Goal: Task Accomplishment & Management: Manage account settings

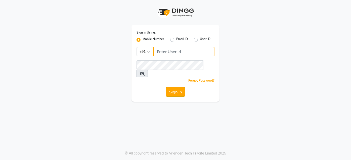
type input "9860439414"
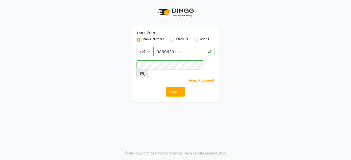
click at [176, 87] on button "Sign In" at bounding box center [175, 92] width 19 height 10
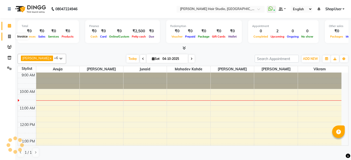
click at [11, 37] on icon at bounding box center [9, 37] width 3 height 4
select select "627"
select select "service"
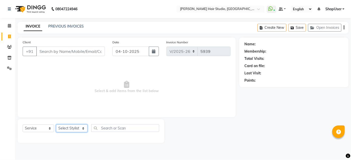
click at [81, 131] on select "Select Stylist" at bounding box center [71, 129] width 31 height 8
click at [66, 128] on select "Select Stylist Ajinkya Anuja Arunesh Avinash Junaid Mahadev kahde Mohammad Pawa…" at bounding box center [71, 129] width 31 height 8
select select "32802"
click at [56, 125] on select "Select Stylist Ajinkya Anuja Arunesh Avinash Junaid Mahadev kahde Mohammad Pawa…" at bounding box center [71, 129] width 31 height 8
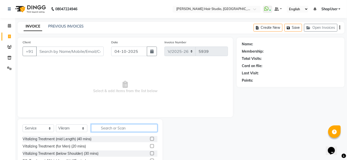
click at [108, 126] on input "text" at bounding box center [124, 129] width 66 height 8
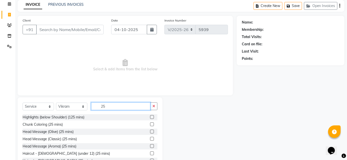
scroll to position [40, 0]
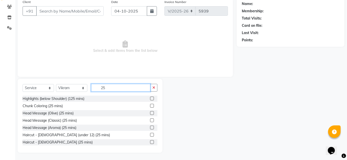
type input "25"
click at [150, 143] on label at bounding box center [152, 143] width 4 height 4
click at [150, 143] on input "checkbox" at bounding box center [151, 142] width 3 height 3
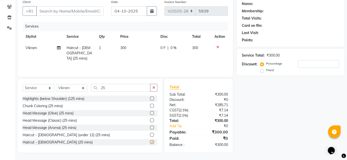
checkbox input "false"
click at [81, 9] on input "Client" at bounding box center [70, 11] width 68 height 10
type input "9"
type input "0"
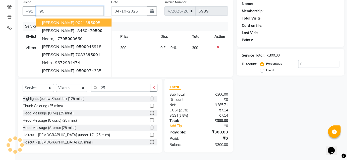
type input "9"
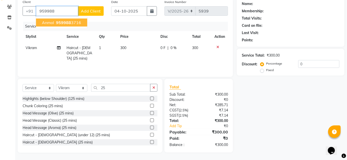
click at [79, 19] on button "Anmol 959988 3716" at bounding box center [61, 23] width 51 height 8
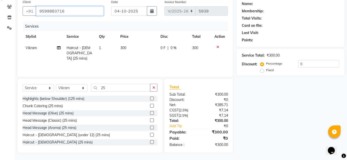
type input "9599883716"
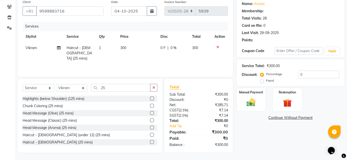
select select "1: Object"
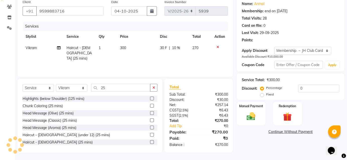
type input "10"
click at [258, 122] on img at bounding box center [251, 117] width 15 height 10
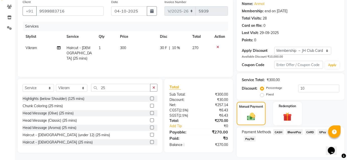
click at [293, 132] on span "BharatPay" at bounding box center [294, 133] width 17 height 6
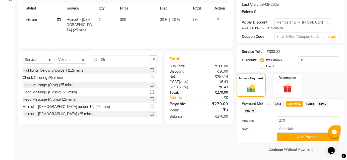
scroll to position [69, 0]
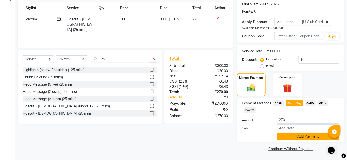
click at [294, 138] on button "Add Payment" at bounding box center [308, 137] width 63 height 8
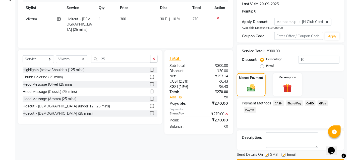
scroll to position [83, 0]
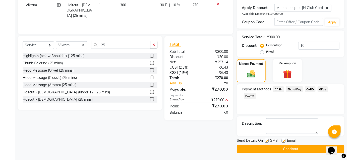
click at [283, 150] on button "Checkout" at bounding box center [291, 150] width 108 height 8
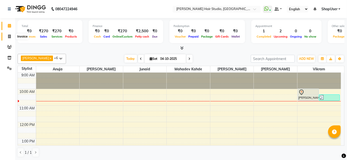
click at [9, 38] on icon at bounding box center [9, 37] width 3 height 4
select select "service"
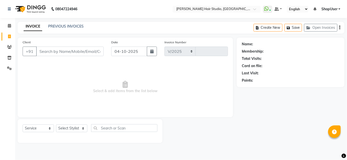
select select "627"
type input "5940"
click at [76, 126] on select "Select Stylist Ajinkya Anuja Arunesh Avinash Junaid Mahadev kahde Mohammad Pawa…" at bounding box center [71, 129] width 31 height 8
select select "34696"
click at [56, 125] on select "Select Stylist [PERSON_NAME] [PERSON_NAME] Avinash [PERSON_NAME] kahde [PERSON_…" at bounding box center [71, 129] width 31 height 8
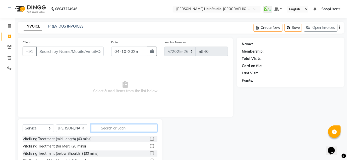
click at [103, 129] on input "text" at bounding box center [124, 129] width 66 height 8
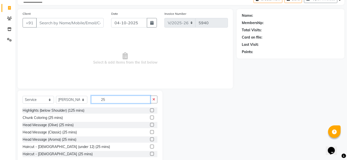
scroll to position [40, 0]
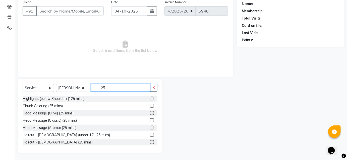
type input "25"
click at [150, 142] on label at bounding box center [152, 143] width 4 height 4
click at [150, 142] on input "checkbox" at bounding box center [151, 142] width 3 height 3
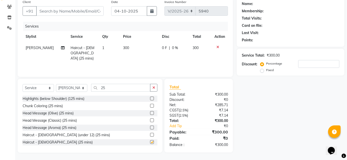
checkbox input "false"
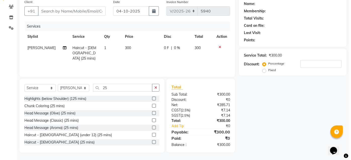
scroll to position [0, 0]
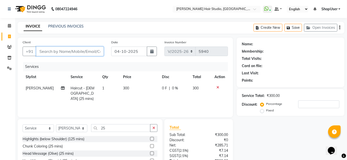
click at [86, 53] on input "Client" at bounding box center [70, 52] width 68 height 10
type input "9"
type input "0"
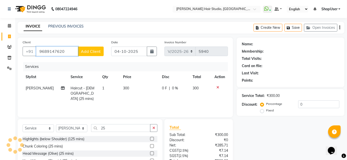
type input "9689147620"
click at [87, 50] on span "Add Client" at bounding box center [91, 51] width 20 height 5
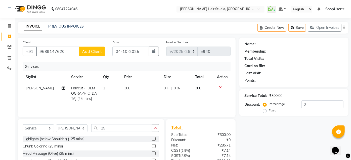
select select "22"
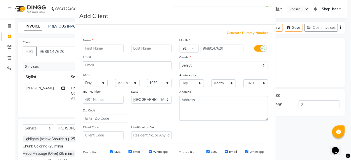
click at [91, 49] on input "text" at bounding box center [103, 49] width 41 height 8
click at [87, 49] on input "niraj" at bounding box center [103, 49] width 41 height 8
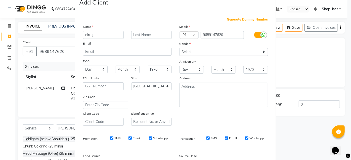
scroll to position [3, 0]
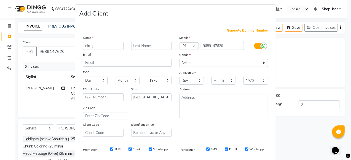
type input "nirraj"
click at [190, 62] on select "Select [DEMOGRAPHIC_DATA] [DEMOGRAPHIC_DATA] Other Prefer Not To Say" at bounding box center [223, 63] width 89 height 8
select select "male"
click at [179, 59] on select "Select [DEMOGRAPHIC_DATA] [DEMOGRAPHIC_DATA] Other Prefer Not To Say" at bounding box center [223, 63] width 89 height 8
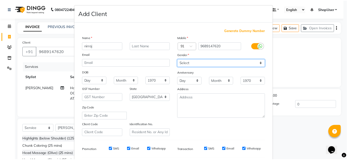
scroll to position [71, 0]
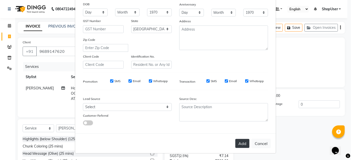
click at [237, 143] on button "Add" at bounding box center [242, 143] width 14 height 9
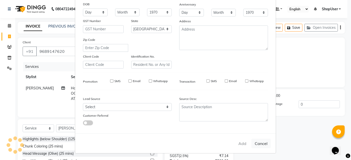
select select
select select "null"
select select
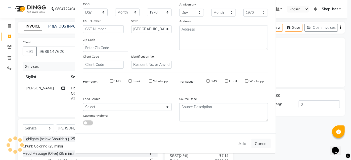
select select
checkbox input "false"
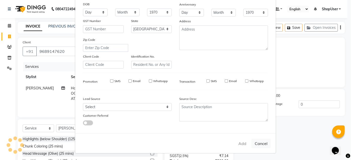
checkbox input "false"
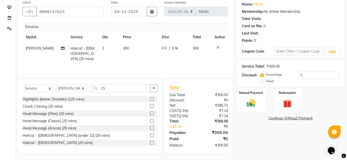
scroll to position [40, 0]
click at [256, 98] on img at bounding box center [251, 103] width 15 height 10
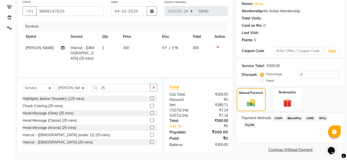
click at [293, 119] on span "BharatPay" at bounding box center [294, 119] width 17 height 6
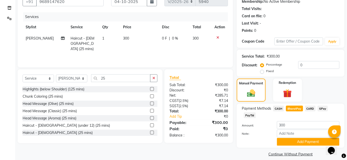
scroll to position [55, 0]
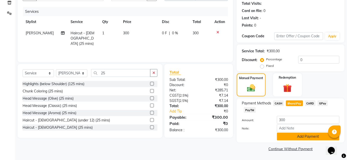
click at [309, 134] on button "Add Payment" at bounding box center [308, 137] width 63 height 8
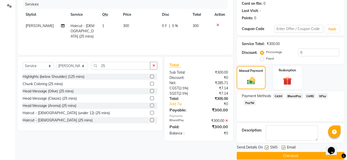
scroll to position [69, 0]
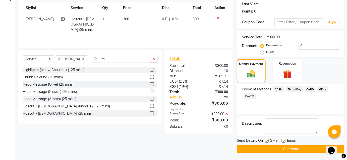
click at [300, 149] on button "Checkout" at bounding box center [291, 150] width 108 height 8
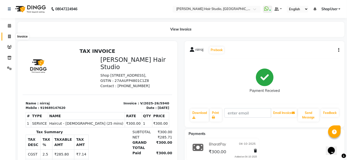
click at [10, 35] on icon at bounding box center [9, 37] width 3 height 4
select select "627"
select select "service"
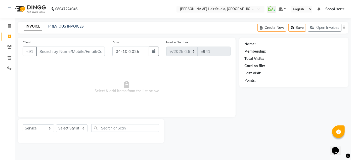
click at [60, 52] on input "Client" at bounding box center [70, 52] width 69 height 10
click at [98, 51] on input "Client" at bounding box center [70, 52] width 69 height 10
click at [10, 27] on icon at bounding box center [9, 26] width 3 height 4
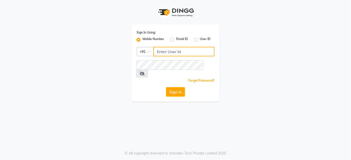
type input "9860439414"
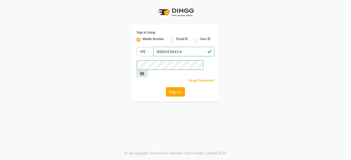
click at [164, 87] on div "Sign In" at bounding box center [175, 92] width 78 height 10
click at [184, 87] on button "Sign In" at bounding box center [175, 92] width 19 height 10
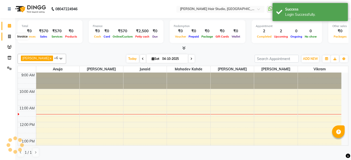
click at [11, 38] on span at bounding box center [9, 37] width 9 height 6
select select "service"
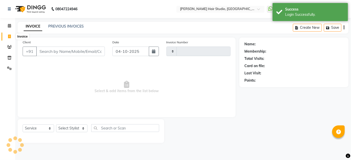
type input "5941"
select select "627"
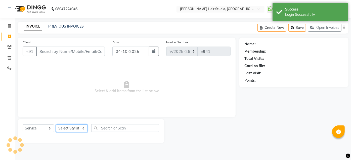
click at [79, 130] on select "Select Stylist" at bounding box center [71, 129] width 31 height 8
select select "50524"
click at [56, 125] on select "Select Stylist [PERSON_NAME] [PERSON_NAME] Avinash [PERSON_NAME] kahde [PERSON_…" at bounding box center [71, 129] width 31 height 8
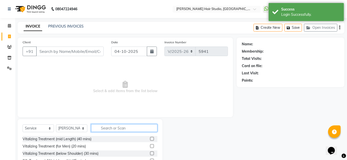
click at [108, 131] on input "text" at bounding box center [124, 129] width 66 height 8
type input "5"
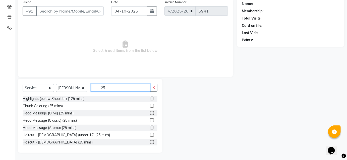
scroll to position [1, 0]
type input "25"
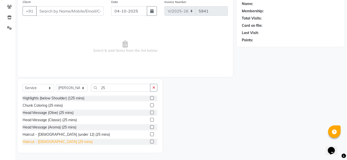
click at [48, 140] on div "Haircut - [DEMOGRAPHIC_DATA] (25 mins)" at bounding box center [58, 142] width 70 height 5
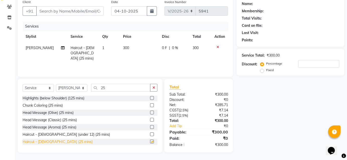
checkbox input "false"
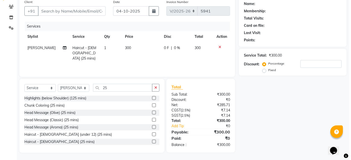
scroll to position [0, 0]
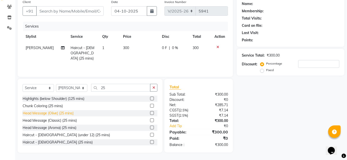
click at [50, 115] on div "Head Message (Olive) (25 mins)" at bounding box center [48, 113] width 51 height 5
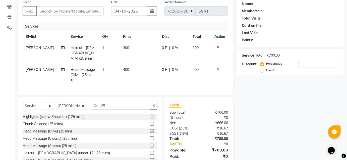
checkbox input "false"
click at [124, 68] on span "400" at bounding box center [126, 70] width 6 height 5
select select "50524"
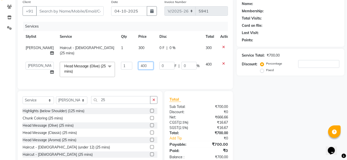
click at [139, 65] on input "400" at bounding box center [145, 66] width 15 height 8
type input "4"
type input "350"
click at [138, 72] on td "350" at bounding box center [145, 69] width 21 height 21
select select "50524"
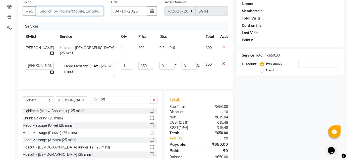
click at [94, 13] on input "Client" at bounding box center [70, 11] width 68 height 10
type input "9"
type input "0"
type input "9561882243"
click at [94, 6] on button "Add Client" at bounding box center [91, 11] width 26 height 10
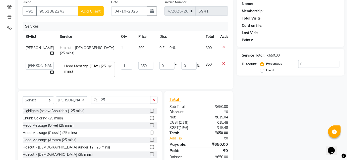
select select "22"
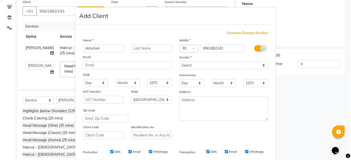
type input "abhishek"
click at [226, 62] on select "Select [DEMOGRAPHIC_DATA] [DEMOGRAPHIC_DATA] Other Prefer Not To Say" at bounding box center [223, 66] width 89 height 8
select select "male"
click at [179, 62] on select "Select [DEMOGRAPHIC_DATA] [DEMOGRAPHIC_DATA] Other Prefer Not To Say" at bounding box center [223, 66] width 89 height 8
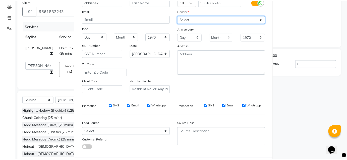
scroll to position [71, 0]
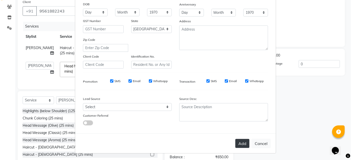
click at [239, 141] on button "Add" at bounding box center [242, 143] width 14 height 9
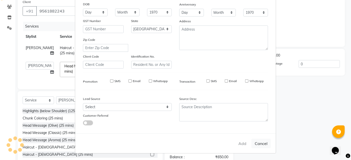
select select
select select "null"
select select
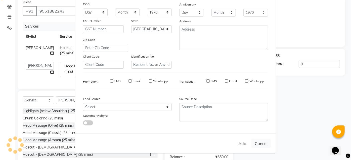
select select
checkbox input "false"
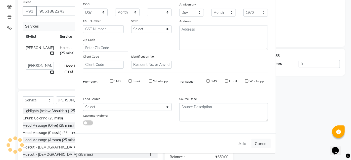
checkbox input "false"
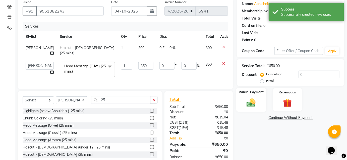
click at [254, 96] on div "Manual Payment" at bounding box center [251, 100] width 30 height 24
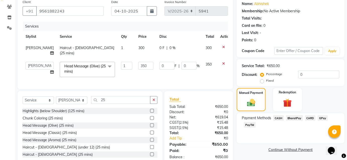
click at [298, 116] on span "BharatPay" at bounding box center [294, 119] width 17 height 6
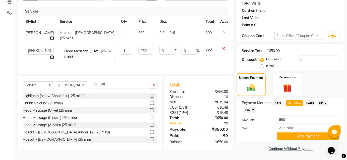
scroll to position [10, 0]
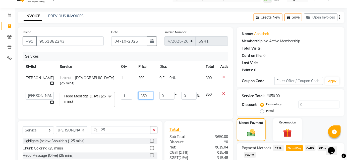
click at [141, 92] on input "350" at bounding box center [145, 96] width 15 height 8
type input "300"
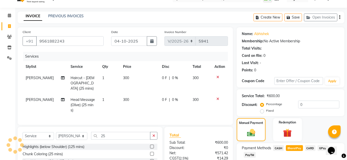
click at [142, 109] on td "300" at bounding box center [139, 105] width 39 height 22
select select "50524"
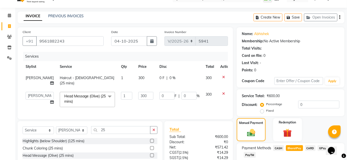
scroll to position [56, 0]
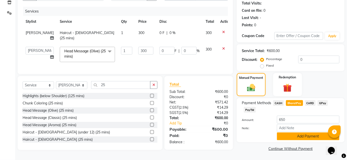
click at [284, 137] on button "Add Payment" at bounding box center [308, 137] width 63 height 8
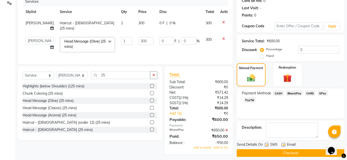
scroll to position [70, 0]
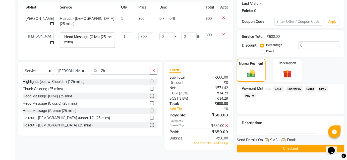
click at [275, 146] on button "Checkout" at bounding box center [291, 149] width 108 height 8
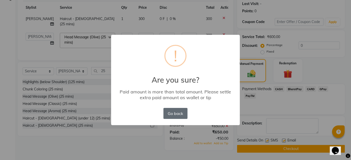
click at [180, 110] on button "Go back" at bounding box center [175, 113] width 24 height 11
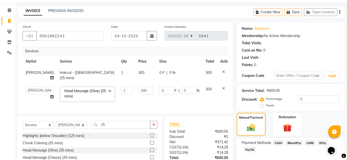
scroll to position [68, 0]
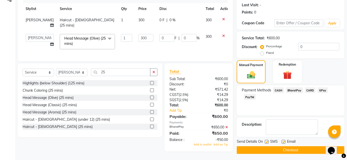
click at [297, 89] on span "BharatPay" at bounding box center [294, 91] width 17 height 6
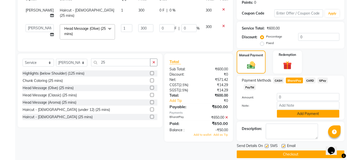
scroll to position [83, 0]
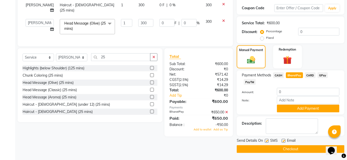
click at [227, 114] on icon at bounding box center [226, 113] width 3 height 4
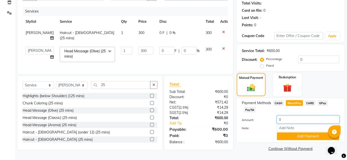
click at [290, 120] on input "0" at bounding box center [308, 120] width 63 height 8
type input "600"
click at [181, 57] on td "0 F | 0 %" at bounding box center [179, 54] width 46 height 21
click at [284, 130] on input "Note:" at bounding box center [308, 129] width 63 height 8
click at [284, 138] on button "Add Payment" at bounding box center [308, 137] width 63 height 8
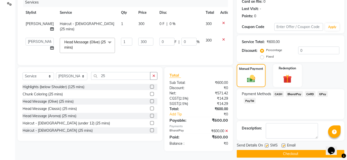
scroll to position [69, 0]
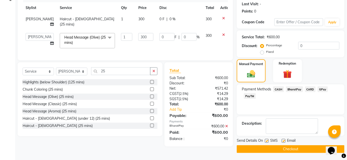
click at [278, 151] on button "Checkout" at bounding box center [291, 150] width 108 height 8
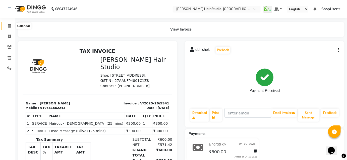
click at [9, 26] on icon at bounding box center [9, 26] width 3 height 4
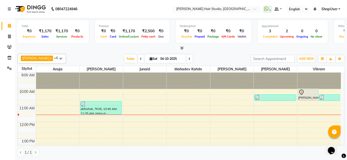
click at [140, 58] on icon at bounding box center [141, 59] width 2 height 3
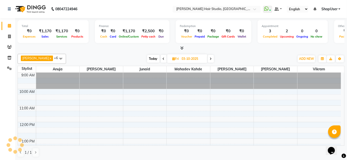
scroll to position [33, 0]
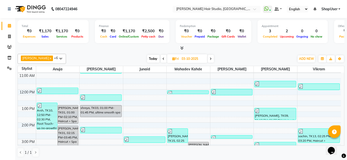
click at [208, 59] on span at bounding box center [211, 59] width 6 height 8
type input "04-10-2025"
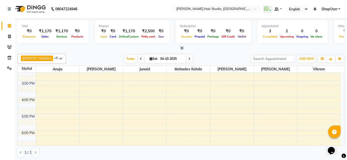
scroll to position [0, 0]
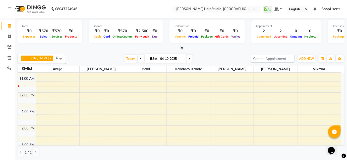
scroll to position [23, 0]
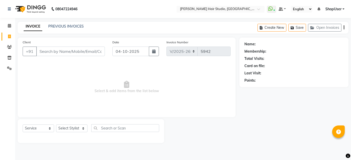
select select "627"
click at [66, 127] on select "Select Stylist [PERSON_NAME] [PERSON_NAME] Avinash [PERSON_NAME] kahde [PERSON_…" at bounding box center [71, 129] width 31 height 8
click at [33, 127] on select "Select Service Product Membership Package Voucher Prepaid Gift Card" at bounding box center [38, 129] width 31 height 8
click at [23, 125] on select "Select Service Product Membership Package Voucher Prepaid Gift Card" at bounding box center [38, 129] width 31 height 8
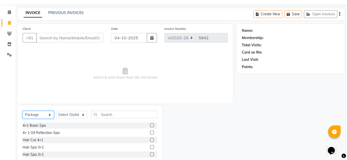
scroll to position [27, 0]
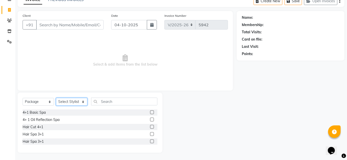
click at [68, 102] on select "Select Stylist [PERSON_NAME] [PERSON_NAME] Avinash [PERSON_NAME] kahde [PERSON_…" at bounding box center [71, 102] width 31 height 8
click at [36, 101] on select "Select Service Product Membership Package Voucher Prepaid Gift Card" at bounding box center [38, 102] width 31 height 8
select select "service"
click at [23, 106] on select "Select Service Product Membership Package Voucher Prepaid Gift Card" at bounding box center [38, 102] width 31 height 8
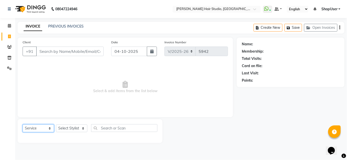
scroll to position [0, 0]
click at [78, 128] on select "Select Stylist [PERSON_NAME] [PERSON_NAME] Avinash [PERSON_NAME] kahde [PERSON_…" at bounding box center [71, 129] width 31 height 8
select select "32802"
click at [56, 125] on select "Select Stylist [PERSON_NAME] [PERSON_NAME] Avinash [PERSON_NAME] kahde [PERSON_…" at bounding box center [71, 129] width 31 height 8
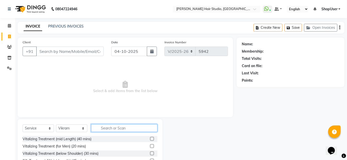
click at [112, 129] on input "text" at bounding box center [124, 129] width 66 height 8
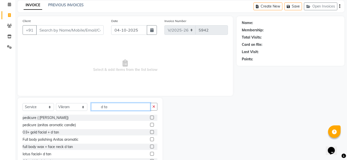
scroll to position [40, 0]
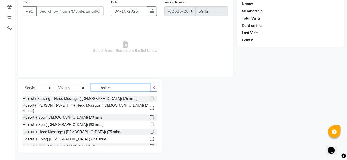
type input "hair cu"
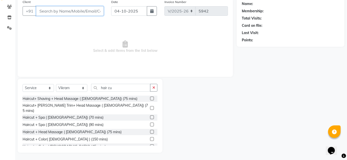
click at [48, 7] on input "Client" at bounding box center [70, 11] width 68 height 10
type input "9284869086"
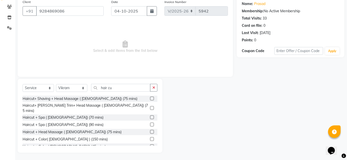
click at [114, 83] on div "Select Service Product Membership Package Voucher Prepaid Gift Card Select Styl…" at bounding box center [90, 116] width 145 height 74
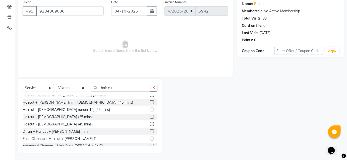
scroll to position [0, 0]
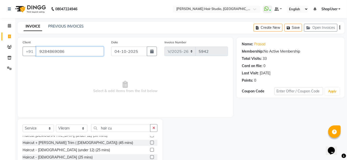
click at [60, 48] on input "9284869086" at bounding box center [70, 52] width 68 height 10
click at [11, 46] on icon at bounding box center [9, 47] width 5 height 4
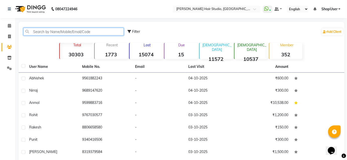
click at [58, 35] on input "text" at bounding box center [73, 32] width 100 height 8
click at [53, 30] on input "text" at bounding box center [73, 32] width 100 height 8
paste input "9284869086"
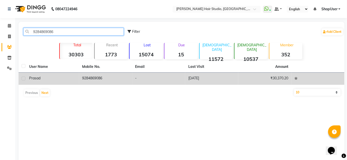
type input "9284869086"
click at [58, 79] on div "prasad" at bounding box center [52, 78] width 47 height 5
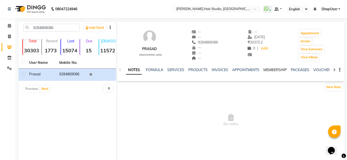
click at [274, 69] on link "MEMBERSHIP" at bounding box center [274, 70] width 23 height 5
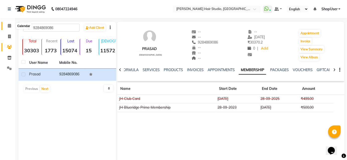
click at [10, 26] on icon at bounding box center [9, 26] width 3 height 4
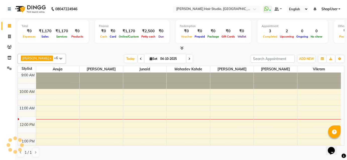
scroll to position [33, 0]
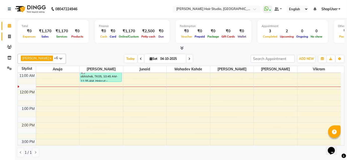
click at [8, 40] on link "Invoice" at bounding box center [8, 37] width 12 height 8
select select "service"
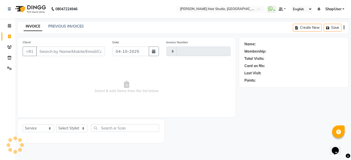
type input "5942"
select select "627"
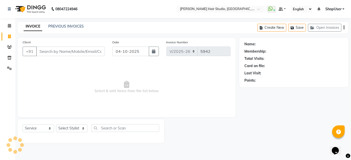
click at [51, 51] on input "Client" at bounding box center [70, 52] width 69 height 10
click at [51, 51] on input "9284869086" at bounding box center [70, 52] width 69 height 10
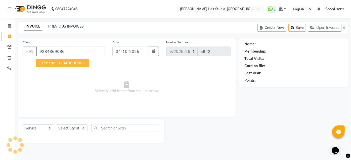
type input "9284869086"
click at [59, 59] on button "prasad 9284869086" at bounding box center [62, 63] width 53 height 8
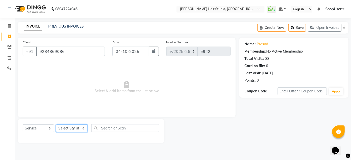
click at [72, 128] on select "Select Stylist [PERSON_NAME] [PERSON_NAME] Avinash [PERSON_NAME] kahde [PERSON_…" at bounding box center [71, 129] width 31 height 8
select select "32802"
click at [56, 125] on select "Select Stylist [PERSON_NAME] [PERSON_NAME] Avinash [PERSON_NAME] kahde [PERSON_…" at bounding box center [71, 129] width 31 height 8
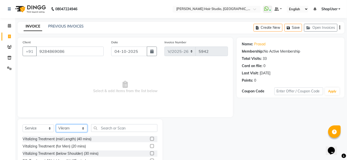
scroll to position [40, 0]
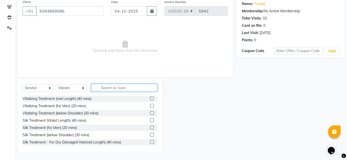
click at [113, 89] on input "text" at bounding box center [124, 88] width 66 height 8
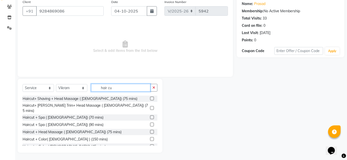
scroll to position [45, 0]
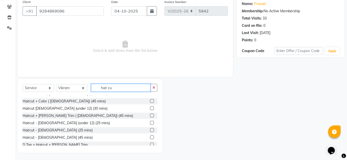
type input "hair cu"
click at [150, 143] on label at bounding box center [152, 145] width 4 height 4
click at [150, 144] on input "checkbox" at bounding box center [151, 145] width 3 height 3
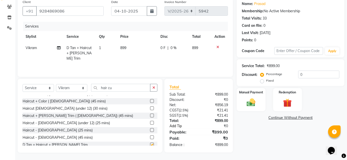
checkbox input "false"
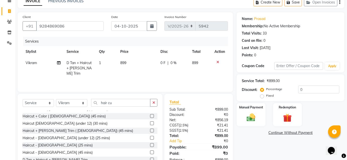
scroll to position [18, 0]
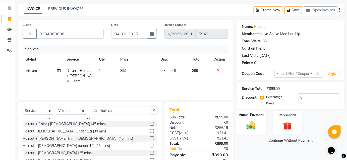
click at [254, 118] on div "Manual Payment" at bounding box center [251, 123] width 30 height 24
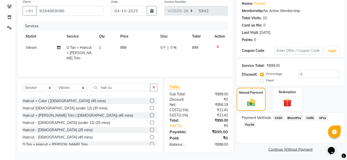
scroll to position [41, 0]
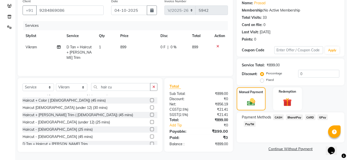
click at [324, 117] on span "GPay" at bounding box center [323, 118] width 10 height 6
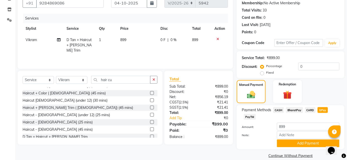
scroll to position [55, 0]
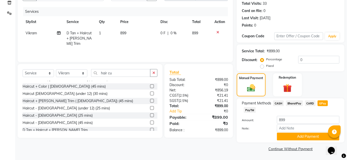
click at [291, 103] on span "BharatPay" at bounding box center [294, 104] width 17 height 6
click at [293, 136] on button "Add Payment" at bounding box center [308, 137] width 63 height 8
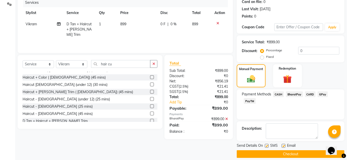
scroll to position [69, 0]
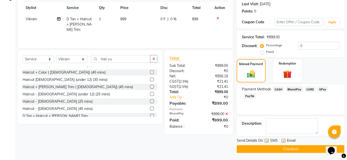
click at [282, 146] on button "Checkout" at bounding box center [291, 150] width 108 height 8
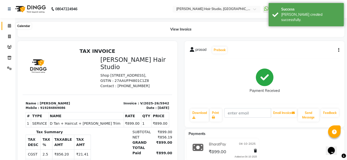
click at [5, 26] on span at bounding box center [9, 26] width 9 height 6
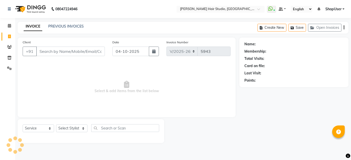
select select "627"
select select "service"
click at [53, 51] on input "Client" at bounding box center [70, 52] width 69 height 10
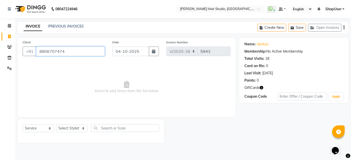
click at [60, 49] on input "8806707474" at bounding box center [70, 52] width 69 height 10
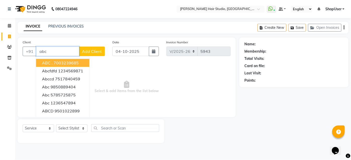
click at [70, 61] on ngb-highlight "7003239685" at bounding box center [65, 63] width 25 height 5
type input "7003239685"
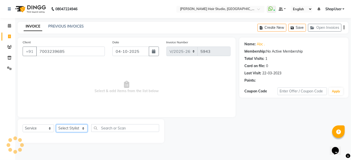
click at [62, 129] on select "Select Stylist [PERSON_NAME] [PERSON_NAME] Avinash [PERSON_NAME] kahde [PERSON_…" at bounding box center [71, 129] width 31 height 8
select select "39192"
click at [56, 125] on select "Select Stylist [PERSON_NAME] [PERSON_NAME] Avinash [PERSON_NAME] kahde [PERSON_…" at bounding box center [71, 129] width 31 height 8
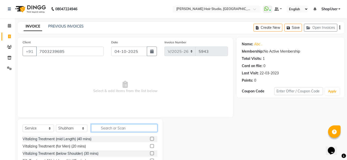
click at [120, 130] on input "text" at bounding box center [124, 129] width 66 height 8
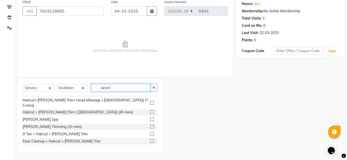
scroll to position [8, 0]
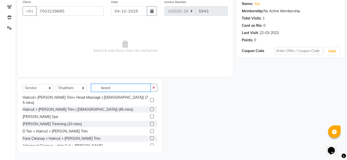
type input "beard"
click at [150, 122] on label at bounding box center [152, 124] width 4 height 4
click at [150, 123] on input "checkbox" at bounding box center [151, 124] width 3 height 3
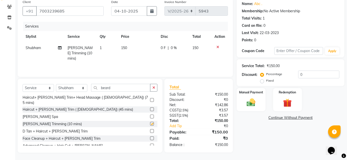
checkbox input "false"
click at [258, 96] on div "Manual Payment" at bounding box center [251, 100] width 30 height 24
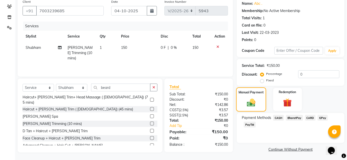
scroll to position [41, 0]
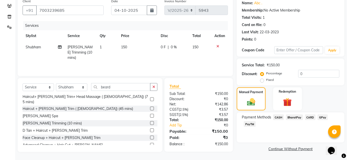
click at [294, 120] on span "BharatPay" at bounding box center [294, 118] width 17 height 6
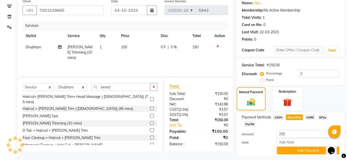
scroll to position [55, 0]
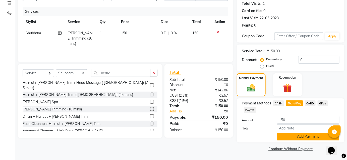
click at [299, 134] on button "Add Payment" at bounding box center [308, 137] width 63 height 8
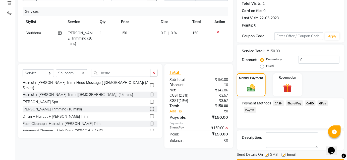
scroll to position [69, 0]
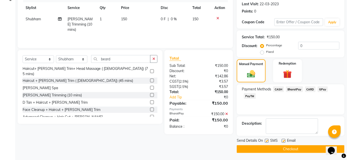
click at [296, 148] on button "Checkout" at bounding box center [291, 150] width 108 height 8
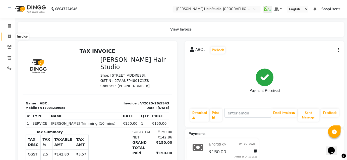
click at [7, 36] on span at bounding box center [9, 37] width 9 height 6
select select "service"
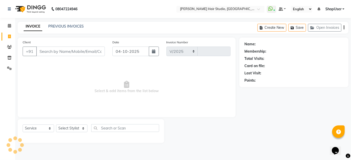
select select "627"
type input "5944"
click at [72, 128] on select "Select Stylist [PERSON_NAME] [PERSON_NAME] Avinash [PERSON_NAME] kahde [PERSON_…" at bounding box center [71, 129] width 31 height 8
select select "34696"
click at [56, 125] on select "Select Stylist [PERSON_NAME] [PERSON_NAME] Avinash [PERSON_NAME] kahde [PERSON_…" at bounding box center [71, 129] width 31 height 8
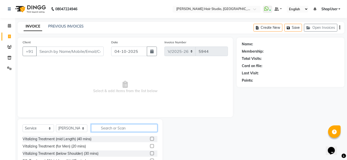
click at [105, 129] on input "text" at bounding box center [124, 129] width 66 height 8
click at [109, 129] on input "text" at bounding box center [124, 129] width 66 height 8
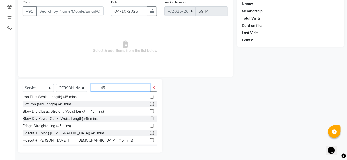
scroll to position [117, 0]
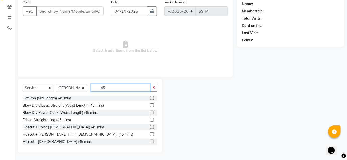
click at [134, 89] on input "45" at bounding box center [120, 88] width 59 height 8
type input "4"
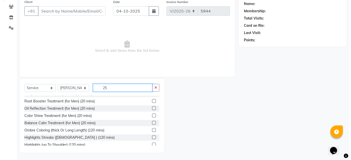
scroll to position [1, 0]
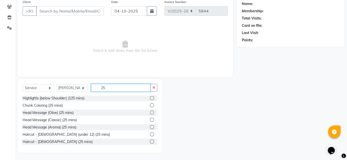
type input "25"
click at [150, 141] on label at bounding box center [152, 142] width 4 height 4
click at [150, 141] on input "checkbox" at bounding box center [151, 142] width 3 height 3
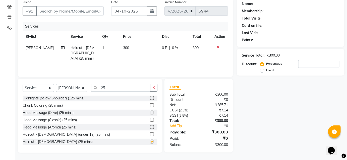
checkbox input "false"
click at [70, 8] on input "Client" at bounding box center [70, 11] width 68 height 10
type input "9"
type input "0"
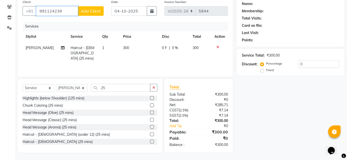
type input "991124239"
click at [96, 11] on span "Add Client" at bounding box center [91, 11] width 20 height 5
select select "22"
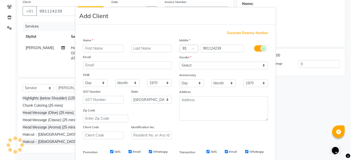
click at [105, 47] on input "text" at bounding box center [103, 49] width 41 height 8
click at [66, 9] on ngb-modal-window "Add Client Generate Dummy Number Name Email DOB Day 01 02 03 04 05 06 07 08 09 …" at bounding box center [175, 80] width 351 height 160
click at [35, 20] on ngb-modal-window "Add Client Generate Dummy Number Name Email DOB Day 01 02 03 04 05 06 07 08 09 …" at bounding box center [175, 80] width 351 height 160
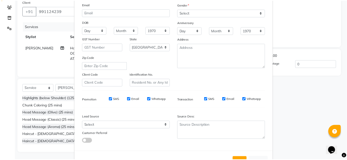
scroll to position [71, 0]
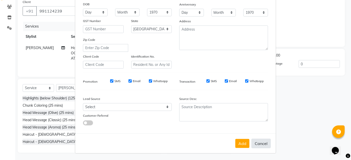
click at [265, 146] on button "Cancel" at bounding box center [260, 144] width 19 height 10
select select
select select "null"
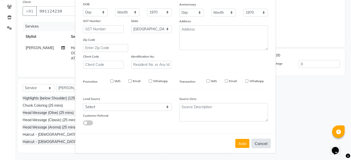
select select
checkbox input "false"
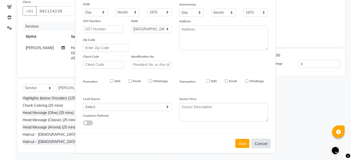
checkbox input "false"
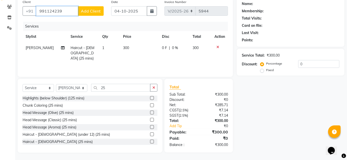
click at [71, 11] on input "991124239" at bounding box center [57, 11] width 42 height 10
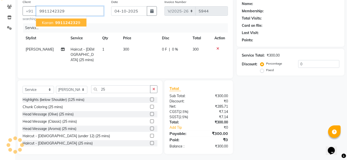
type input "9911242329"
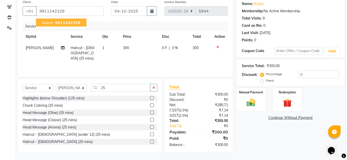
click at [42, 23] on span "Karan" at bounding box center [47, 22] width 11 height 5
click at [128, 47] on td "300" at bounding box center [139, 53] width 39 height 22
select select "34696"
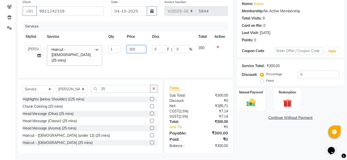
click at [136, 49] on input "300" at bounding box center [136, 49] width 19 height 8
type input "3"
type input "200"
click at [111, 59] on div "Services Stylist Service Qty Price Disc Total Action Ajinkya [PERSON_NAME] Avin…" at bounding box center [125, 47] width 205 height 51
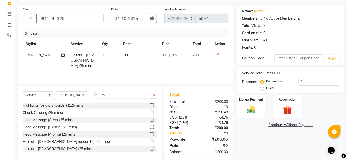
scroll to position [40, 0]
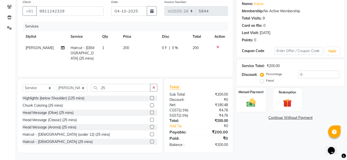
click at [248, 101] on img at bounding box center [251, 103] width 15 height 10
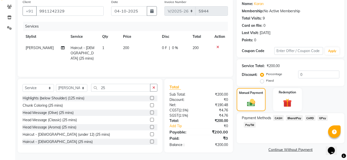
click at [298, 119] on span "BharatPay" at bounding box center [294, 119] width 17 height 6
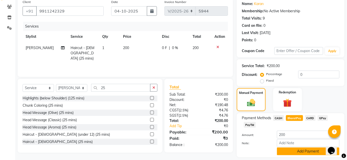
click at [304, 150] on button "Add Payment" at bounding box center [308, 152] width 63 height 8
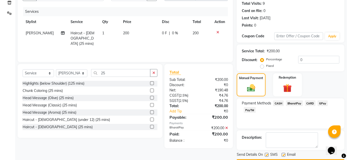
scroll to position [69, 0]
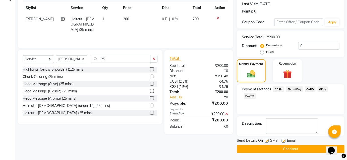
click at [304, 150] on button "Checkout" at bounding box center [291, 150] width 108 height 8
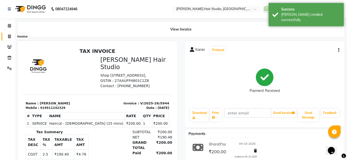
click at [7, 37] on span at bounding box center [9, 37] width 9 height 6
select select "service"
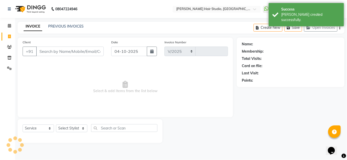
select select "627"
type input "5945"
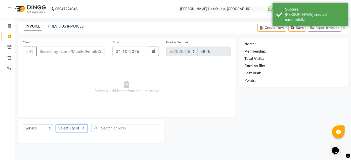
click at [72, 126] on select "Select Stylist Ajinkya Anuja Arunesh Avinash Junaid Mahadev kahde Mohammad Pawa…" at bounding box center [71, 129] width 31 height 8
select select "50524"
click at [56, 125] on select "Select Stylist Ajinkya Anuja Arunesh Avinash Junaid Mahadev kahde Mohammad Pawa…" at bounding box center [71, 129] width 31 height 8
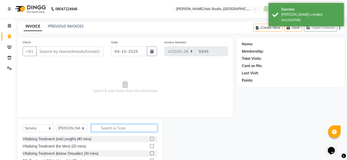
click at [104, 128] on input "text" at bounding box center [124, 129] width 66 height 8
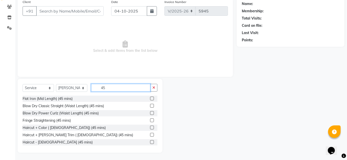
scroll to position [117, 0]
type input "45"
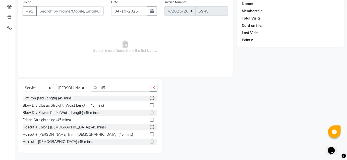
click at [150, 134] on label at bounding box center [152, 135] width 4 height 4
click at [150, 134] on input "checkbox" at bounding box center [151, 134] width 3 height 3
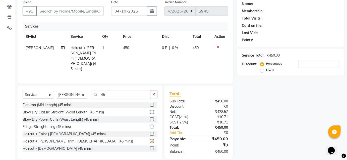
checkbox input "false"
click at [77, 9] on input "Client" at bounding box center [70, 11] width 68 height 10
type input "7"
type input "0"
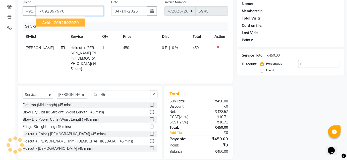
type input "7092897970"
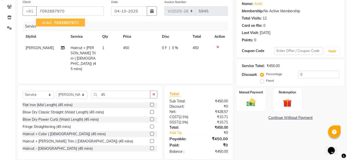
click at [59, 21] on span "709289797" at bounding box center [65, 22] width 23 height 5
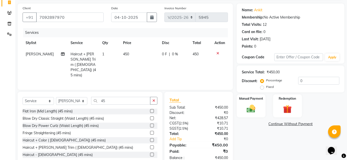
scroll to position [40, 0]
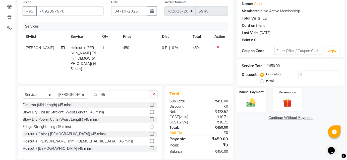
click at [254, 100] on img at bounding box center [251, 103] width 15 height 10
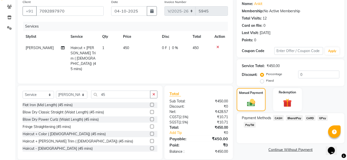
click at [294, 119] on span "BharatPay" at bounding box center [294, 119] width 17 height 6
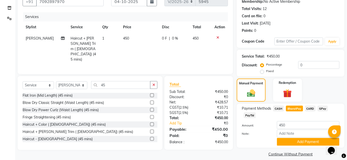
scroll to position [55, 0]
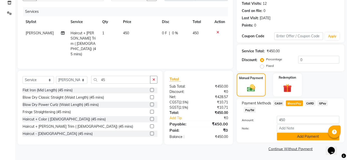
click at [293, 136] on button "Add Payment" at bounding box center [308, 137] width 63 height 8
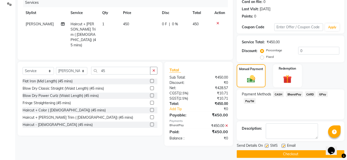
scroll to position [69, 0]
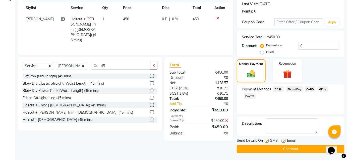
click at [287, 147] on button "Checkout" at bounding box center [291, 150] width 108 height 8
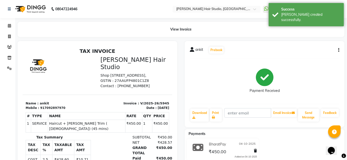
click at [7, 41] on li "Invoice" at bounding box center [7, 36] width 15 height 11
click at [11, 36] on span at bounding box center [9, 37] width 9 height 6
select select "service"
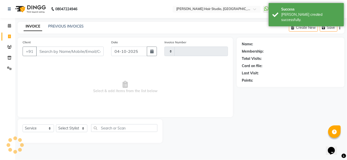
type input "5946"
select select "627"
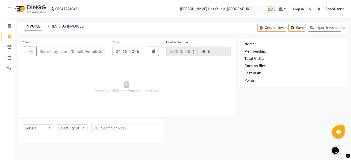
click at [48, 49] on input "Client" at bounding box center [70, 52] width 69 height 10
click at [51, 53] on input "Client" at bounding box center [70, 52] width 69 height 10
click at [73, 126] on select "Select Stylist [PERSON_NAME] [PERSON_NAME] Avinash [PERSON_NAME] kahde [PERSON_…" at bounding box center [71, 129] width 31 height 8
select select "32802"
click at [56, 125] on select "Select Stylist [PERSON_NAME] [PERSON_NAME] Avinash [PERSON_NAME] kahde [PERSON_…" at bounding box center [71, 129] width 31 height 8
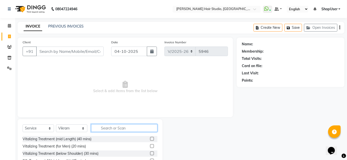
click at [122, 129] on input "text" at bounding box center [124, 129] width 66 height 8
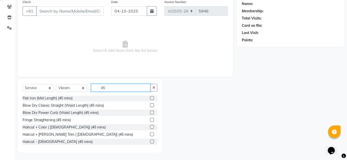
scroll to position [117, 0]
click at [109, 89] on input "45" at bounding box center [120, 88] width 59 height 8
click at [103, 86] on input "45" at bounding box center [120, 88] width 59 height 8
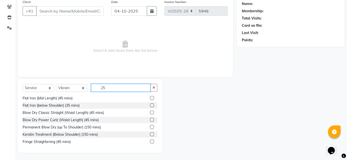
scroll to position [1, 0]
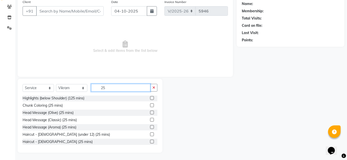
click at [110, 90] on input "25" at bounding box center [120, 88] width 59 height 8
click at [106, 87] on input "25" at bounding box center [120, 88] width 59 height 8
click at [108, 88] on input "25" at bounding box center [120, 88] width 59 height 8
type input "2"
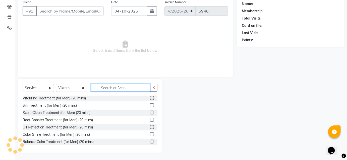
scroll to position [74, 0]
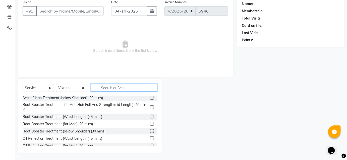
click at [133, 87] on input "text" at bounding box center [124, 88] width 66 height 8
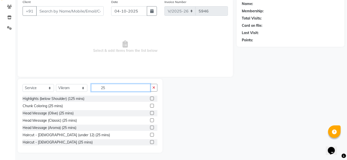
type input "25"
click at [150, 141] on label at bounding box center [152, 143] width 4 height 4
click at [150, 141] on input "checkbox" at bounding box center [151, 142] width 3 height 3
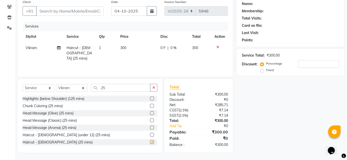
checkbox input "false"
click at [60, 10] on input "Client" at bounding box center [70, 11] width 68 height 10
type input "7"
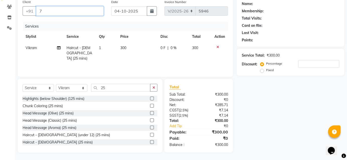
type input "0"
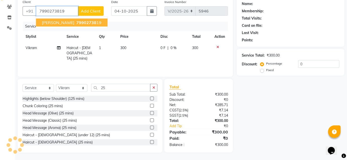
type input "7990273819"
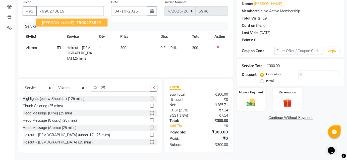
click at [45, 22] on span "Dhrumil" at bounding box center [58, 22] width 32 height 5
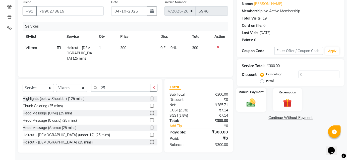
click at [254, 93] on label "Manual Payment" at bounding box center [251, 92] width 25 height 5
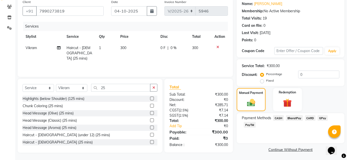
click at [293, 118] on span "BharatPay" at bounding box center [294, 119] width 17 height 6
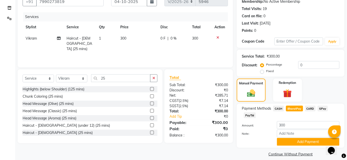
scroll to position [55, 0]
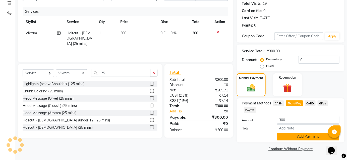
click at [291, 135] on button "Add Payment" at bounding box center [308, 137] width 63 height 8
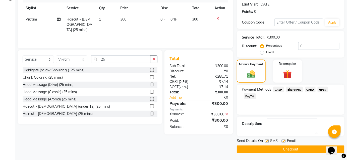
scroll to position [69, 0]
click at [291, 148] on button "Checkout" at bounding box center [291, 150] width 108 height 8
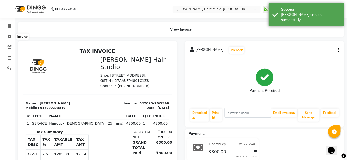
click at [10, 36] on icon at bounding box center [9, 37] width 3 height 4
select select "service"
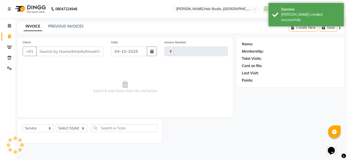
type input "5947"
select select "627"
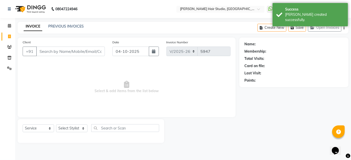
click at [54, 52] on input "Client" at bounding box center [70, 52] width 69 height 10
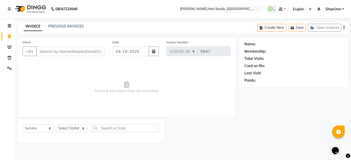
click at [49, 52] on input "Client" at bounding box center [70, 52] width 69 height 10
click at [70, 53] on input "Client" at bounding box center [70, 52] width 69 height 10
click at [90, 49] on input "Client" at bounding box center [70, 52] width 69 height 10
click at [68, 125] on select "Select Stylist [PERSON_NAME] [PERSON_NAME] Avinash [PERSON_NAME] kahde [PERSON_…" at bounding box center [71, 129] width 31 height 8
select select "80555"
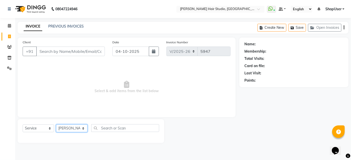
click at [56, 125] on select "Select Stylist [PERSON_NAME] [PERSON_NAME] Avinash [PERSON_NAME] kahde [PERSON_…" at bounding box center [71, 129] width 31 height 8
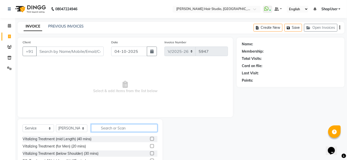
click at [107, 128] on input "text" at bounding box center [124, 129] width 66 height 8
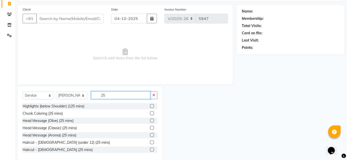
scroll to position [40, 0]
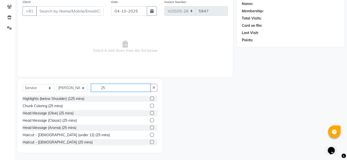
click at [115, 88] on input "25" at bounding box center [120, 88] width 59 height 8
type input "2"
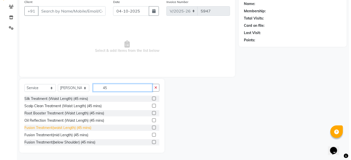
scroll to position [117, 0]
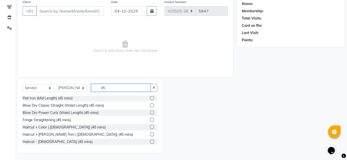
type input "45"
click at [150, 141] on label at bounding box center [152, 142] width 4 height 4
click at [150, 141] on input "checkbox" at bounding box center [151, 142] width 3 height 3
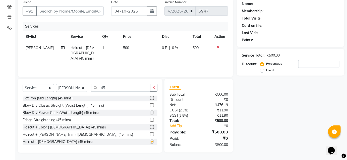
checkbox input "false"
click at [66, 8] on input "Client" at bounding box center [70, 11] width 68 height 10
type input "8"
type input "0"
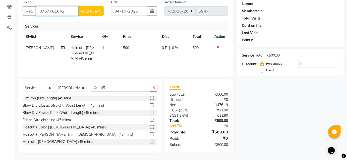
type input "8767781642"
click at [94, 8] on button "Add Client" at bounding box center [91, 11] width 26 height 10
select select "22"
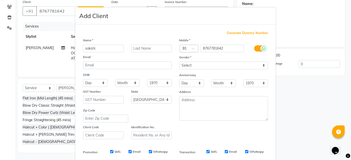
type input "sakshi"
click at [190, 66] on select "Select Male Female Other Prefer Not To Say" at bounding box center [223, 66] width 89 height 8
select select "female"
click at [179, 62] on select "Select Male Female Other Prefer Not To Say" at bounding box center [223, 66] width 89 height 8
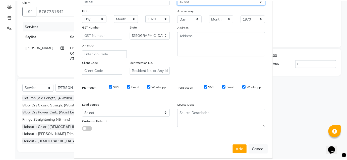
scroll to position [68, 0]
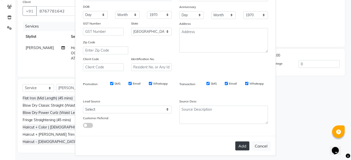
click at [237, 146] on button "Add" at bounding box center [242, 146] width 14 height 9
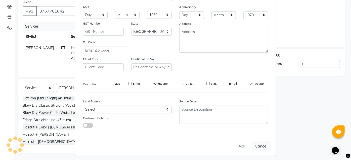
select select
select select "null"
select select
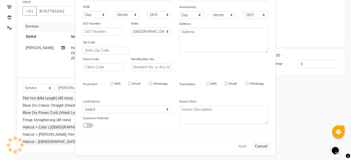
select select
checkbox input "false"
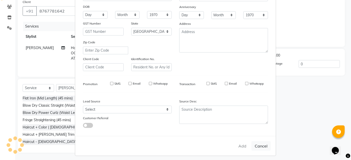
checkbox input "false"
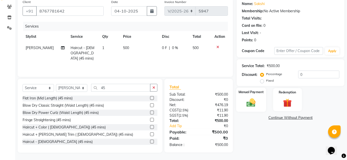
click at [256, 95] on div "Manual Payment" at bounding box center [251, 100] width 30 height 24
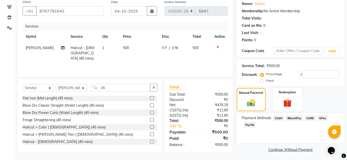
click at [295, 116] on span "BharatPay" at bounding box center [294, 119] width 17 height 6
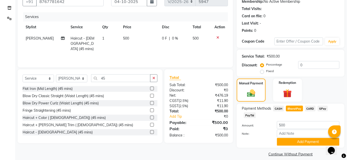
scroll to position [55, 0]
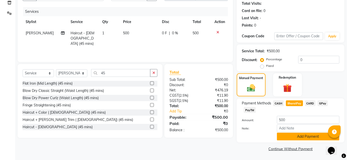
click at [294, 139] on button "Add Payment" at bounding box center [308, 137] width 63 height 8
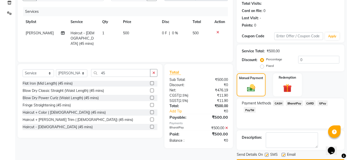
scroll to position [69, 0]
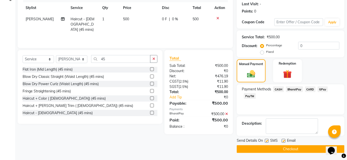
click at [293, 149] on button "Checkout" at bounding box center [291, 150] width 108 height 8
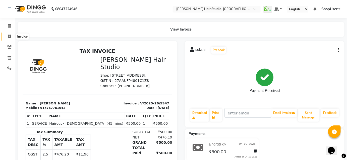
click at [10, 34] on span at bounding box center [9, 37] width 9 height 6
select select "service"
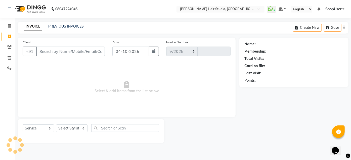
select select "627"
type input "5948"
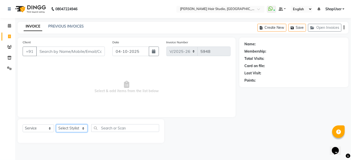
click at [72, 129] on select "Select Stylist [PERSON_NAME] [PERSON_NAME] Avinash [PERSON_NAME] kahde [PERSON_…" at bounding box center [71, 129] width 31 height 8
select select "81286"
click at [56, 125] on select "Select Stylist [PERSON_NAME] [PERSON_NAME] Avinash [PERSON_NAME] kahde [PERSON_…" at bounding box center [71, 129] width 31 height 8
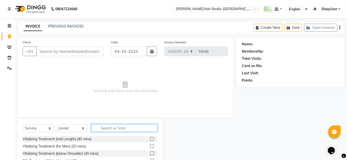
click at [112, 130] on input "text" at bounding box center [124, 129] width 66 height 8
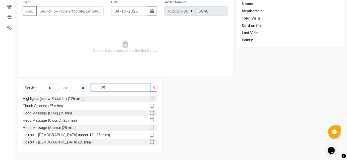
click at [112, 88] on input "25" at bounding box center [120, 88] width 59 height 8
type input "2"
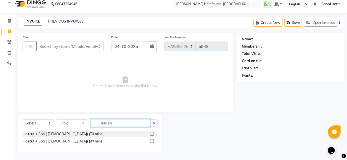
scroll to position [5, 0]
type input "hair spa"
click at [151, 134] on label at bounding box center [152, 135] width 4 height 4
click at [151, 134] on input "checkbox" at bounding box center [151, 134] width 3 height 3
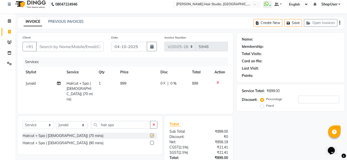
checkbox input "false"
click at [125, 124] on input "hair spa" at bounding box center [120, 125] width 59 height 8
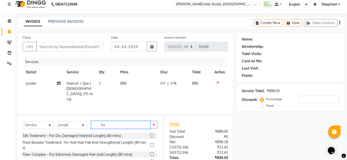
type input "h"
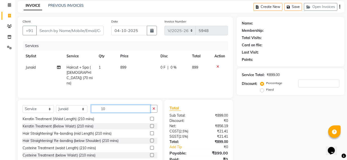
scroll to position [40, 0]
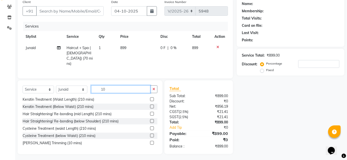
type input "10"
click at [150, 142] on label at bounding box center [152, 143] width 4 height 4
click at [150, 142] on input "checkbox" at bounding box center [151, 143] width 3 height 3
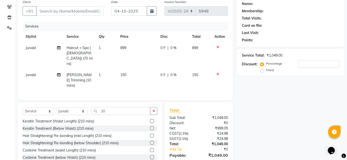
checkbox input "false"
click at [76, 11] on input "Client" at bounding box center [70, 11] width 68 height 10
type input "8"
type input "0"
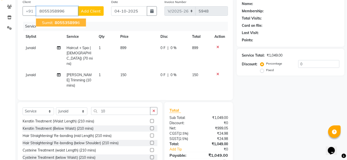
type input "8055358996"
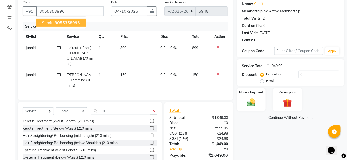
click at [50, 23] on span "sumit" at bounding box center [47, 22] width 11 height 5
click at [250, 95] on div "Manual Payment" at bounding box center [251, 100] width 30 height 24
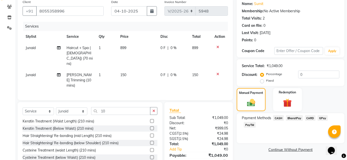
click at [298, 115] on div "Payment Methods CASH BharatPay CARD GPay PayTM" at bounding box center [291, 128] width 108 height 30
click at [297, 118] on span "BharatPay" at bounding box center [294, 119] width 17 height 6
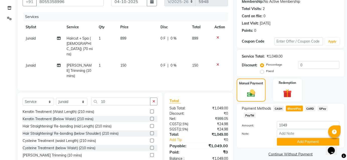
scroll to position [55, 0]
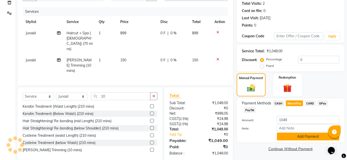
click at [295, 134] on button "Add Payment" at bounding box center [308, 137] width 63 height 8
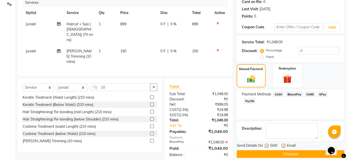
scroll to position [69, 0]
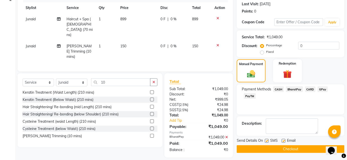
click at [292, 150] on button "Checkout" at bounding box center [291, 150] width 108 height 8
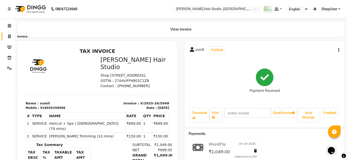
click at [9, 36] on icon at bounding box center [9, 37] width 3 height 4
select select "627"
select select "service"
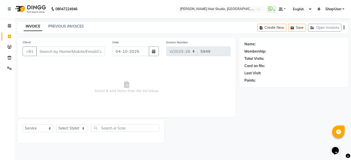
click at [74, 51] on input "Client" at bounding box center [70, 52] width 69 height 10
click at [60, 53] on input "Client" at bounding box center [70, 52] width 69 height 10
click at [65, 128] on select "Select Stylist [PERSON_NAME] [PERSON_NAME] Avinash [PERSON_NAME] kahde [PERSON_…" at bounding box center [71, 129] width 31 height 8
select select "88870"
click at [56, 125] on select "Select Stylist [PERSON_NAME] [PERSON_NAME] Avinash [PERSON_NAME] kahde [PERSON_…" at bounding box center [71, 129] width 31 height 8
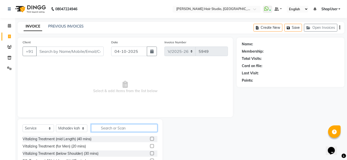
click at [101, 130] on input "text" at bounding box center [124, 129] width 66 height 8
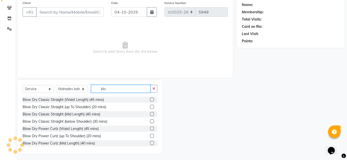
scroll to position [40, 0]
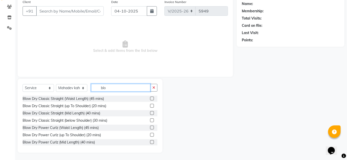
type input "blo"
click at [150, 98] on label at bounding box center [152, 99] width 4 height 4
click at [150, 98] on input "checkbox" at bounding box center [151, 98] width 3 height 3
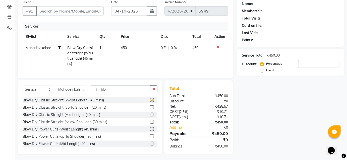
checkbox input "false"
click at [199, 49] on td "450" at bounding box center [200, 55] width 22 height 27
select select "88870"
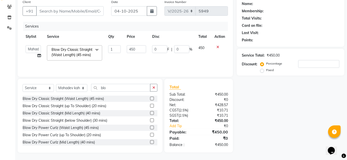
click at [206, 48] on td "450" at bounding box center [203, 52] width 16 height 21
click at [206, 47] on td "450" at bounding box center [203, 52] width 16 height 21
click at [141, 48] on input "450" at bounding box center [136, 49] width 19 height 8
type input "4"
type input "400"
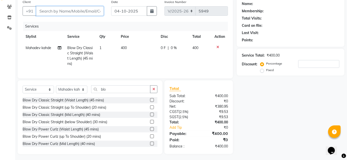
click at [55, 12] on input "Client" at bounding box center [70, 11] width 68 height 10
type input "8"
type input "0"
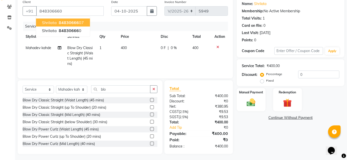
click at [60, 23] on span "84830666" at bounding box center [69, 22] width 20 height 5
type input "8483066607"
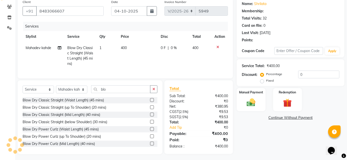
select select "1: Object"
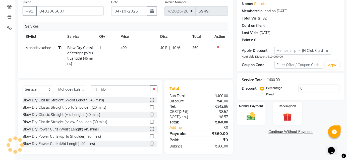
type input "10"
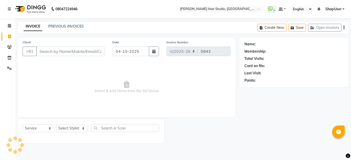
select select "627"
select select "service"
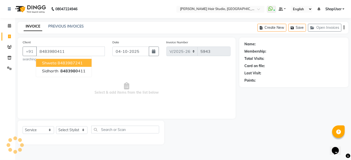
type input "8483980411"
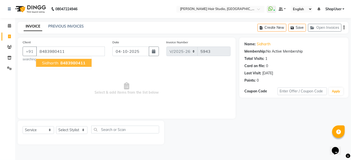
click at [63, 61] on span "8483980411" at bounding box center [72, 63] width 25 height 5
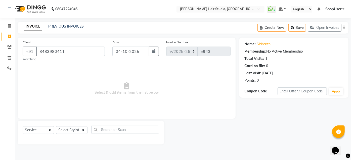
click at [71, 96] on span "Select & add items from the list below" at bounding box center [127, 89] width 208 height 50
click at [75, 131] on select "Select Stylist [PERSON_NAME] [PERSON_NAME] Avinash [PERSON_NAME] kahde [PERSON_…" at bounding box center [71, 131] width 31 height 8
select select "88870"
click at [56, 127] on select "Select Stylist [PERSON_NAME] [PERSON_NAME] Avinash [PERSON_NAME] kahde [PERSON_…" at bounding box center [71, 131] width 31 height 8
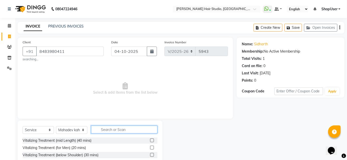
click at [117, 132] on input "text" at bounding box center [124, 130] width 66 height 8
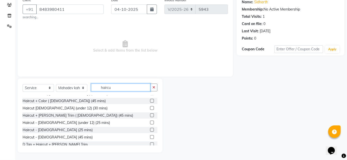
scroll to position [51, 0]
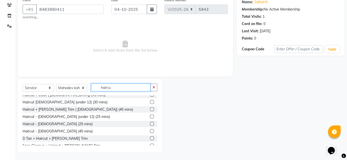
type input "haircu"
click at [150, 122] on label at bounding box center [152, 124] width 4 height 4
click at [150, 123] on input "checkbox" at bounding box center [151, 124] width 3 height 3
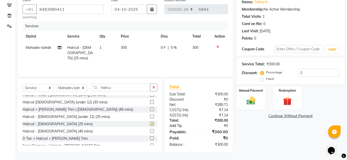
checkbox input "false"
click at [254, 98] on img at bounding box center [251, 101] width 15 height 10
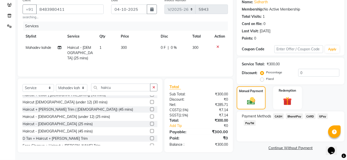
click at [298, 116] on span "BharatPay" at bounding box center [294, 117] width 17 height 6
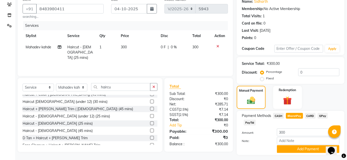
scroll to position [55, 0]
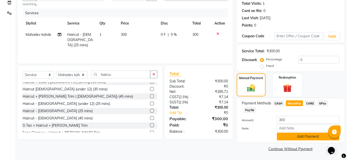
click at [304, 140] on button "Add Payment" at bounding box center [308, 137] width 63 height 8
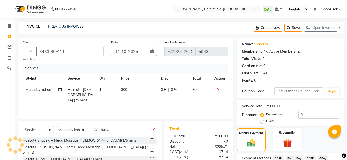
select select "627"
select select "service"
select select "88870"
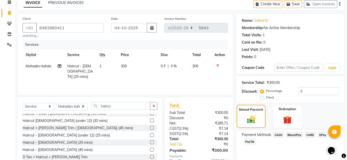
scroll to position [1, 0]
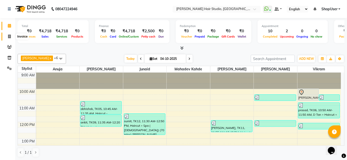
click at [9, 37] on icon at bounding box center [9, 37] width 3 height 4
select select "service"
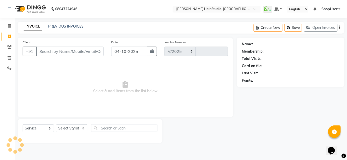
select select "627"
type input "5949"
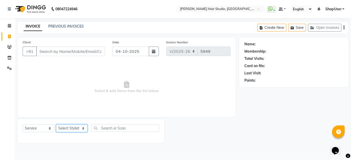
click at [67, 125] on select "Select Stylist [PERSON_NAME] [PERSON_NAME] Avinash [PERSON_NAME] kahde [PERSON_…" at bounding box center [71, 129] width 31 height 8
select select "88870"
click at [56, 125] on select "Select Stylist [PERSON_NAME] [PERSON_NAME] Avinash [PERSON_NAME] kahde [PERSON_…" at bounding box center [71, 129] width 31 height 8
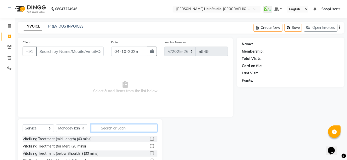
click at [103, 125] on input "text" at bounding box center [124, 129] width 66 height 8
type input "blow"
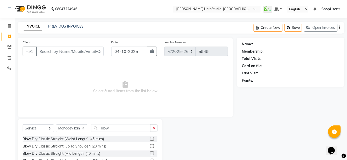
click at [150, 153] on label at bounding box center [152, 154] width 4 height 4
click at [150, 153] on input "checkbox" at bounding box center [151, 153] width 3 height 3
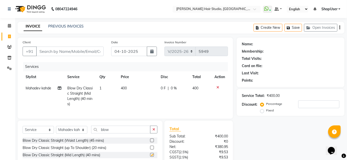
checkbox input "false"
click at [126, 89] on span "400" at bounding box center [124, 88] width 6 height 5
select select "88870"
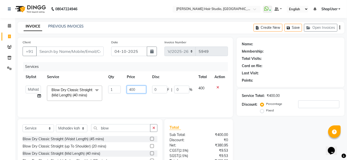
click at [137, 90] on input "400" at bounding box center [136, 90] width 19 height 8
click at [74, 56] on input "Client" at bounding box center [70, 52] width 68 height 10
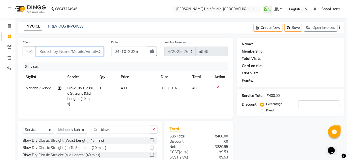
type input "8"
type input "0"
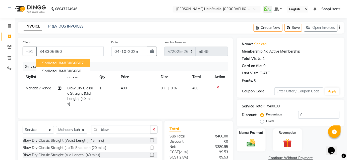
click at [73, 60] on button "Shrilata 84830666 07" at bounding box center [63, 63] width 54 height 8
type input "8483066607"
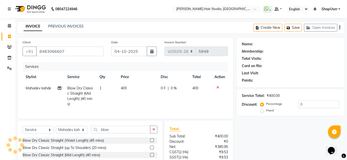
select select "1: Object"
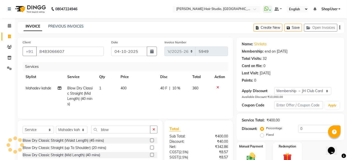
type input "10"
click at [124, 86] on span "400" at bounding box center [124, 88] width 6 height 5
select select "88870"
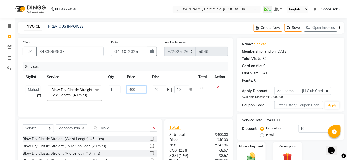
click at [142, 89] on input "400" at bounding box center [136, 90] width 19 height 8
type input "4"
type input "350"
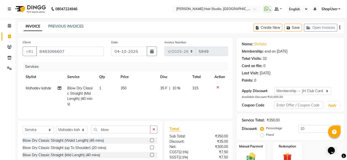
click at [146, 105] on div "Services Stylist Service Qty Price Disc Total Action Mahadev kahde Blow Dry Cla…" at bounding box center [125, 88] width 205 height 52
click at [153, 131] on icon "button" at bounding box center [153, 130] width 3 height 4
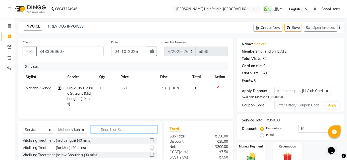
click at [123, 132] on input "text" at bounding box center [124, 130] width 66 height 8
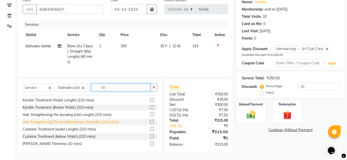
scroll to position [81, 0]
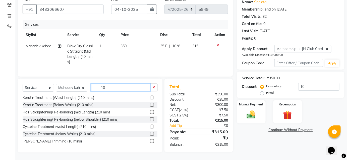
type input "10"
click at [150, 141] on label at bounding box center [152, 142] width 4 height 4
click at [150, 141] on input "checkbox" at bounding box center [151, 141] width 3 height 3
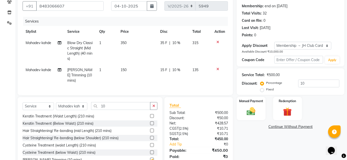
checkbox input "false"
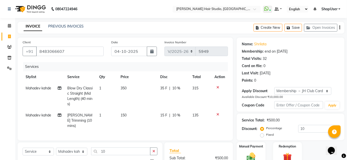
scroll to position [62, 0]
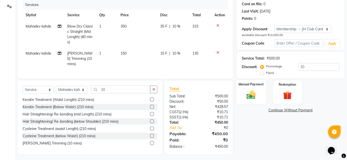
click at [255, 94] on img at bounding box center [251, 95] width 15 height 10
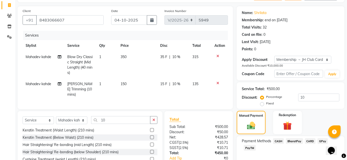
scroll to position [45, 0]
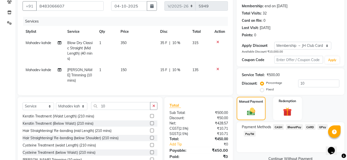
click at [40, 70] on span "Mahadev kahde" at bounding box center [39, 70] width 26 height 5
select select "88870"
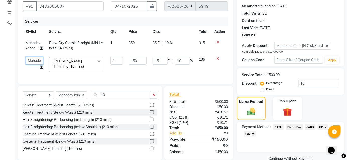
click at [41, 59] on select "Ajinkya Anuja Arunesh Avinash Junaid Mahadev kahde Mohammad Pawan Krishna Rushi…" at bounding box center [35, 61] width 18 height 8
select select "81286"
click at [161, 69] on td "15 F | 10 %" at bounding box center [173, 64] width 46 height 21
click at [162, 69] on td "15 F | 10 %" at bounding box center [173, 64] width 46 height 21
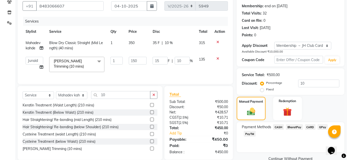
select select "81286"
click at [206, 71] on td "135" at bounding box center [204, 64] width 16 height 21
click at [207, 70] on td "135" at bounding box center [204, 64] width 16 height 21
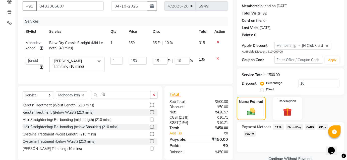
drag, startPoint x: 112, startPoint y: 72, endPoint x: 116, endPoint y: 72, distance: 4.0
click at [116, 72] on td "1" at bounding box center [116, 64] width 18 height 21
click at [199, 52] on td "315" at bounding box center [204, 45] width 16 height 17
select select "88870"
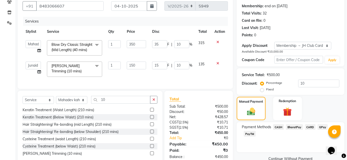
click at [169, 76] on td "15 F | 10 %" at bounding box center [172, 69] width 46 height 21
click at [221, 73] on td at bounding box center [219, 69] width 17 height 21
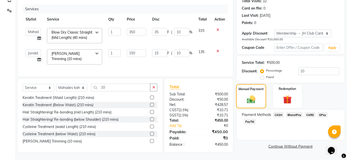
click at [250, 95] on img at bounding box center [251, 100] width 14 height 10
click at [295, 112] on span "BharatPay" at bounding box center [294, 115] width 17 height 6
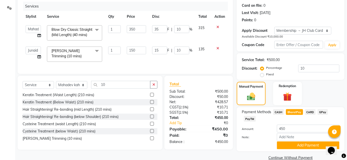
scroll to position [69, 0]
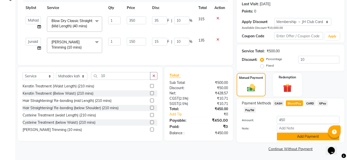
click at [293, 134] on button "Add Payment" at bounding box center [308, 137] width 63 height 8
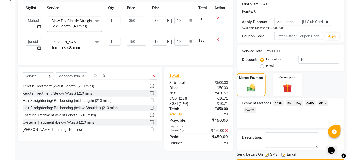
scroll to position [83, 0]
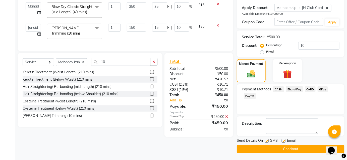
click at [286, 147] on button "Checkout" at bounding box center [291, 150] width 108 height 8
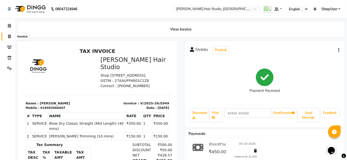
click at [9, 35] on icon at bounding box center [9, 37] width 3 height 4
select select "service"
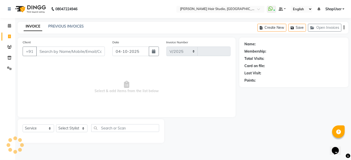
select select "627"
type input "5950"
click at [49, 50] on input "Client" at bounding box center [70, 52] width 69 height 10
click at [82, 49] on input "Client" at bounding box center [70, 52] width 69 height 10
click at [74, 56] on input "Client" at bounding box center [70, 52] width 69 height 10
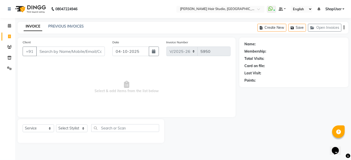
drag, startPoint x: 60, startPoint y: 54, endPoint x: 62, endPoint y: 53, distance: 2.8
click at [62, 53] on input "Client" at bounding box center [70, 52] width 69 height 10
click at [63, 130] on select "Select Stylist [PERSON_NAME] [PERSON_NAME] Avinash [PERSON_NAME] kahde [PERSON_…" at bounding box center [71, 129] width 31 height 8
select select "51893"
click at [56, 125] on select "Select Stylist [PERSON_NAME] [PERSON_NAME] Avinash [PERSON_NAME] kahde [PERSON_…" at bounding box center [71, 129] width 31 height 8
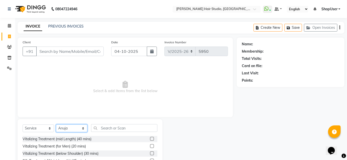
click at [70, 129] on select "Select Stylist [PERSON_NAME] [PERSON_NAME] Avinash [PERSON_NAME] kahde [PERSON_…" at bounding box center [71, 129] width 31 height 8
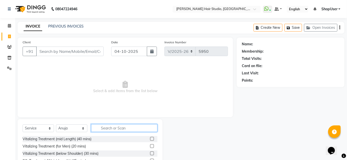
click at [112, 131] on input "text" at bounding box center [124, 129] width 66 height 8
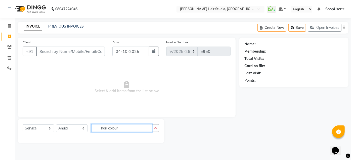
click at [126, 125] on input "hair colour" at bounding box center [121, 129] width 61 height 8
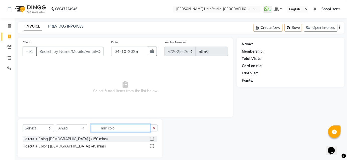
type input "hair colo"
click at [153, 140] on label at bounding box center [152, 139] width 4 height 4
click at [153, 140] on input "checkbox" at bounding box center [151, 139] width 3 height 3
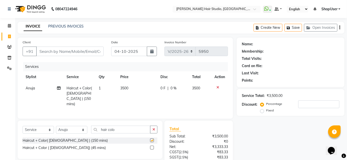
checkbox input "false"
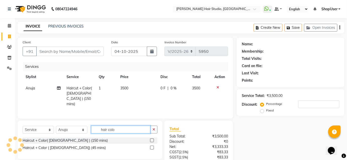
click at [116, 127] on input "hair colo" at bounding box center [120, 130] width 59 height 8
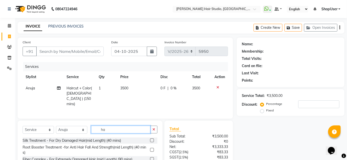
type input "h"
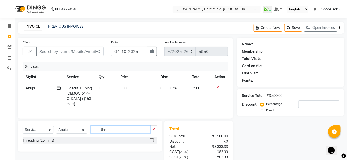
type input "thre"
click at [153, 139] on label at bounding box center [152, 141] width 4 height 4
click at [153, 139] on input "checkbox" at bounding box center [151, 140] width 3 height 3
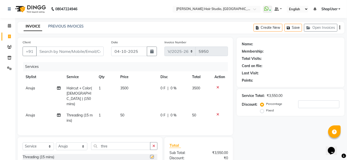
checkbox input "false"
click at [127, 110] on td "50" at bounding box center [137, 118] width 40 height 17
select select "51893"
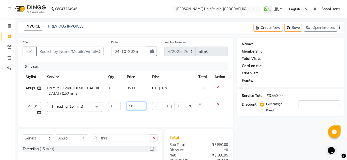
click at [134, 104] on input "50" at bounding box center [136, 106] width 19 height 8
type input "5"
type input "100"
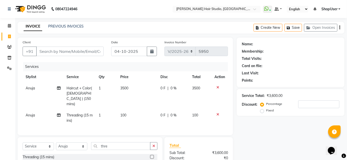
click at [137, 115] on td "100" at bounding box center [137, 118] width 40 height 17
select select "51893"
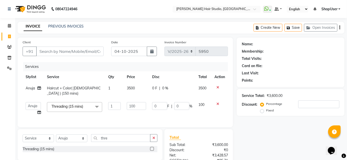
scroll to position [53, 0]
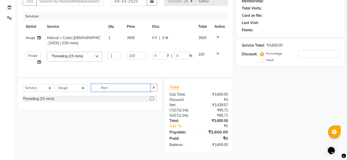
click at [114, 89] on input "thre" at bounding box center [120, 88] width 59 height 8
type input "t"
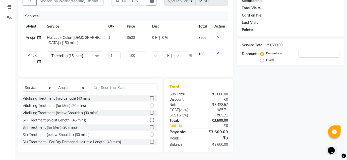
click at [216, 35] on icon at bounding box center [217, 37] width 3 height 4
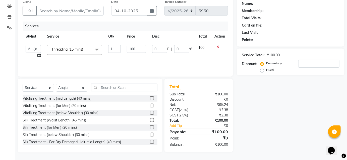
scroll to position [40, 0]
click at [217, 46] on icon at bounding box center [217, 47] width 3 height 4
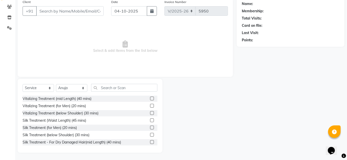
scroll to position [0, 0]
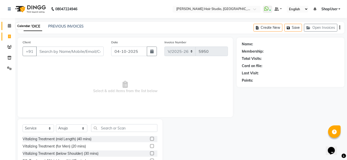
click at [10, 27] on icon at bounding box center [9, 26] width 3 height 4
click at [7, 27] on span at bounding box center [9, 26] width 9 height 6
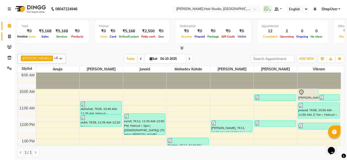
click at [8, 39] on span at bounding box center [9, 37] width 9 height 6
select select "service"
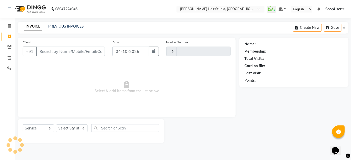
type input "5950"
select select "627"
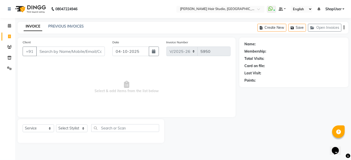
click at [79, 53] on input "Client" at bounding box center [70, 52] width 69 height 10
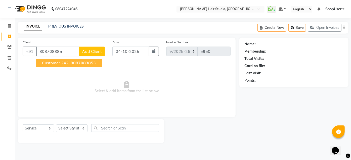
click at [82, 65] on span "808708385" at bounding box center [82, 63] width 23 height 5
type input "8087083853"
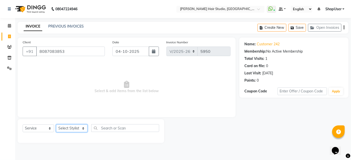
click at [76, 127] on select "Select Stylist [PERSON_NAME] [PERSON_NAME] Avinash [PERSON_NAME] kahde [PERSON_…" at bounding box center [71, 129] width 31 height 8
select select "50524"
click at [56, 125] on select "Select Stylist [PERSON_NAME] [PERSON_NAME] Avinash [PERSON_NAME] kahde [PERSON_…" at bounding box center [71, 129] width 31 height 8
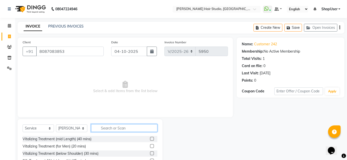
click at [112, 129] on input "text" at bounding box center [124, 129] width 66 height 8
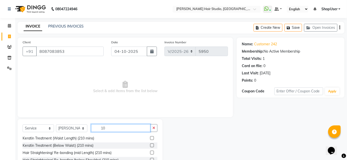
scroll to position [40, 0]
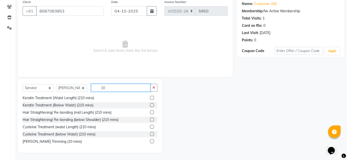
type input "10"
click at [150, 141] on label at bounding box center [152, 142] width 4 height 4
click at [150, 141] on input "checkbox" at bounding box center [151, 141] width 3 height 3
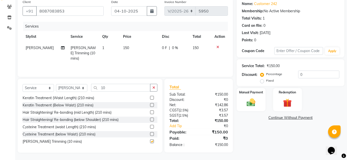
checkbox input "false"
click at [254, 100] on img at bounding box center [251, 103] width 15 height 10
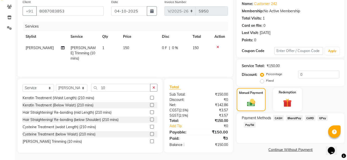
click at [295, 120] on span "BharatPay" at bounding box center [294, 119] width 17 height 6
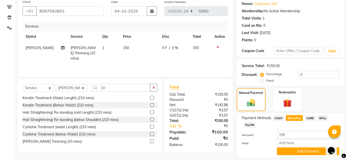
scroll to position [55, 0]
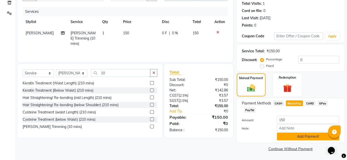
click at [291, 138] on button "Add Payment" at bounding box center [308, 137] width 63 height 8
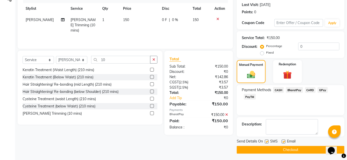
scroll to position [69, 0]
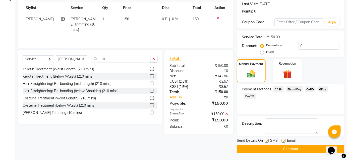
click at [289, 148] on button "Checkout" at bounding box center [291, 150] width 108 height 8
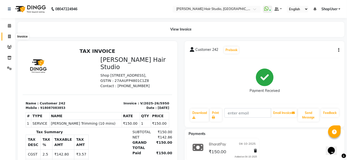
click at [9, 37] on icon at bounding box center [9, 37] width 3 height 4
select select "service"
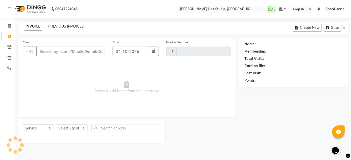
type input "5951"
select select "627"
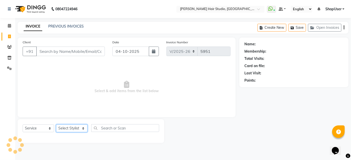
click at [65, 128] on select "Select Stylist [PERSON_NAME] [PERSON_NAME] Avinash [PERSON_NAME] kahde [PERSON_…" at bounding box center [71, 129] width 31 height 8
select select "39192"
click at [56, 125] on select "Select Stylist [PERSON_NAME] [PERSON_NAME] Avinash [PERSON_NAME] kahde [PERSON_…" at bounding box center [71, 129] width 31 height 8
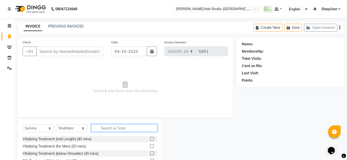
click at [147, 129] on input "text" at bounding box center [124, 129] width 66 height 8
type input "high"
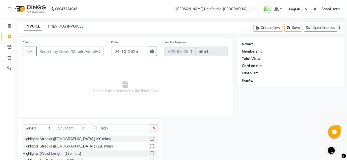
click at [107, 147] on div "Highlights Streaks ([DEMOGRAPHIC_DATA] ) (120 mins)" at bounding box center [90, 147] width 135 height 6
click at [150, 146] on label at bounding box center [152, 147] width 4 height 4
click at [150, 146] on input "checkbox" at bounding box center [151, 146] width 3 height 3
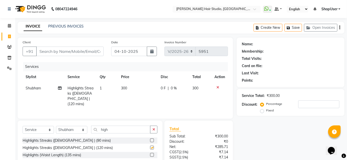
checkbox input "false"
click at [102, 88] on td "1" at bounding box center [107, 96] width 21 height 27
select select "39192"
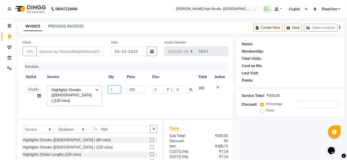
click at [114, 88] on input "1" at bounding box center [114, 90] width 13 height 8
type input "2"
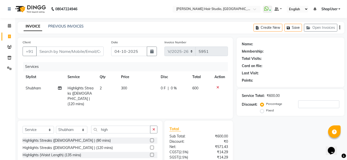
click at [118, 103] on tr "Shubham Highlights Streaks (female ) (120 mins) 2 300 0 F | 0 % 600" at bounding box center [125, 96] width 205 height 27
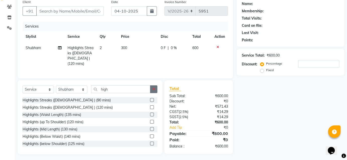
click at [155, 88] on icon "button" at bounding box center [153, 90] width 3 height 4
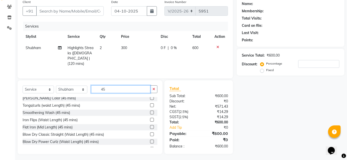
scroll to position [117, 0]
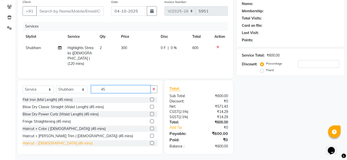
type input "45"
click at [56, 142] on div "Haircut - [DEMOGRAPHIC_DATA] (45 mins)" at bounding box center [58, 143] width 70 height 5
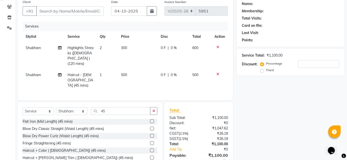
checkbox input "false"
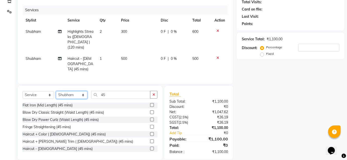
click at [74, 91] on select "Select Stylist [PERSON_NAME] [PERSON_NAME] Avinash [PERSON_NAME] kahde [PERSON_…" at bounding box center [71, 95] width 31 height 8
select select "51893"
click at [56, 91] on select "Select Stylist [PERSON_NAME] [PERSON_NAME] Avinash [PERSON_NAME] kahde [PERSON_…" at bounding box center [71, 95] width 31 height 8
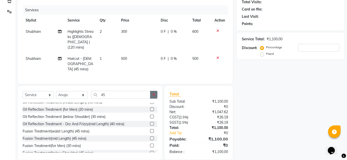
click at [153, 93] on icon "button" at bounding box center [153, 95] width 3 height 4
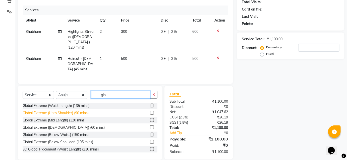
type input "glo"
click at [55, 111] on div "Global Extreme (Upto Shoulder) (90 mins)" at bounding box center [56, 113] width 66 height 5
checkbox input "false"
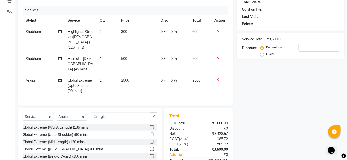
drag, startPoint x: 124, startPoint y: 69, endPoint x: 126, endPoint y: 71, distance: 2.7
click at [124, 78] on span "2500" at bounding box center [125, 80] width 8 height 5
select select "51893"
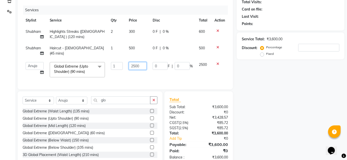
click at [136, 68] on input "2500" at bounding box center [138, 66] width 18 height 8
type input "3500"
click at [163, 81] on div "Services Stylist Service Qty Price Disc Total Action Shubham Highlights Streaks…" at bounding box center [125, 45] width 205 height 79
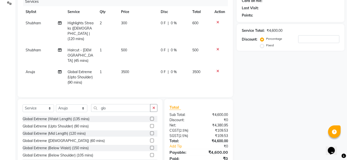
scroll to position [79, 0]
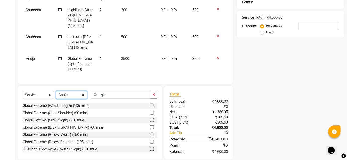
click at [67, 91] on select "Select Stylist [PERSON_NAME] [PERSON_NAME] Avinash [PERSON_NAME] kahde [PERSON_…" at bounding box center [71, 95] width 31 height 8
click at [140, 72] on div "Client +91 Date 04-10-2025 Invoice Number V/2025 V/2025-26 5951 Services Stylis…" at bounding box center [125, 21] width 215 height 125
click at [153, 93] on icon "button" at bounding box center [153, 95] width 3 height 4
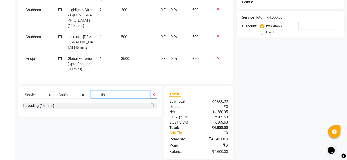
scroll to position [78, 0]
type input "thr"
click at [152, 104] on label at bounding box center [152, 106] width 4 height 4
click at [152, 105] on input "checkbox" at bounding box center [151, 106] width 3 height 3
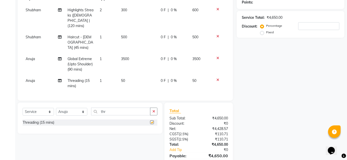
checkbox input "false"
click at [126, 75] on td "50" at bounding box center [138, 83] width 40 height 17
select select "51893"
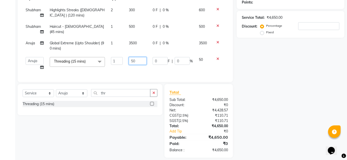
click at [139, 61] on input "50" at bounding box center [138, 61] width 18 height 8
type input "5"
type input "100"
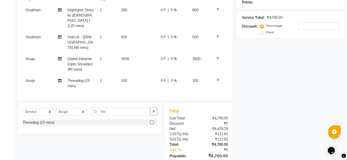
click at [139, 75] on td "100" at bounding box center [138, 83] width 40 height 17
select select "51893"
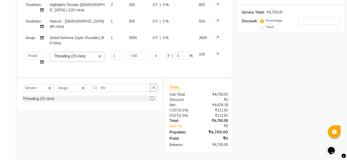
scroll to position [64, 0]
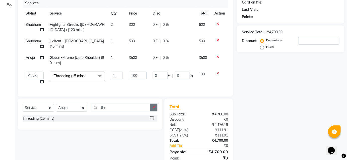
click at [155, 109] on icon "button" at bounding box center [153, 108] width 3 height 4
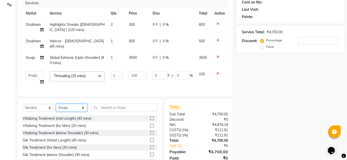
click at [73, 112] on select "Select Stylist [PERSON_NAME] [PERSON_NAME] Avinash [PERSON_NAME] kahde [PERSON_…" at bounding box center [71, 108] width 31 height 8
select select "80555"
click at [56, 107] on select "Select Stylist [PERSON_NAME] [PERSON_NAME] Avinash [PERSON_NAME] kahde [PERSON_…" at bounding box center [71, 108] width 31 height 8
click at [109, 112] on input "text" at bounding box center [124, 108] width 66 height 8
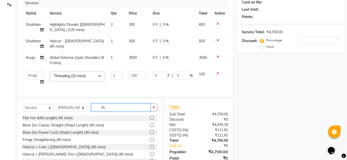
scroll to position [87, 0]
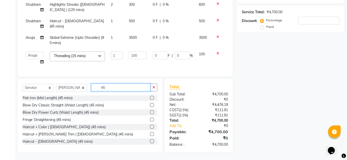
type input "45"
click at [74, 142] on div "Haircut - [DEMOGRAPHIC_DATA] (45 mins)" at bounding box center [90, 142] width 135 height 6
click at [150, 142] on label at bounding box center [152, 142] width 4 height 4
click at [150, 142] on input "checkbox" at bounding box center [151, 141] width 3 height 3
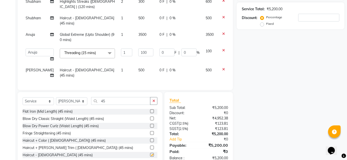
checkbox input "false"
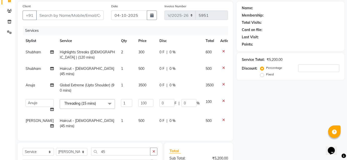
scroll to position [19, 0]
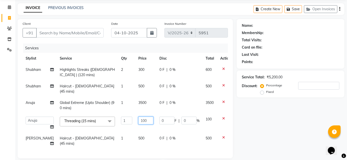
click at [141, 117] on input "100" at bounding box center [145, 121] width 15 height 8
type input "1"
type input "50"
click at [191, 93] on tbody "Shubham Highlights Streaks (female ) (120 mins) 2 300 0 F | 0 % 600 Shubham Hai…" at bounding box center [128, 106] width 211 height 85
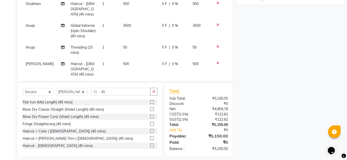
scroll to position [20, 0]
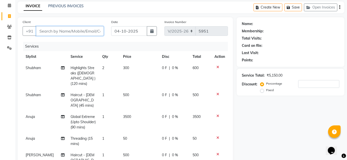
click at [88, 32] on input "Client" at bounding box center [70, 31] width 68 height 10
type input "9"
type input "0"
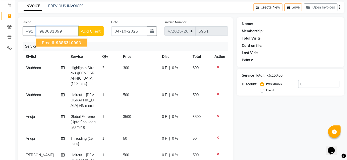
click at [67, 44] on span "988631099" at bounding box center [67, 42] width 23 height 5
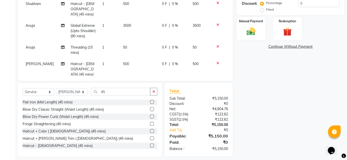
scroll to position [0, 0]
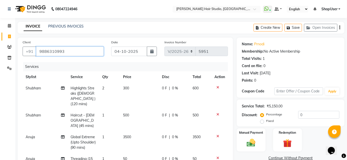
click at [78, 53] on input "9886310993" at bounding box center [70, 52] width 68 height 10
click at [69, 51] on input "9886310993" at bounding box center [70, 52] width 68 height 10
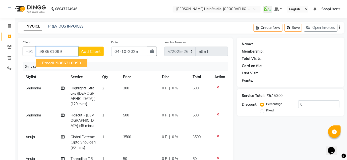
click at [70, 62] on span "988631099" at bounding box center [67, 63] width 23 height 5
type input "9886310993"
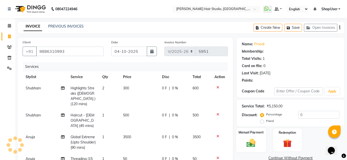
click at [251, 142] on img at bounding box center [251, 143] width 15 height 10
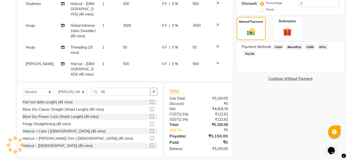
click at [293, 45] on span "BharatPay" at bounding box center [294, 47] width 17 height 6
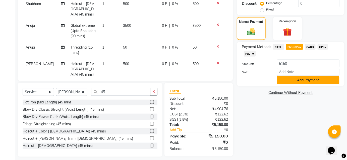
click at [302, 77] on button "Add Payment" at bounding box center [308, 81] width 63 height 8
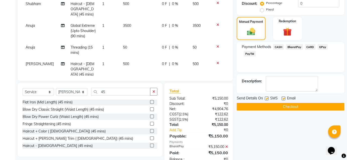
click at [302, 107] on button "Checkout" at bounding box center [291, 107] width 108 height 8
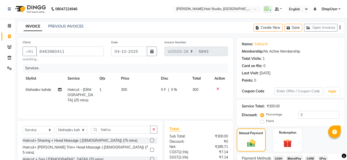
select select "627"
select select "service"
select select "88870"
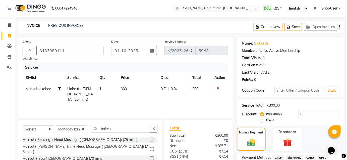
scroll to position [51, 0]
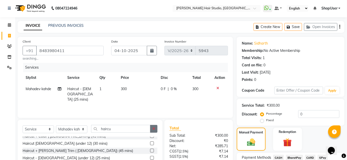
click at [153, 128] on icon "button" at bounding box center [153, 129] width 3 height 4
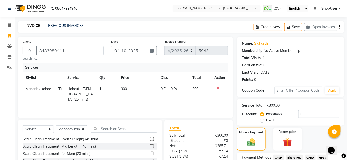
click at [217, 87] on icon at bounding box center [217, 89] width 3 height 4
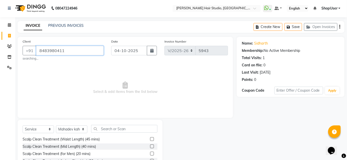
click at [82, 50] on input "8483980411" at bounding box center [70, 51] width 68 height 10
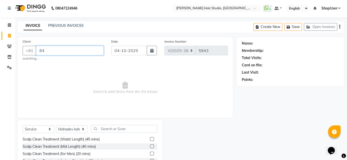
type input "8"
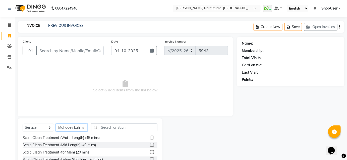
click at [76, 128] on select "Select Stylist [PERSON_NAME] [PERSON_NAME] Avinash [PERSON_NAME] kahde [PERSON_…" at bounding box center [71, 128] width 31 height 8
select select "34696"
click at [56, 124] on select "Select Stylist [PERSON_NAME] [PERSON_NAME] Avinash [PERSON_NAME] kahde [PERSON_…" at bounding box center [71, 128] width 31 height 8
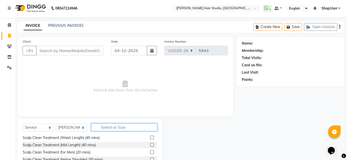
click at [115, 129] on input "text" at bounding box center [124, 128] width 66 height 8
type input "t"
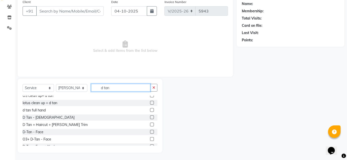
scroll to position [27, 0]
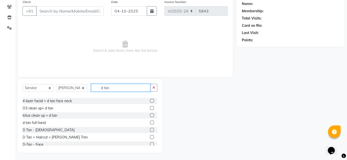
type input "d tan"
click at [150, 138] on label at bounding box center [152, 138] width 4 height 4
click at [150, 138] on input "checkbox" at bounding box center [151, 137] width 3 height 3
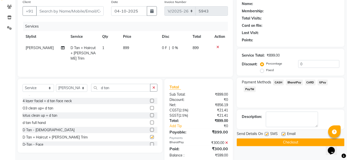
checkbox input "false"
click at [59, 8] on input "Client" at bounding box center [70, 11] width 68 height 10
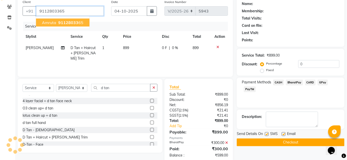
type input "9112803365"
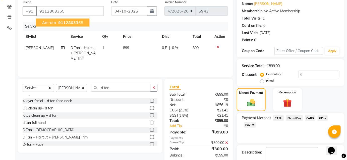
click at [82, 23] on ngb-highlight "91128033 65" at bounding box center [70, 22] width 26 height 5
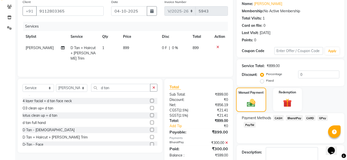
click at [250, 95] on div "Manual Payment" at bounding box center [251, 100] width 30 height 24
click at [295, 119] on span "BharatPay" at bounding box center [294, 119] width 17 height 6
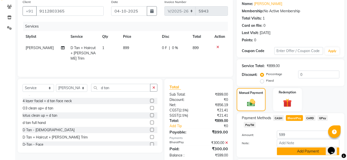
click at [299, 150] on button "Add Payment" at bounding box center [308, 152] width 63 height 8
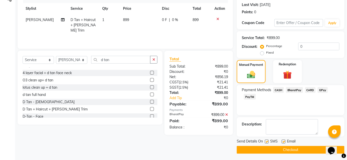
scroll to position [69, 0]
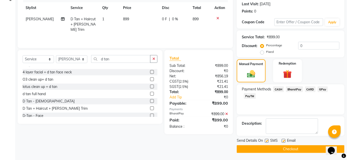
click at [288, 147] on button "Checkout" at bounding box center [291, 150] width 108 height 8
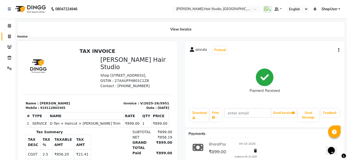
click at [11, 37] on icon at bounding box center [9, 37] width 3 height 4
select select "627"
select select "service"
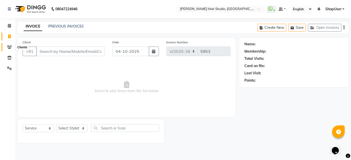
click at [10, 49] on icon at bounding box center [9, 47] width 5 height 4
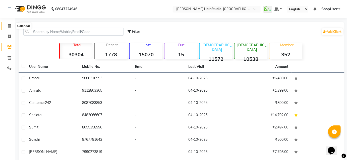
click at [8, 28] on icon at bounding box center [9, 26] width 3 height 4
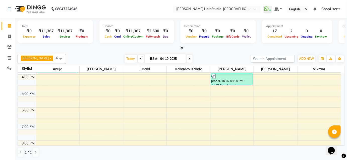
scroll to position [68, 0]
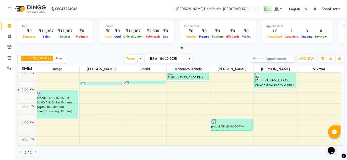
click at [140, 112] on div "9:00 AM 10:00 AM 11:00 AM 12:00 PM 1:00 PM 2:00 PM 3:00 PM 4:00 PM 5:00 PM 6:00…" at bounding box center [179, 121] width 323 height 232
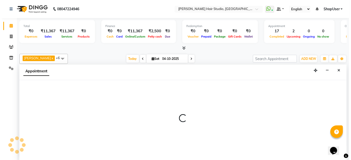
scroll to position [0, 0]
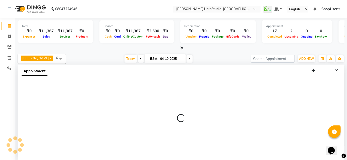
select select "81286"
select select "915"
select select "tentative"
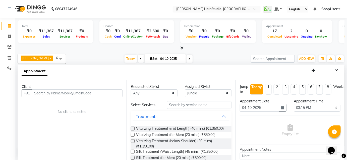
click at [83, 93] on input "text" at bounding box center [77, 94] width 91 height 8
click at [78, 93] on input "7609007925" at bounding box center [67, 94] width 70 height 8
type input "7609007925"
click at [109, 94] on span "Add Client" at bounding box center [112, 93] width 17 height 5
select select "22"
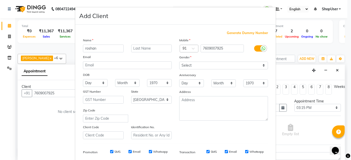
type input "roshan"
click at [195, 67] on select "Select Male Female Other Prefer Not To Say" at bounding box center [223, 66] width 89 height 8
select select "male"
click at [179, 62] on select "Select Male Female Other Prefer Not To Say" at bounding box center [223, 66] width 89 height 8
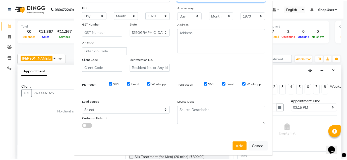
scroll to position [71, 0]
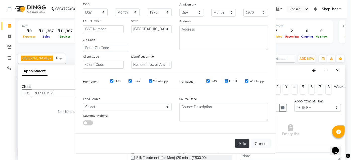
click at [242, 145] on button "Add" at bounding box center [242, 143] width 14 height 9
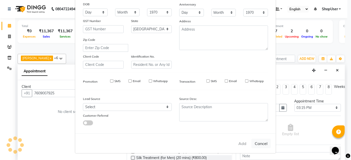
select select
select select "null"
select select
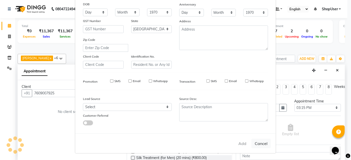
select select
checkbox input "false"
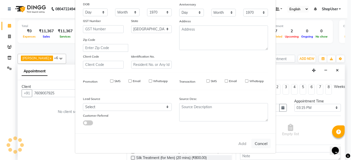
checkbox input "false"
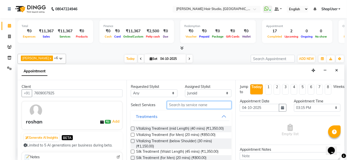
click at [190, 104] on input "text" at bounding box center [199, 105] width 65 height 8
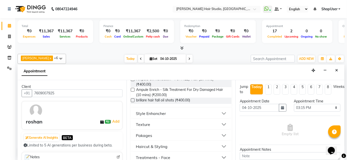
scroll to position [98, 0]
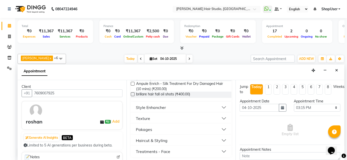
type input "hair"
click at [219, 140] on button "Haircut & Styling" at bounding box center [181, 140] width 97 height 9
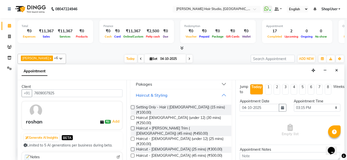
scroll to position [143, 0]
click at [186, 147] on span "Haircut - [DEMOGRAPHIC_DATA] (25 mins) (₹300.00)" at bounding box center [179, 150] width 86 height 6
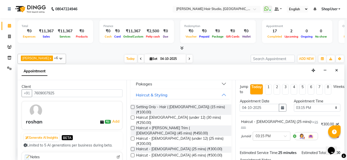
click at [133, 148] on label at bounding box center [133, 150] width 4 height 4
click at [133, 148] on input "checkbox" at bounding box center [132, 149] width 3 height 3
checkbox input "false"
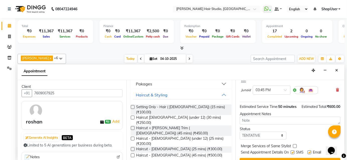
scroll to position [79, 0]
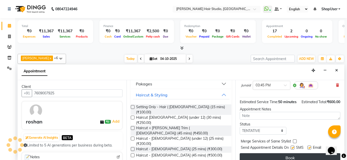
click at [281, 154] on button "Book" at bounding box center [290, 158] width 101 height 9
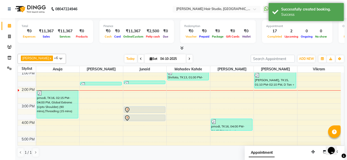
scroll to position [0, 0]
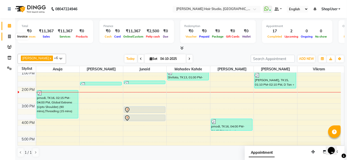
click at [7, 38] on span at bounding box center [9, 37] width 9 height 6
select select "service"
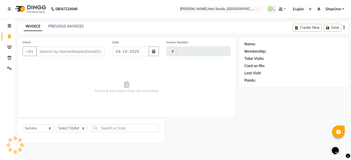
type input "5953"
select select "627"
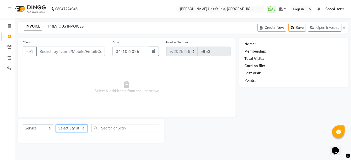
click at [78, 130] on select "Select Stylist [PERSON_NAME] [PERSON_NAME] Avinash [PERSON_NAME] kahde [PERSON_…" at bounding box center [71, 129] width 31 height 8
select select "32802"
click at [56, 125] on select "Select Stylist [PERSON_NAME] [PERSON_NAME] Avinash [PERSON_NAME] kahde [PERSON_…" at bounding box center [71, 129] width 31 height 8
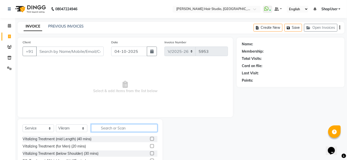
click at [101, 128] on input "text" at bounding box center [124, 129] width 66 height 8
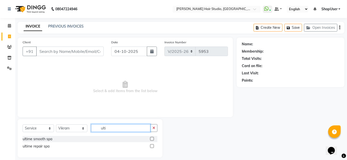
type input "ulti"
click at [153, 140] on label at bounding box center [152, 139] width 4 height 4
click at [153, 140] on input "checkbox" at bounding box center [151, 139] width 3 height 3
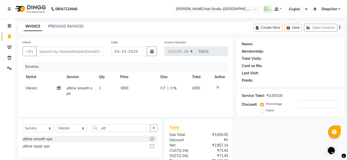
checkbox input "false"
click at [130, 87] on td "3000" at bounding box center [138, 91] width 40 height 17
select select "32802"
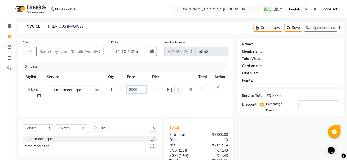
click at [145, 90] on input "3000" at bounding box center [136, 90] width 19 height 8
type input "3"
type input "2400"
click at [124, 102] on div "Services Stylist Service Qty Price Disc Total Action Ajinkya Anuja Arunesh Avin…" at bounding box center [125, 87] width 205 height 50
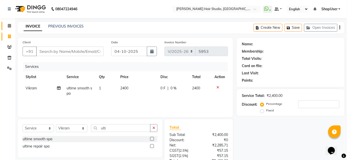
click at [9, 26] on icon at bounding box center [9, 26] width 3 height 4
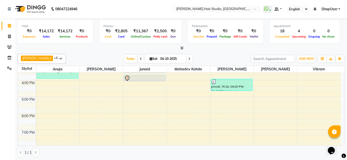
scroll to position [114, 0]
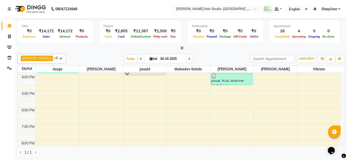
click at [315, 123] on div "9:00 AM 10:00 AM 11:00 AM 12:00 PM 1:00 PM 2:00 PM 3:00 PM 4:00 PM 5:00 PM 6:00…" at bounding box center [179, 75] width 323 height 232
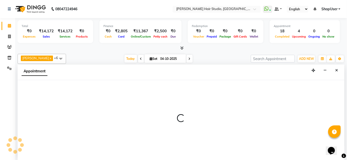
scroll to position [0, 0]
select select "32802"
select select "1140"
select select "tentative"
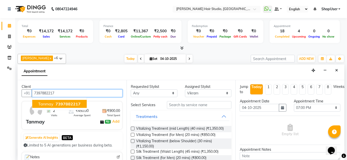
click at [78, 102] on span "7397882217" at bounding box center [67, 104] width 25 height 5
type input "7397882217"
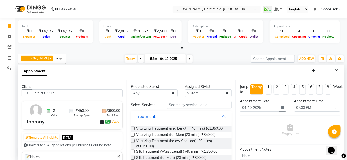
click at [211, 113] on button "Treatments" at bounding box center [181, 116] width 97 height 9
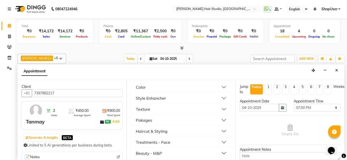
scroll to position [68, 0]
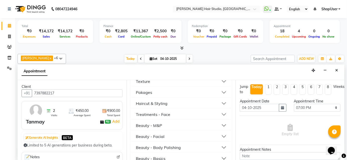
click at [168, 102] on button "Haircut & Styling" at bounding box center [181, 103] width 97 height 9
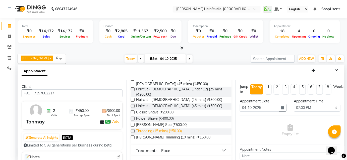
scroll to position [114, 0]
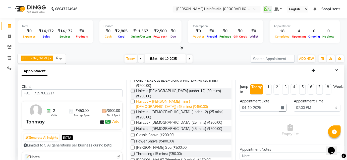
click at [174, 99] on span "Haircut + [PERSON_NAME] Trim ( [DEMOGRAPHIC_DATA]) (45 mins) (₹450.00)" at bounding box center [181, 104] width 91 height 11
checkbox input "false"
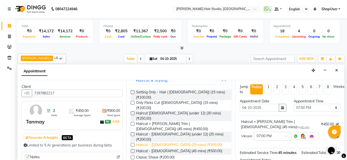
scroll to position [0, 0]
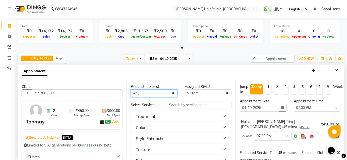
click at [148, 94] on select "Any Anuja Arunesh Junaid Mahadev kahde Mohammad Pawan Krishna Shubham Shweta Go…" at bounding box center [154, 94] width 47 height 8
select select "32802"
click at [131, 90] on select "Any Anuja Arunesh Junaid Mahadev kahde Mohammad Pawan Krishna Shubham Shweta Go…" at bounding box center [154, 94] width 47 height 8
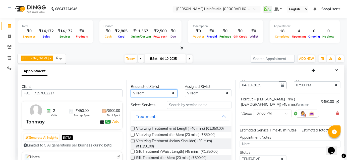
scroll to position [62, 0]
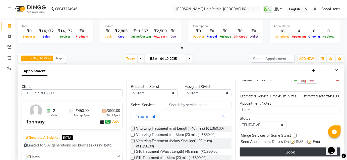
click at [269, 152] on button "Book" at bounding box center [290, 152] width 101 height 9
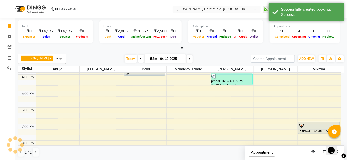
scroll to position [0, 0]
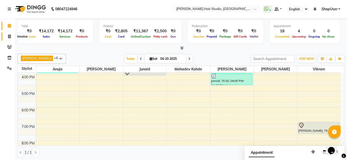
drag, startPoint x: 9, startPoint y: 34, endPoint x: 28, endPoint y: 37, distance: 19.3
click at [9, 34] on span at bounding box center [9, 37] width 9 height 6
select select "service"
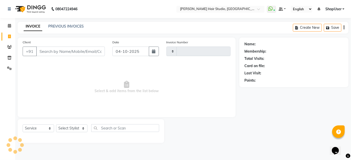
type input "5954"
select select "627"
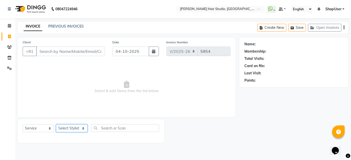
click at [72, 128] on select "Select Stylist" at bounding box center [71, 129] width 31 height 8
select select "80555"
click at [56, 125] on select "Select Stylist [PERSON_NAME] [PERSON_NAME] Avinash [PERSON_NAME] kahde [PERSON_…" at bounding box center [71, 129] width 31 height 8
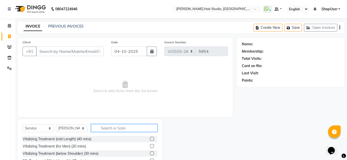
click at [106, 129] on input "text" at bounding box center [124, 129] width 66 height 8
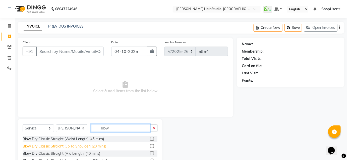
type input "blow"
click at [80, 146] on div "Blow Dry Classic Straight (up To Shoulder) (20 mins)" at bounding box center [65, 146] width 84 height 5
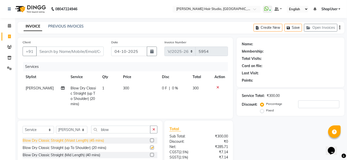
checkbox input "false"
click at [128, 87] on span "300" at bounding box center [126, 88] width 6 height 5
select select "80555"
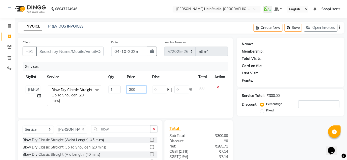
click at [135, 89] on input "300" at bounding box center [136, 90] width 19 height 8
type input "350"
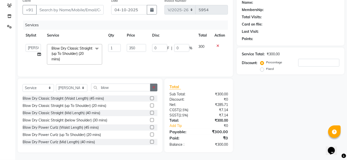
click at [156, 86] on button "button" at bounding box center [153, 88] width 7 height 8
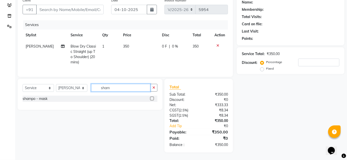
type input "sham"
click at [153, 99] on label at bounding box center [152, 99] width 4 height 4
click at [153, 99] on input "checkbox" at bounding box center [151, 98] width 3 height 3
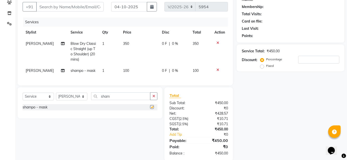
checkbox input "false"
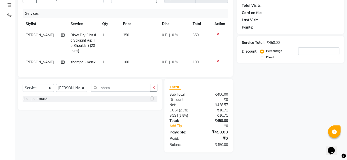
scroll to position [0, 0]
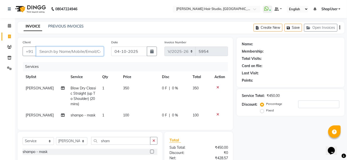
click at [76, 49] on input "Client" at bounding box center [70, 52] width 68 height 10
type input "8"
type input "0"
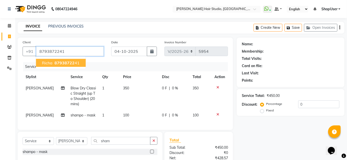
type input "8793872241"
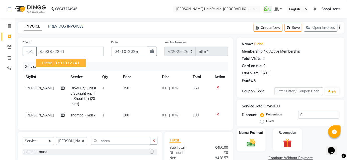
click at [72, 61] on span "87938722" at bounding box center [64, 63] width 20 height 5
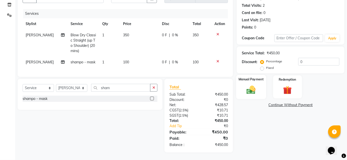
click at [255, 90] on img at bounding box center [251, 90] width 15 height 10
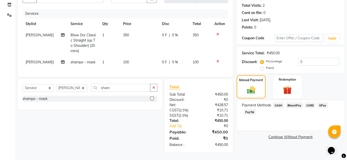
click at [298, 103] on span "BharatPay" at bounding box center [294, 106] width 17 height 6
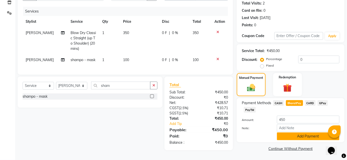
click at [305, 136] on button "Add Payment" at bounding box center [308, 137] width 63 height 8
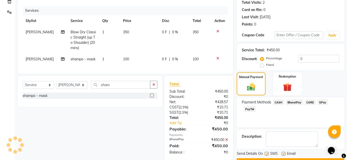
scroll to position [69, 0]
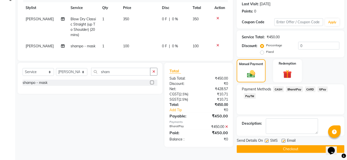
click at [302, 148] on button "Checkout" at bounding box center [291, 150] width 108 height 8
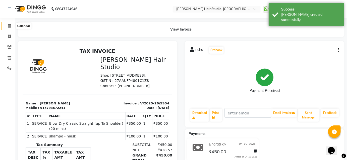
click at [8, 27] on icon at bounding box center [9, 26] width 3 height 4
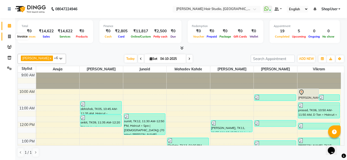
click at [8, 37] on icon at bounding box center [9, 37] width 3 height 4
select select "service"
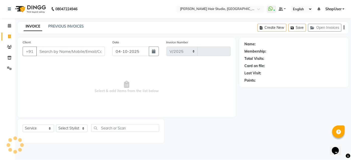
select select "627"
type input "5955"
click at [65, 132] on select "Select Stylist [PERSON_NAME] [PERSON_NAME] Avinash [PERSON_NAME] kahde [PERSON_…" at bounding box center [71, 129] width 31 height 8
select select "88870"
click at [56, 125] on select "Select Stylist [PERSON_NAME] [PERSON_NAME] Avinash [PERSON_NAME] kahde [PERSON_…" at bounding box center [71, 129] width 31 height 8
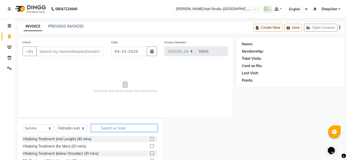
click at [115, 128] on input "text" at bounding box center [124, 129] width 66 height 8
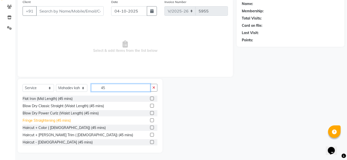
scroll to position [117, 0]
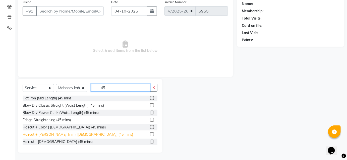
type input "45"
click at [58, 134] on div "Haircut + [PERSON_NAME] Trim ( [DEMOGRAPHIC_DATA]) (45 mins)" at bounding box center [78, 134] width 110 height 5
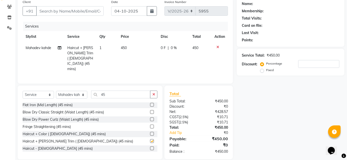
checkbox input "false"
click at [154, 93] on icon "button" at bounding box center [153, 95] width 3 height 4
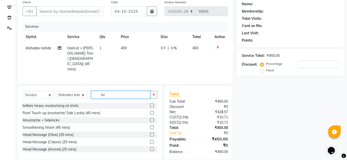
scroll to position [40, 0]
type input "he"
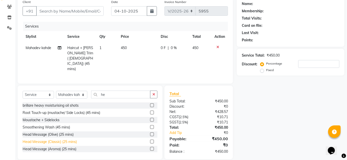
click at [73, 140] on div "Head Message (Classic) (25 mins)" at bounding box center [50, 142] width 54 height 5
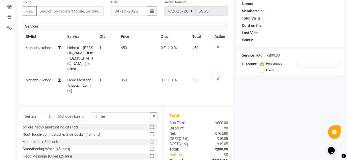
checkbox input "false"
click at [129, 75] on td "350" at bounding box center [138, 86] width 40 height 22
select select "88870"
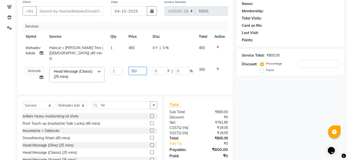
click at [141, 67] on input "350" at bounding box center [138, 71] width 18 height 8
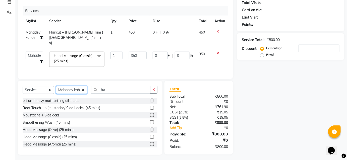
click at [68, 87] on div "Select Service Product Membership Package Voucher Prepaid Gift Card Select Styl…" at bounding box center [90, 118] width 145 height 74
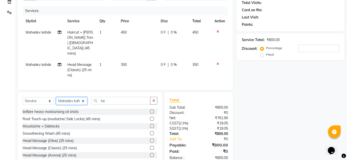
select select "51893"
click at [56, 97] on select "Select Stylist [PERSON_NAME] [PERSON_NAME] Avinash [PERSON_NAME] kahde [PERSON_…" at bounding box center [71, 101] width 31 height 8
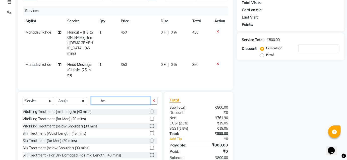
click at [114, 97] on input "he" at bounding box center [120, 101] width 59 height 8
click at [156, 97] on button "button" at bounding box center [153, 101] width 7 height 8
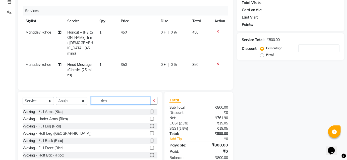
type input "rica"
click at [128, 59] on td "350" at bounding box center [138, 70] width 40 height 22
select select "88870"
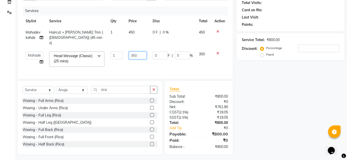
click at [138, 53] on input "350" at bounding box center [138, 56] width 18 height 8
type input "3"
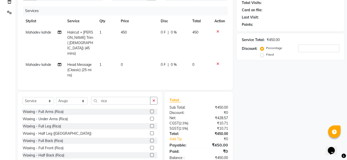
click at [216, 47] on tbody "Mahadev kahde Haircut + Beard Trim ( Male) (45 mins) 1 450 0 F | 0 % 450 Mahade…" at bounding box center [125, 54] width 205 height 54
click at [218, 30] on icon at bounding box center [217, 32] width 3 height 4
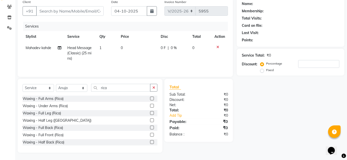
click at [217, 46] on icon at bounding box center [217, 47] width 3 height 4
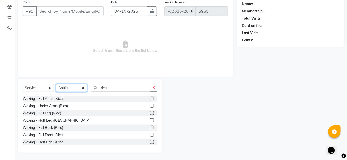
click at [78, 88] on select "Select Stylist [PERSON_NAME] [PERSON_NAME] Avinash [PERSON_NAME] kahde [PERSON_…" at bounding box center [71, 88] width 31 height 8
select select "88870"
click at [56, 84] on select "Select Stylist [PERSON_NAME] [PERSON_NAME] Avinash [PERSON_NAME] kahde [PERSON_…" at bounding box center [71, 88] width 31 height 8
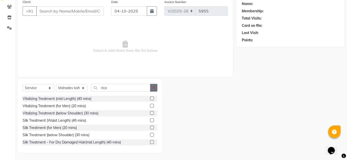
click at [155, 88] on icon "button" at bounding box center [153, 88] width 3 height 4
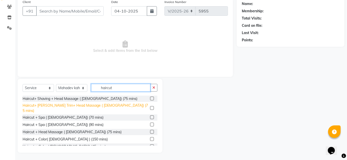
type input "haircut"
click at [78, 107] on div "Haircut+ [PERSON_NAME] Trim+ Head Massage ( [DEMOGRAPHIC_DATA]) (75 mins)" at bounding box center [86, 108] width 126 height 11
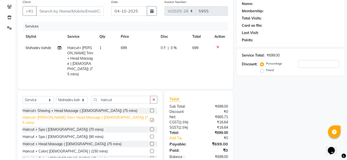
checkbox input "false"
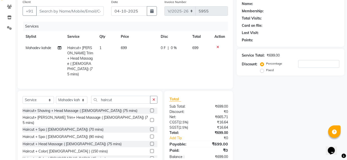
click at [130, 48] on td "699" at bounding box center [138, 61] width 40 height 38
select select "88870"
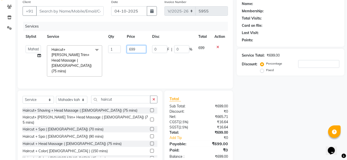
click at [137, 49] on input "699" at bounding box center [136, 49] width 19 height 8
type input "6"
type input "750"
click at [139, 69] on div "Services Stylist Service Qty Price Disc Total Action Ajinkya Anuja Arunesh Avin…" at bounding box center [125, 53] width 205 height 62
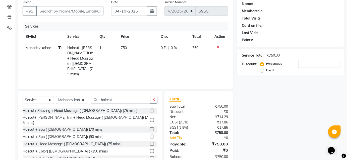
scroll to position [45, 0]
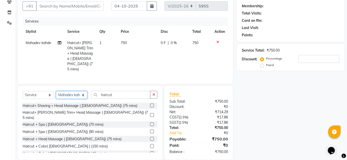
drag, startPoint x: 73, startPoint y: 87, endPoint x: 81, endPoint y: 88, distance: 7.8
click at [73, 91] on select "Select Stylist [PERSON_NAME] [PERSON_NAME] Avinash [PERSON_NAME] kahde [PERSON_…" at bounding box center [71, 95] width 31 height 8
select select "51893"
click at [56, 91] on select "Select Stylist [PERSON_NAME] [PERSON_NAME] Avinash [PERSON_NAME] kahde [PERSON_…" at bounding box center [71, 95] width 31 height 8
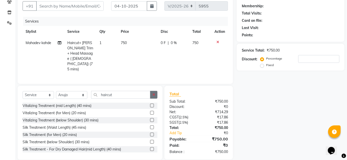
click at [154, 91] on button "button" at bounding box center [153, 95] width 7 height 8
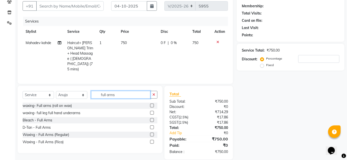
scroll to position [45, 0]
type input "full arms"
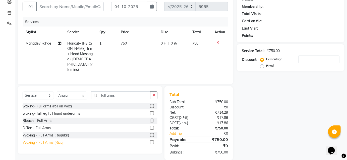
click at [46, 140] on div "Waxing - Full Arms (Rica)" at bounding box center [43, 142] width 41 height 5
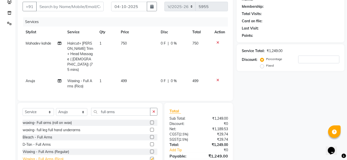
checkbox input "false"
click at [154, 110] on icon "button" at bounding box center [153, 112] width 3 height 4
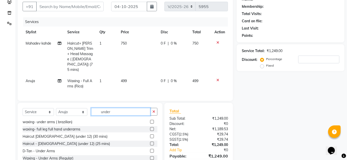
scroll to position [62, 0]
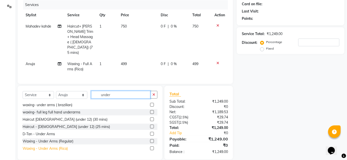
type input "under"
click at [66, 146] on div "Waxing - Under Arms (Rica)" at bounding box center [45, 148] width 45 height 5
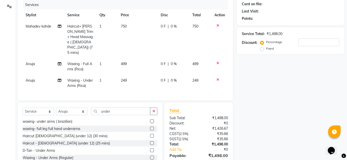
checkbox input "false"
click at [153, 110] on icon "button" at bounding box center [153, 112] width 3 height 4
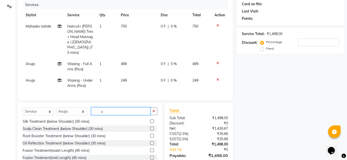
scroll to position [0, 0]
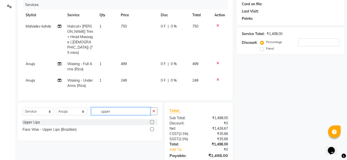
type input "upper"
click at [152, 128] on label at bounding box center [152, 130] width 4 height 4
click at [152, 128] on input "checkbox" at bounding box center [151, 129] width 3 height 3
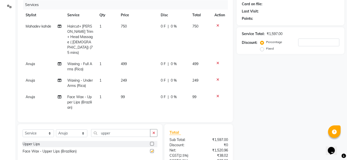
checkbox input "false"
click at [154, 130] on button "button" at bounding box center [153, 134] width 7 height 8
type input "thre"
click at [152, 142] on label at bounding box center [152, 144] width 4 height 4
click at [152, 143] on input "checkbox" at bounding box center [151, 144] width 3 height 3
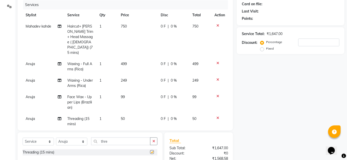
checkbox input "false"
click at [125, 113] on td "50" at bounding box center [138, 121] width 40 height 17
select select "51893"
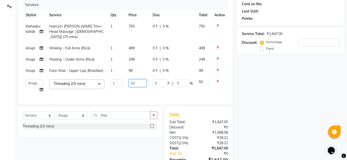
click at [136, 80] on input "50" at bounding box center [138, 84] width 18 height 8
type input "5"
type input "100"
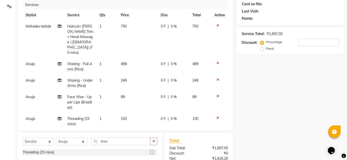
click at [145, 59] on td "499" at bounding box center [138, 67] width 40 height 17
select select "51893"
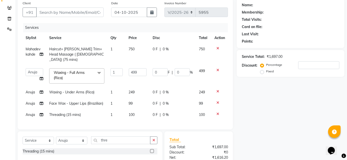
scroll to position [16, 0]
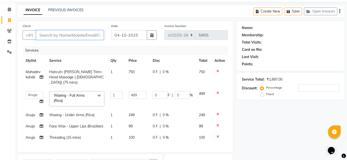
click at [52, 34] on input "Client" at bounding box center [70, 35] width 68 height 10
type input "9"
type input "0"
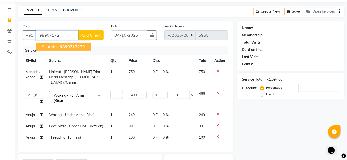
click at [70, 48] on span "98907172" at bounding box center [70, 46] width 20 height 5
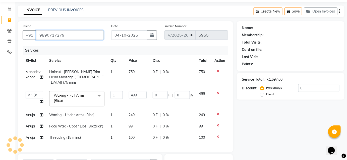
type input "9890717279"
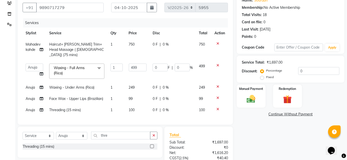
scroll to position [90, 0]
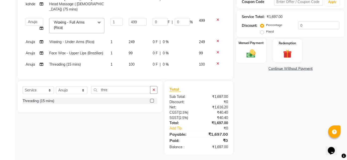
click at [254, 55] on img at bounding box center [251, 53] width 15 height 10
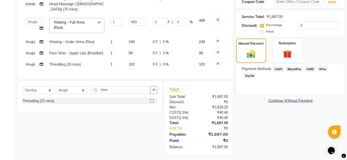
click at [257, 55] on img at bounding box center [251, 54] width 14 height 10
click at [289, 68] on span "BharatPay" at bounding box center [294, 69] width 17 height 6
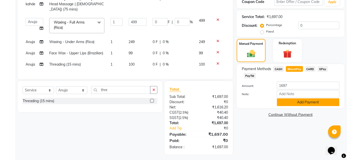
click at [294, 103] on button "Add Payment" at bounding box center [308, 103] width 63 height 8
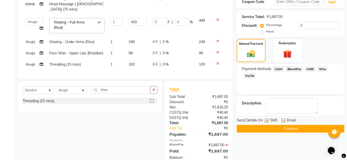
click at [280, 130] on button "Checkout" at bounding box center [291, 129] width 108 height 8
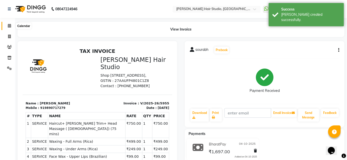
click at [8, 25] on icon at bounding box center [9, 26] width 3 height 4
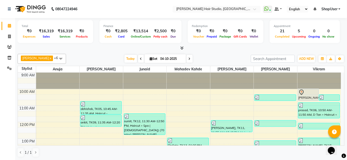
click at [187, 58] on span at bounding box center [190, 59] width 6 height 8
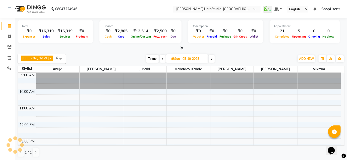
scroll to position [98, 0]
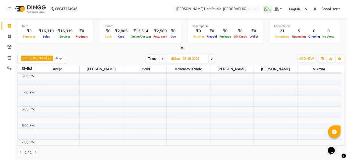
click at [209, 58] on span at bounding box center [212, 59] width 6 height 8
click at [211, 58] on icon at bounding box center [212, 59] width 2 height 3
type input "07-10-2025"
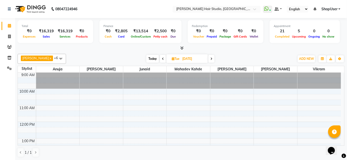
scroll to position [0, 0]
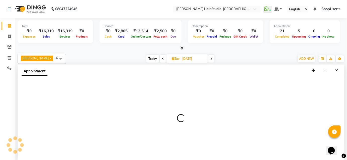
select select "50524"
select select "600"
select select "tentative"
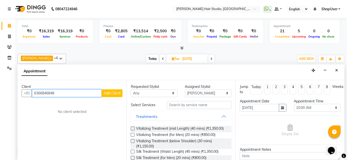
type input "6366846848"
click at [105, 91] on span "Add Client" at bounding box center [112, 93] width 17 height 5
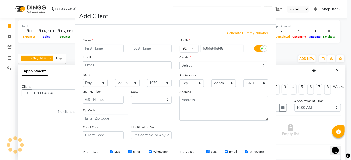
select select "22"
type input "Swati"
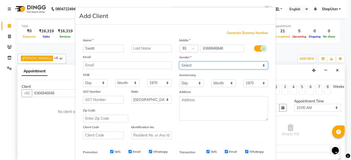
click at [193, 65] on select "Select [DEMOGRAPHIC_DATA] [DEMOGRAPHIC_DATA] Other Prefer Not To Say" at bounding box center [223, 66] width 89 height 8
select select "[DEMOGRAPHIC_DATA]"
click at [179, 62] on select "Select [DEMOGRAPHIC_DATA] [DEMOGRAPHIC_DATA] Other Prefer Not To Say" at bounding box center [223, 66] width 89 height 8
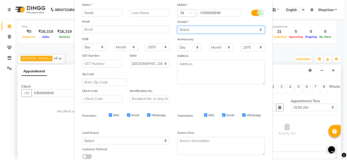
scroll to position [71, 0]
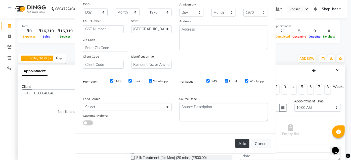
click at [242, 144] on button "Add" at bounding box center [242, 143] width 14 height 9
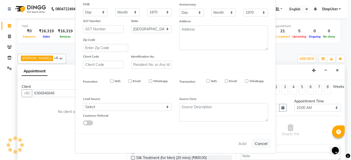
select select
select select "null"
select select
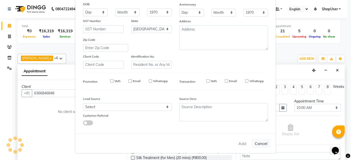
select select
checkbox input "false"
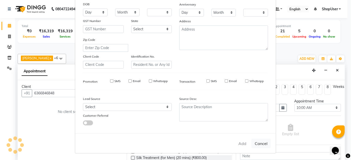
checkbox input "false"
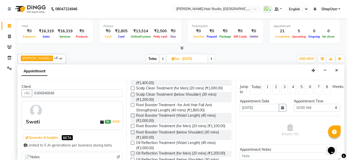
scroll to position [0, 0]
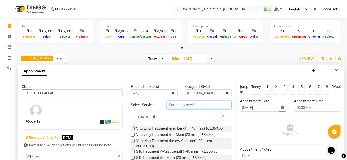
click at [181, 107] on input "text" at bounding box center [199, 105] width 65 height 8
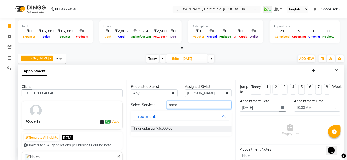
type input "nano"
click at [203, 130] on div "nanoplastia (₹6,000.00)" at bounding box center [181, 129] width 101 height 6
click at [131, 128] on label at bounding box center [133, 129] width 4 height 4
click at [131, 128] on input "checkbox" at bounding box center [132, 129] width 3 height 3
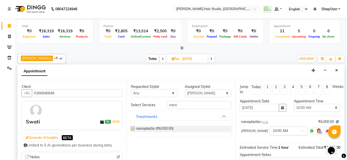
checkbox input "false"
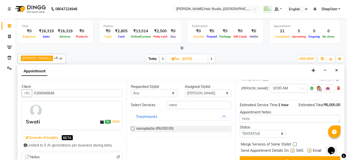
scroll to position [51, 0]
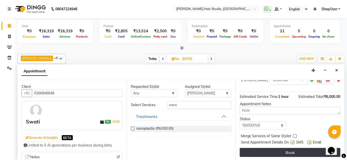
click at [307, 152] on button "Book" at bounding box center [290, 152] width 101 height 9
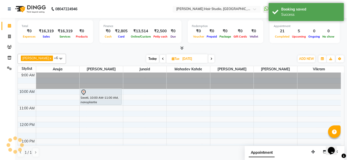
scroll to position [0, 0]
click at [162, 58] on icon at bounding box center [163, 59] width 2 height 3
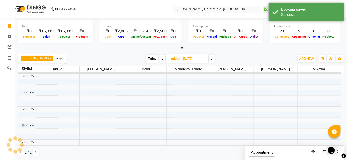
click at [161, 58] on icon at bounding box center [162, 59] width 2 height 3
click at [162, 58] on icon at bounding box center [163, 59] width 2 height 3
type input "04-10-2025"
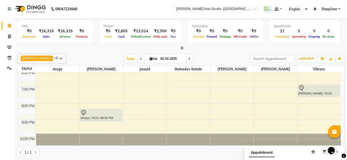
scroll to position [155, 0]
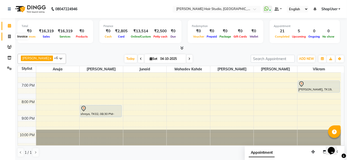
click at [7, 38] on span at bounding box center [9, 37] width 9 height 6
select select "service"
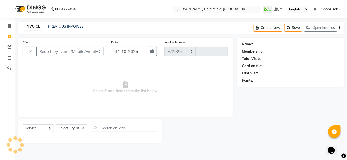
select select "627"
type input "5956"
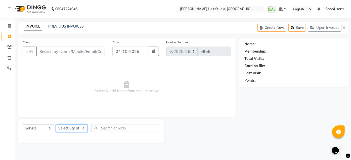
click at [71, 126] on select "Select Stylist [PERSON_NAME] [PERSON_NAME] Avinash [PERSON_NAME] kahde [PERSON_…" at bounding box center [71, 129] width 31 height 8
select select "32802"
click at [56, 125] on select "Select Stylist [PERSON_NAME] [PERSON_NAME] Avinash [PERSON_NAME] kahde [PERSON_…" at bounding box center [71, 129] width 31 height 8
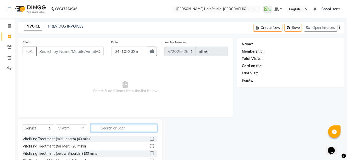
drag, startPoint x: 100, startPoint y: 126, endPoint x: 89, endPoint y: 100, distance: 28.9
click at [106, 125] on input "text" at bounding box center [124, 129] width 66 height 8
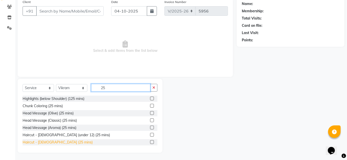
type input "25"
click at [53, 142] on div "Haircut - [DEMOGRAPHIC_DATA] (25 mins)" at bounding box center [58, 142] width 70 height 5
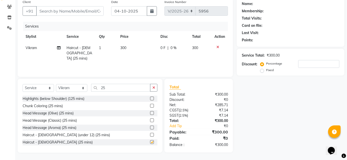
scroll to position [40, 0]
checkbox input "false"
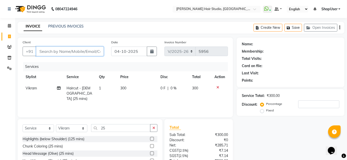
click at [59, 54] on input "Client" at bounding box center [70, 52] width 68 height 10
type input "7"
type input "0"
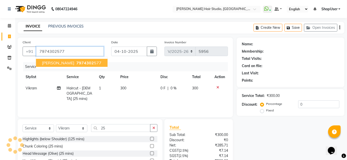
type input "7974302577"
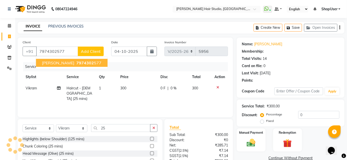
select select "1: Object"
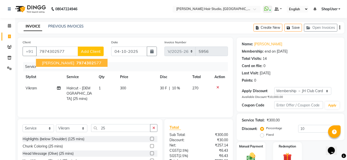
click at [76, 63] on span "7974302" at bounding box center [85, 63] width 18 height 5
type input "0"
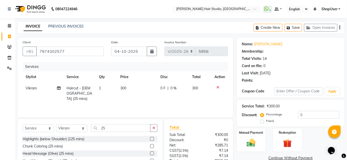
select select "1: Object"
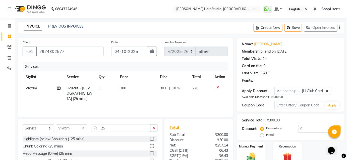
type input "10"
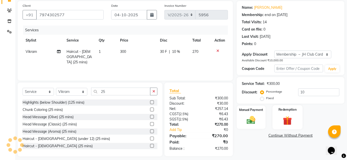
scroll to position [40, 0]
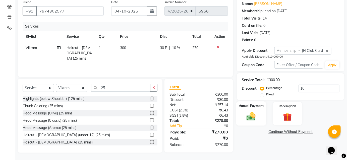
click at [250, 111] on div "Manual Payment" at bounding box center [251, 114] width 30 height 24
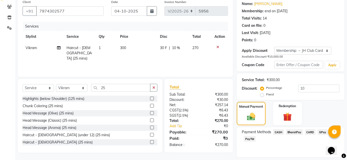
scroll to position [55, 0]
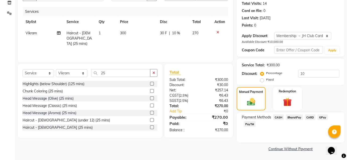
click at [299, 117] on span "BharatPay" at bounding box center [294, 118] width 17 height 6
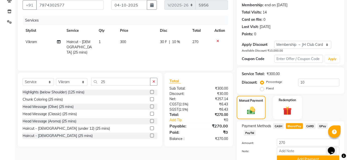
scroll to position [69, 0]
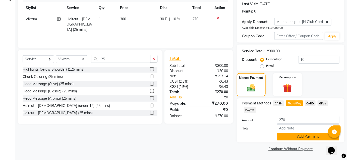
click at [307, 140] on button "Add Payment" at bounding box center [308, 137] width 63 height 8
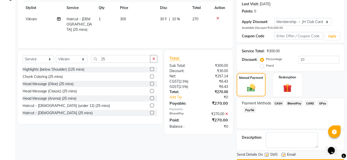
scroll to position [83, 0]
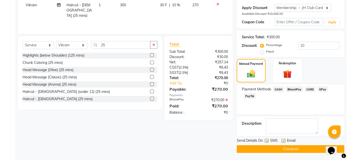
click at [299, 150] on button "Checkout" at bounding box center [291, 150] width 108 height 8
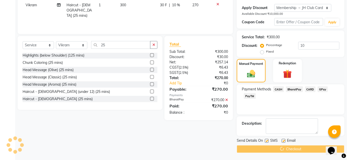
scroll to position [0, 0]
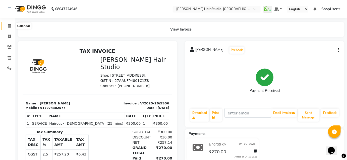
click at [7, 28] on span at bounding box center [9, 26] width 9 height 6
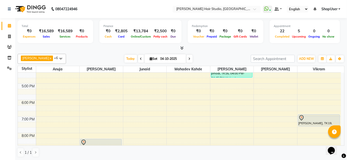
scroll to position [41, 0]
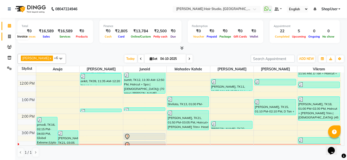
click at [9, 35] on icon at bounding box center [9, 37] width 3 height 4
select select "service"
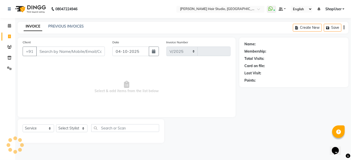
select select "627"
type input "5957"
click at [61, 130] on select "Select Stylist [PERSON_NAME] [PERSON_NAME] Avinash [PERSON_NAME] kahde [PERSON_…" at bounding box center [71, 129] width 31 height 8
select select "81286"
click at [56, 125] on select "Select Stylist [PERSON_NAME] [PERSON_NAME] Avinash [PERSON_NAME] kahde [PERSON_…" at bounding box center [71, 129] width 31 height 8
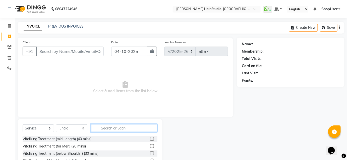
click at [113, 128] on input "text" at bounding box center [124, 129] width 66 height 8
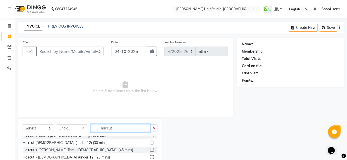
scroll to position [40, 0]
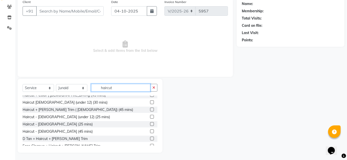
type input "haircut"
click at [70, 136] on div "D Tan + Haircut + [PERSON_NAME] Trim" at bounding box center [90, 139] width 135 height 6
click at [150, 137] on label at bounding box center [152, 139] width 4 height 4
click at [150, 138] on input "checkbox" at bounding box center [151, 139] width 3 height 3
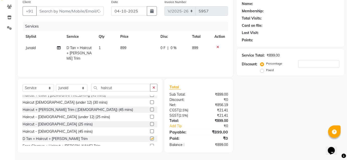
checkbox input "false"
click at [95, 10] on input "Client" at bounding box center [70, 11] width 68 height 10
type input "9"
type input "0"
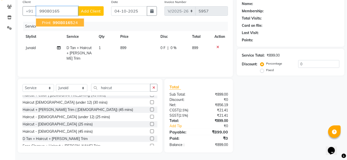
click at [64, 24] on span "99080165" at bounding box center [63, 22] width 20 height 5
type input "9908016524"
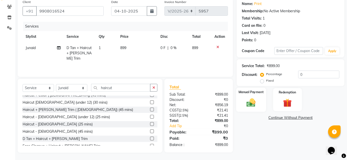
click at [253, 100] on img at bounding box center [251, 103] width 15 height 10
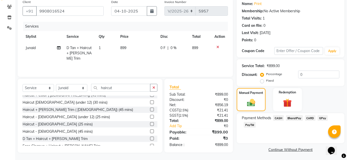
click at [293, 119] on span "BharatPay" at bounding box center [294, 119] width 17 height 6
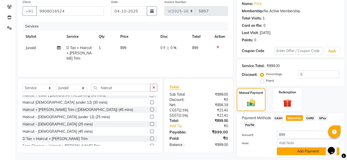
scroll to position [55, 0]
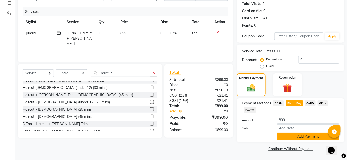
click at [295, 136] on button "Add Payment" at bounding box center [308, 137] width 63 height 8
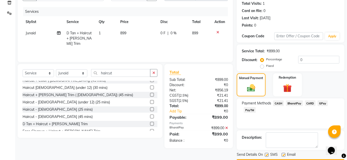
scroll to position [69, 0]
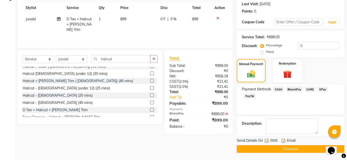
click at [296, 151] on button "Checkout" at bounding box center [291, 150] width 108 height 8
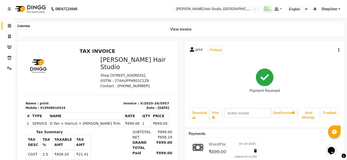
click at [10, 25] on icon at bounding box center [9, 26] width 3 height 4
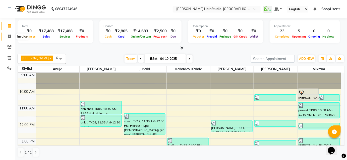
click at [9, 37] on icon at bounding box center [9, 37] width 3 height 4
select select "627"
select select "service"
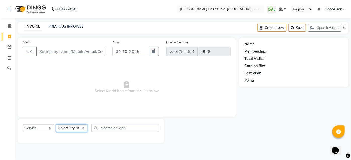
click at [81, 127] on select "Select Stylist" at bounding box center [71, 129] width 31 height 8
click at [81, 129] on select "Select Stylist" at bounding box center [71, 129] width 31 height 8
click at [81, 128] on select "Select Stylist" at bounding box center [71, 129] width 31 height 8
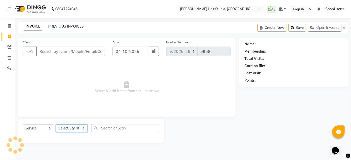
click at [82, 128] on select "Select Stylist" at bounding box center [71, 129] width 31 height 8
click at [82, 128] on select "Select Stylist [PERSON_NAME] [PERSON_NAME] Avinash [PERSON_NAME] kahde [PERSON_…" at bounding box center [71, 129] width 31 height 8
select select "50524"
click at [56, 125] on select "Select Stylist [PERSON_NAME] [PERSON_NAME] Avinash [PERSON_NAME] kahde [PERSON_…" at bounding box center [71, 129] width 31 height 8
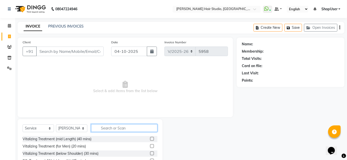
click at [110, 128] on input "text" at bounding box center [124, 129] width 66 height 8
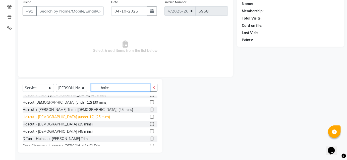
scroll to position [29, 0]
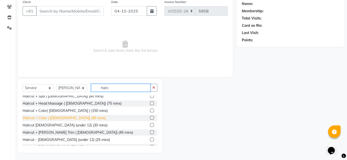
type input "hairc"
click at [69, 116] on div "Haircut + Color ( [DEMOGRAPHIC_DATA]) (45 mins)" at bounding box center [64, 118] width 83 height 5
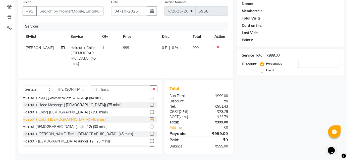
checkbox input "false"
click at [151, 86] on button "button" at bounding box center [153, 90] width 7 height 8
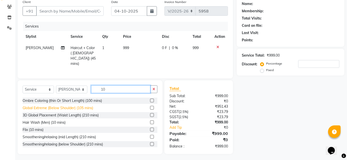
scroll to position [81, 0]
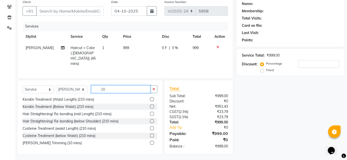
type input "10"
click at [73, 141] on div "[PERSON_NAME] Trimming (10 mins)" at bounding box center [90, 143] width 135 height 6
click at [150, 141] on label at bounding box center [152, 143] width 4 height 4
click at [150, 142] on input "checkbox" at bounding box center [151, 143] width 3 height 3
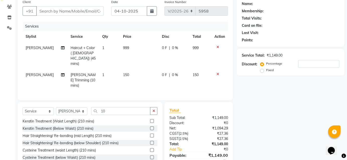
checkbox input "false"
click at [59, 9] on input "Client" at bounding box center [70, 11] width 68 height 10
type input "9"
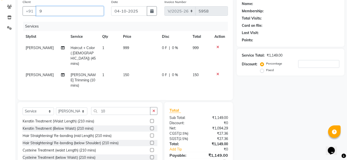
type input "0"
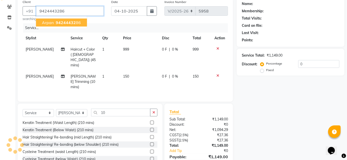
type input "9424443286"
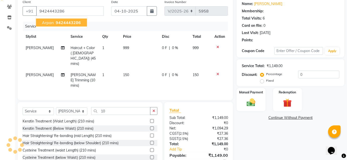
select select "1: Object"
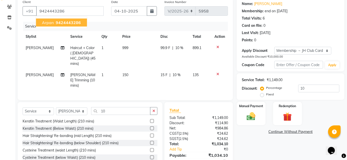
click at [74, 20] on span "9424443286" at bounding box center [68, 22] width 25 height 5
type input "0"
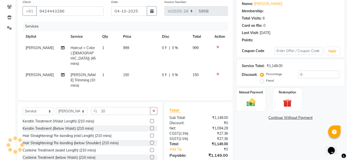
select select "1: Object"
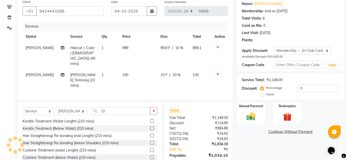
type input "10"
click at [178, 48] on span "10 %" at bounding box center [179, 47] width 8 height 5
select select "50524"
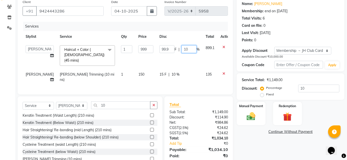
click at [183, 49] on input "10" at bounding box center [189, 49] width 15 height 8
type input "1"
type input "00"
click at [172, 33] on th "Disc" at bounding box center [179, 36] width 46 height 11
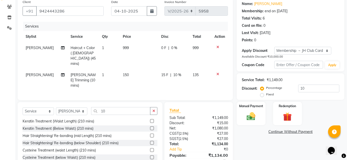
scroll to position [57, 0]
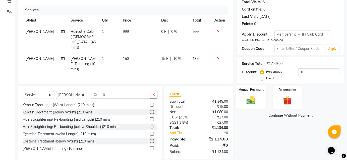
click at [254, 99] on img at bounding box center [251, 100] width 15 height 10
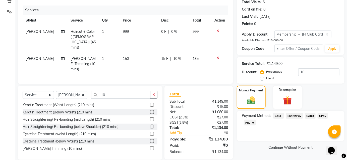
click at [297, 116] on span "BharatPay" at bounding box center [294, 116] width 17 height 6
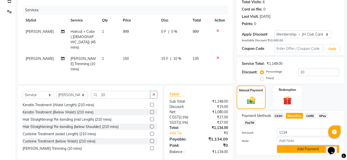
click at [296, 147] on button "Add Payment" at bounding box center [308, 150] width 63 height 8
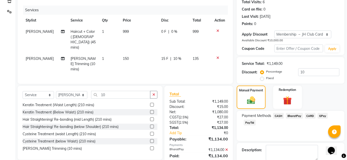
scroll to position [83, 0]
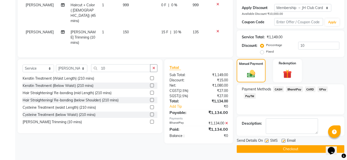
click at [296, 151] on button "Checkout" at bounding box center [291, 150] width 108 height 8
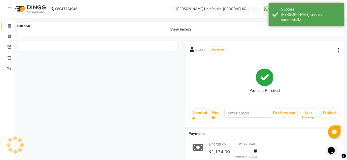
click at [8, 28] on icon at bounding box center [9, 26] width 3 height 4
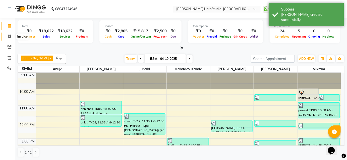
click at [9, 35] on icon at bounding box center [9, 37] width 3 height 4
select select "service"
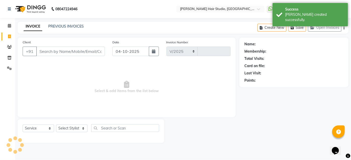
select select "627"
type input "5959"
click at [79, 129] on select "Select Stylist [PERSON_NAME] [PERSON_NAME] Avinash [PERSON_NAME] kahde [PERSON_…" at bounding box center [71, 129] width 31 height 8
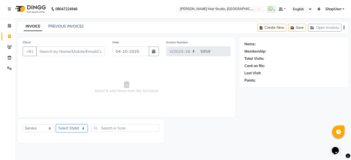
select select "34696"
click at [56, 125] on select "Select Stylist [PERSON_NAME] [PERSON_NAME] Avinash [PERSON_NAME] kahde [PERSON_…" at bounding box center [71, 129] width 31 height 8
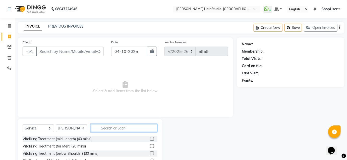
click at [111, 126] on input "text" at bounding box center [124, 129] width 66 height 8
type input "vita c"
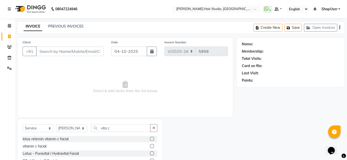
click at [152, 147] on label at bounding box center [152, 147] width 4 height 4
click at [152, 147] on input "checkbox" at bounding box center [151, 146] width 3 height 3
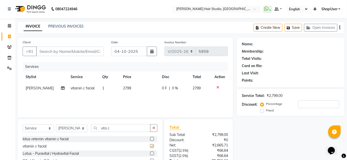
checkbox input "false"
click at [131, 85] on td "2799" at bounding box center [139, 88] width 39 height 11
select select "34696"
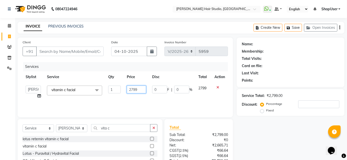
click at [140, 92] on input "2799" at bounding box center [136, 90] width 19 height 8
type input "2"
type input "3000"
click at [131, 72] on th "Price" at bounding box center [136, 77] width 25 height 11
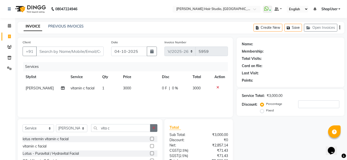
click at [155, 126] on button "button" at bounding box center [153, 129] width 7 height 8
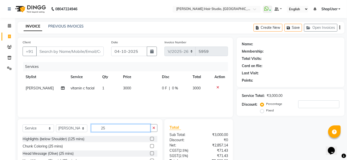
scroll to position [40, 0]
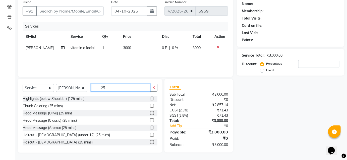
type input "25"
click at [150, 142] on label at bounding box center [152, 143] width 4 height 4
click at [150, 142] on input "checkbox" at bounding box center [151, 142] width 3 height 3
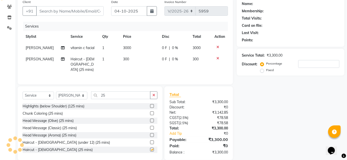
checkbox input "false"
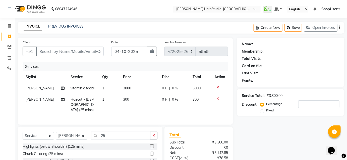
scroll to position [46, 0]
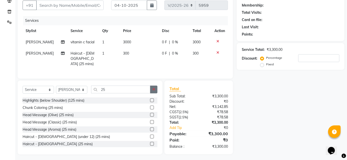
click at [152, 88] on button "button" at bounding box center [153, 90] width 7 height 8
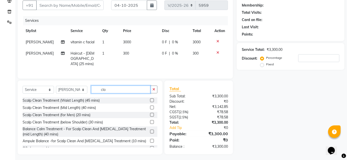
scroll to position [46, 0]
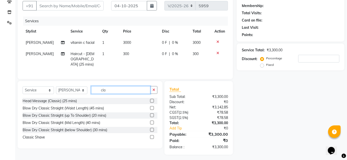
type input "cla"
click at [153, 137] on label at bounding box center [152, 138] width 4 height 4
click at [153, 137] on input "checkbox" at bounding box center [151, 137] width 3 height 3
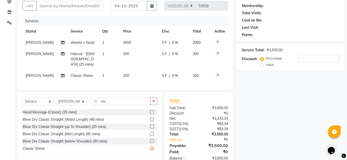
checkbox input "false"
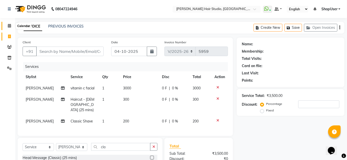
click at [8, 26] on icon at bounding box center [9, 26] width 3 height 4
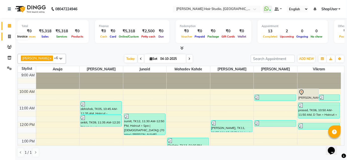
click at [8, 38] on icon at bounding box center [9, 37] width 3 height 4
select select "627"
select select "service"
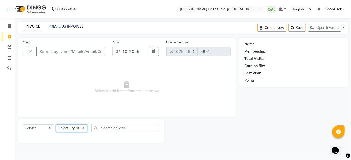
click at [77, 127] on select "Select Stylist [PERSON_NAME] [PERSON_NAME] Avinash [PERSON_NAME] kahde [PERSON_…" at bounding box center [71, 129] width 31 height 8
select select "32802"
click at [56, 125] on select "Select Stylist [PERSON_NAME] [PERSON_NAME] Avinash [PERSON_NAME] kahde [PERSON_…" at bounding box center [71, 129] width 31 height 8
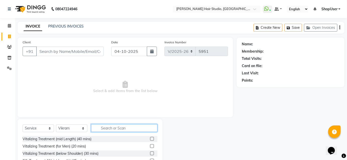
click at [116, 126] on input "text" at bounding box center [124, 129] width 66 height 8
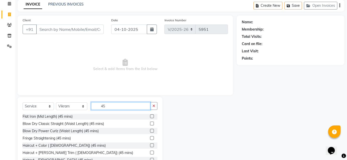
scroll to position [40, 0]
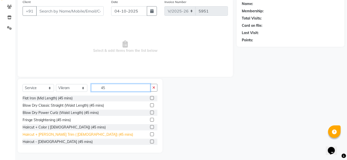
type input "45"
click at [39, 136] on div "Haircut + [PERSON_NAME] Trim ( [DEMOGRAPHIC_DATA]) (45 mins)" at bounding box center [78, 134] width 110 height 5
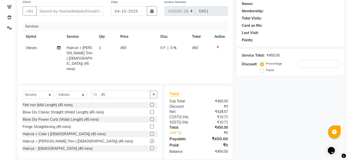
checkbox input "false"
click at [108, 92] on div "Select Service Product Membership Package Voucher Prepaid Gift Card Select Styl…" at bounding box center [90, 97] width 135 height 12
click at [108, 91] on input "45" at bounding box center [120, 95] width 59 height 8
type input "4"
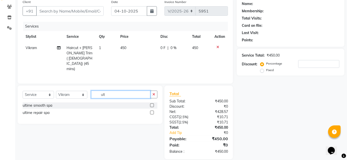
scroll to position [40, 0]
type input "ult"
click at [45, 111] on div "ultime repair spa" at bounding box center [36, 113] width 27 height 5
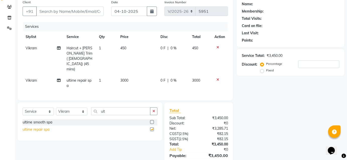
checkbox input "false"
click at [128, 75] on td "3000" at bounding box center [138, 83] width 40 height 17
select select "32802"
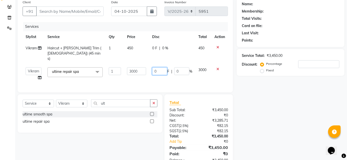
click at [153, 68] on input "0" at bounding box center [159, 72] width 15 height 8
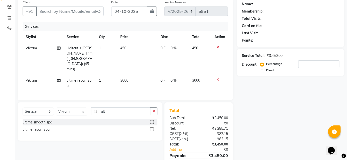
click at [124, 78] on span "3000" at bounding box center [125, 80] width 8 height 5
select select "32802"
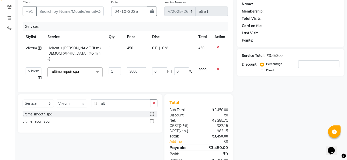
click at [126, 70] on td "3000" at bounding box center [136, 74] width 25 height 19
click at [138, 68] on input "3000" at bounding box center [136, 72] width 19 height 8
type input "3"
type input "2400"
click at [140, 70] on td "2400" at bounding box center [136, 74] width 25 height 19
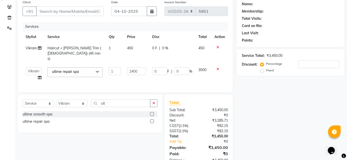
select select "32802"
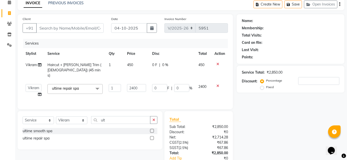
scroll to position [0, 0]
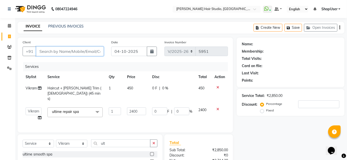
click at [84, 51] on input "Client" at bounding box center [70, 52] width 68 height 10
type input "8"
type input "0"
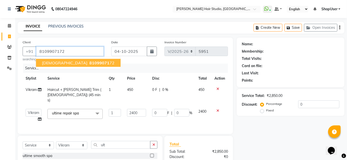
type input "8109907172"
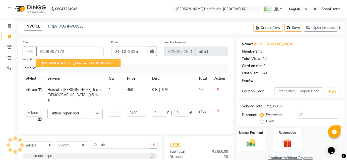
type input "240"
type input "10"
select select "1: Object"
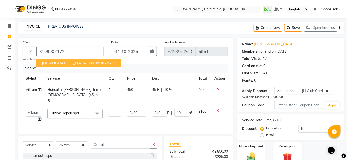
drag, startPoint x: 48, startPoint y: 61, endPoint x: 125, endPoint y: 95, distance: 83.4
click at [49, 61] on span "[DEMOGRAPHIC_DATA]" at bounding box center [64, 63] width 45 height 5
type input "0"
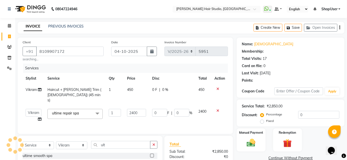
type input "240"
type input "10"
select select "1: Object"
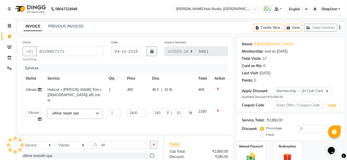
type input "10"
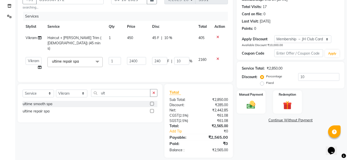
scroll to position [55, 0]
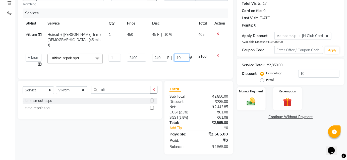
click at [188, 54] on input "10" at bounding box center [181, 58] width 15 height 8
type input "1"
type input "00"
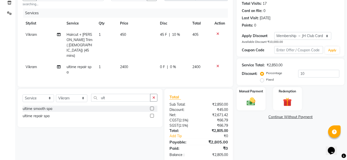
click at [198, 63] on td "2400" at bounding box center [200, 70] width 22 height 17
select select "32802"
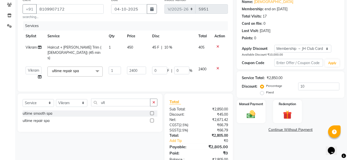
scroll to position [32, 0]
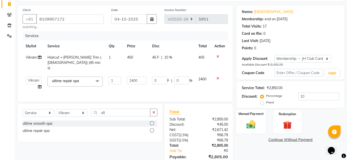
click at [251, 122] on img at bounding box center [251, 125] width 15 height 10
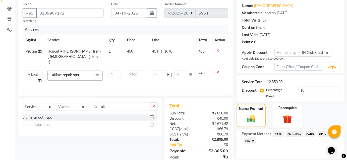
scroll to position [55, 0]
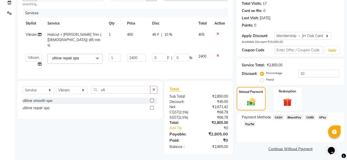
click at [307, 118] on span "CARD" at bounding box center [310, 118] width 11 height 6
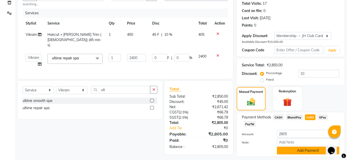
click at [304, 150] on button "Add Payment" at bounding box center [308, 151] width 63 height 8
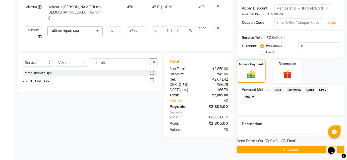
scroll to position [83, 0]
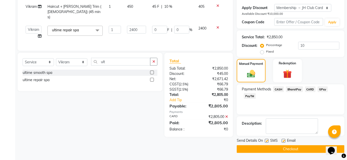
click at [288, 148] on button "Checkout" at bounding box center [291, 150] width 108 height 8
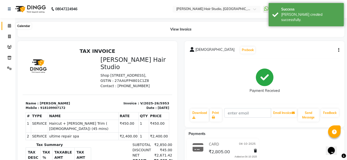
click at [6, 25] on span at bounding box center [9, 26] width 9 height 6
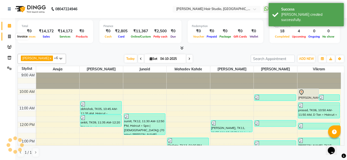
click at [9, 35] on icon at bounding box center [9, 37] width 3 height 4
select select "627"
select select "service"
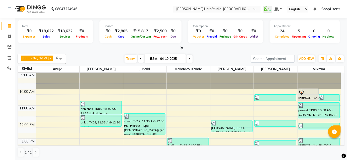
click at [177, 47] on div at bounding box center [181, 48] width 327 height 5
click at [181, 48] on icon at bounding box center [182, 48] width 3 height 4
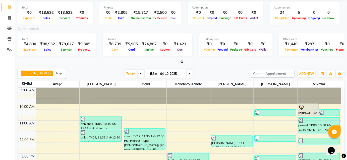
scroll to position [11, 0]
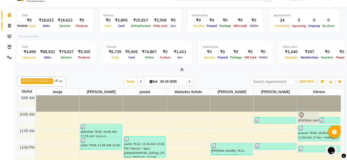
click at [7, 26] on span at bounding box center [9, 26] width 9 height 6
select select "service"
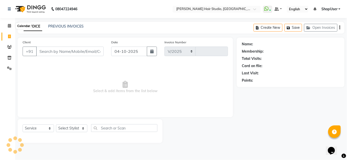
select select "627"
type input "5959"
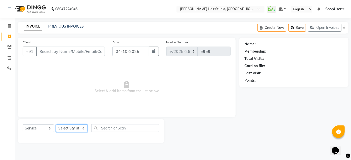
click at [70, 130] on select "Select Stylist [PERSON_NAME] [PERSON_NAME] Avinash [PERSON_NAME] kahde [PERSON_…" at bounding box center [71, 129] width 31 height 8
select select "34696"
click at [56, 125] on select "Select Stylist [PERSON_NAME] [PERSON_NAME] Avinash [PERSON_NAME] kahde [PERSON_…" at bounding box center [71, 129] width 31 height 8
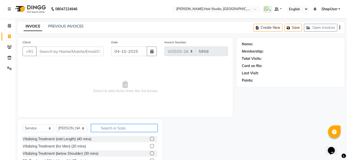
click at [108, 126] on input "text" at bounding box center [124, 129] width 66 height 8
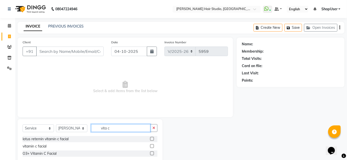
type input "vita c"
click at [151, 145] on label at bounding box center [152, 147] width 4 height 4
click at [151, 145] on input "checkbox" at bounding box center [151, 146] width 3 height 3
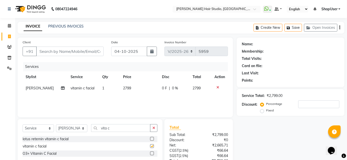
checkbox input "false"
drag, startPoint x: 153, startPoint y: 128, endPoint x: 141, endPoint y: 127, distance: 12.1
click at [153, 128] on icon "button" at bounding box center [153, 129] width 3 height 4
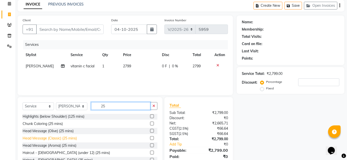
scroll to position [40, 0]
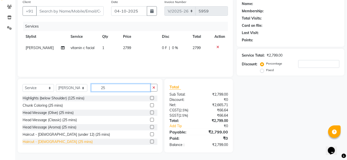
type input "25"
click at [53, 142] on div "Haircut - [DEMOGRAPHIC_DATA] (25 mins)" at bounding box center [58, 142] width 70 height 5
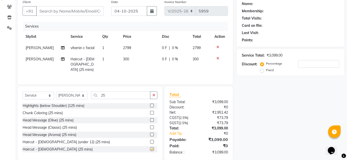
checkbox input "false"
click at [153, 94] on icon "button" at bounding box center [153, 96] width 3 height 4
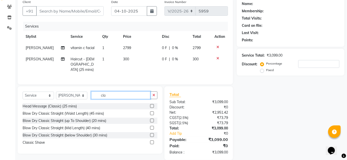
scroll to position [0, 0]
type input "cla"
click at [152, 141] on label at bounding box center [152, 143] width 4 height 4
click at [152, 141] on input "checkbox" at bounding box center [151, 142] width 3 height 3
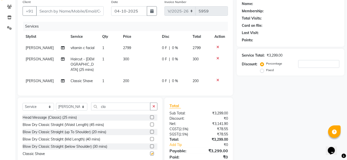
checkbox input "false"
click at [128, 48] on span "2799" at bounding box center [127, 48] width 8 height 5
select select "34696"
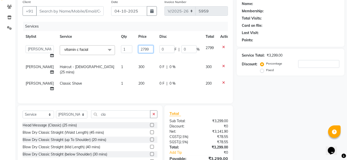
click at [140, 49] on input "2799" at bounding box center [145, 49] width 15 height 8
type input "2"
type input "3000"
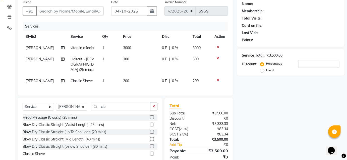
click at [175, 68] on td "0 F | 0 %" at bounding box center [174, 65] width 31 height 22
select select "34696"
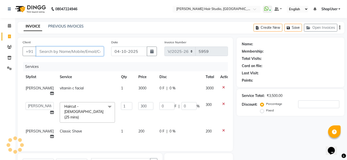
click at [86, 53] on input "Client" at bounding box center [70, 52] width 68 height 10
type input "6"
type input "0"
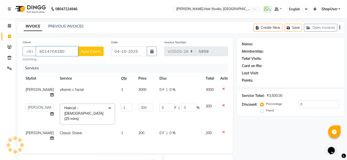
type input "6014704280"
click at [91, 57] on div "Client [PHONE_NUMBER] Add Client searching..." at bounding box center [63, 51] width 89 height 22
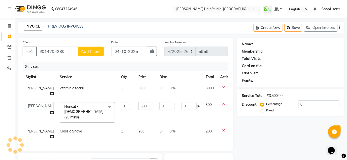
click at [94, 53] on span "Add Client" at bounding box center [91, 51] width 20 height 5
select select
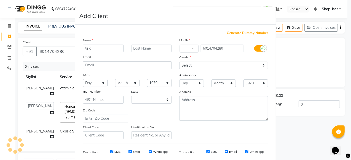
type input "[PERSON_NAME]"
select select "22"
type input "[PERSON_NAME]"
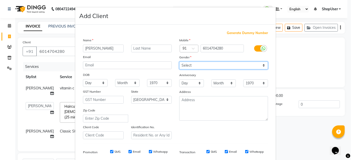
click at [191, 65] on select "Select [DEMOGRAPHIC_DATA] [DEMOGRAPHIC_DATA] Other Prefer Not To Say" at bounding box center [223, 66] width 89 height 8
select select "[DEMOGRAPHIC_DATA]"
click at [179, 62] on select "Select [DEMOGRAPHIC_DATA] [DEMOGRAPHIC_DATA] Other Prefer Not To Say" at bounding box center [223, 66] width 89 height 8
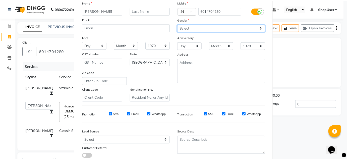
scroll to position [71, 0]
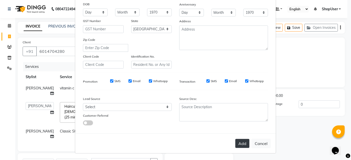
click at [240, 145] on button "Add" at bounding box center [242, 143] width 14 height 9
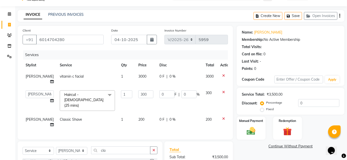
scroll to position [68, 0]
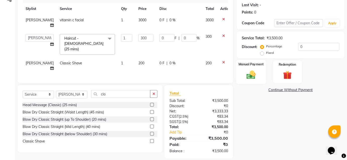
click at [253, 74] on img at bounding box center [251, 75] width 15 height 10
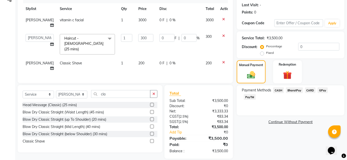
click at [278, 90] on span "CASH" at bounding box center [278, 91] width 11 height 6
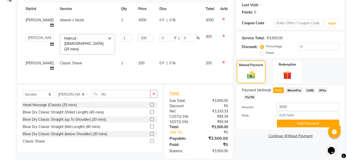
scroll to position [72, 0]
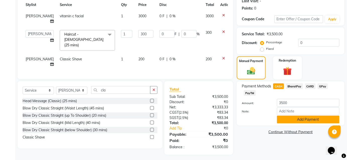
click at [312, 121] on button "Add Payment" at bounding box center [308, 120] width 63 height 8
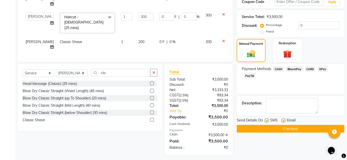
scroll to position [90, 0]
click at [277, 127] on button "Checkout" at bounding box center [291, 129] width 108 height 8
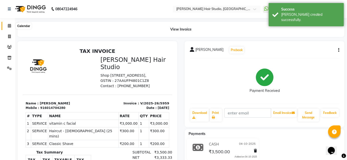
click at [10, 28] on span at bounding box center [9, 26] width 9 height 6
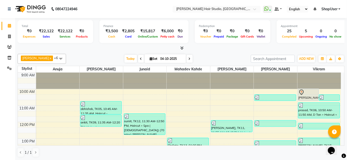
click at [189, 59] on icon at bounding box center [190, 59] width 2 height 3
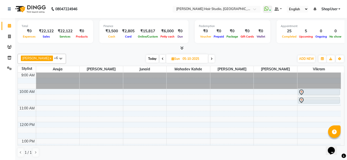
click at [162, 60] on icon at bounding box center [163, 59] width 2 height 3
type input "04-10-2025"
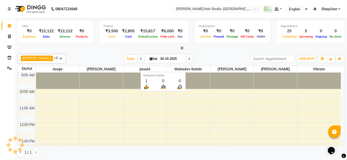
scroll to position [131, 0]
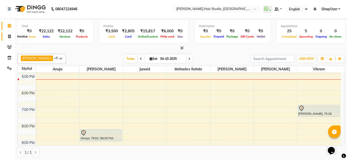
click at [11, 37] on span at bounding box center [9, 37] width 9 height 6
select select "627"
select select "service"
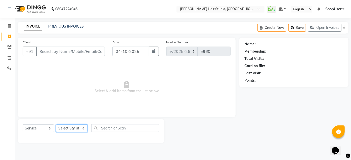
click at [76, 130] on select "Select Stylist [PERSON_NAME] [PERSON_NAME] Avinash [PERSON_NAME] kahde [PERSON_…" at bounding box center [71, 129] width 31 height 8
select select "86031"
click at [56, 125] on select "Select Stylist [PERSON_NAME] [PERSON_NAME] Avinash [PERSON_NAME] kahde [PERSON_…" at bounding box center [71, 129] width 31 height 8
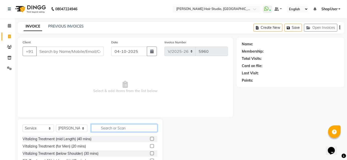
click at [100, 129] on input "text" at bounding box center [124, 129] width 66 height 8
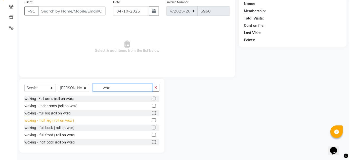
scroll to position [23, 0]
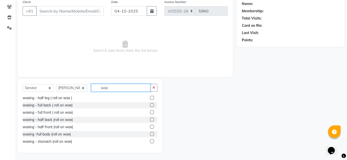
type input "wax"
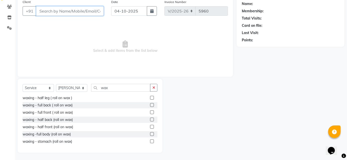
click at [83, 13] on input "Client" at bounding box center [70, 11] width 68 height 10
type input "7499816228"
click at [84, 13] on span "Add Client" at bounding box center [91, 11] width 20 height 5
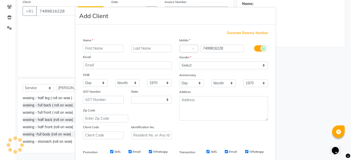
select select "22"
type input "supriya"
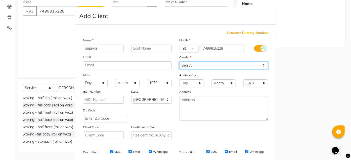
click at [197, 66] on select "Select [DEMOGRAPHIC_DATA] [DEMOGRAPHIC_DATA] Other Prefer Not To Say" at bounding box center [223, 66] width 89 height 8
select select "[DEMOGRAPHIC_DATA]"
click at [179, 62] on select "Select [DEMOGRAPHIC_DATA] [DEMOGRAPHIC_DATA] Other Prefer Not To Say" at bounding box center [223, 66] width 89 height 8
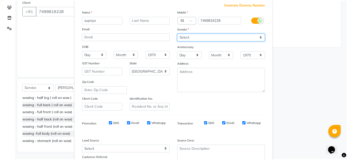
scroll to position [68, 0]
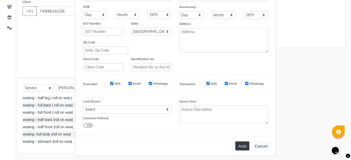
click at [245, 146] on button "Add" at bounding box center [242, 146] width 14 height 9
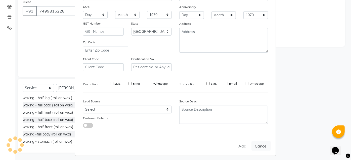
select select
select select "null"
select select
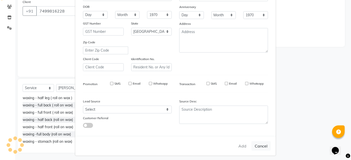
select select
checkbox input "false"
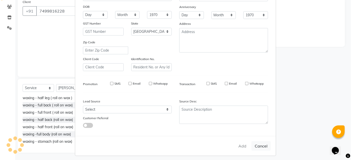
checkbox input "false"
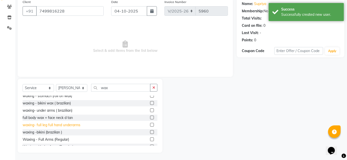
click at [60, 124] on div "waxing- full leg full hand underarms" at bounding box center [52, 125] width 58 height 5
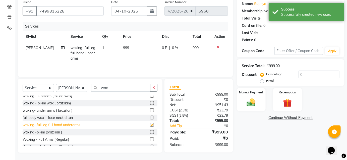
checkbox input "false"
click at [127, 46] on span "999" at bounding box center [126, 48] width 6 height 5
select select "86031"
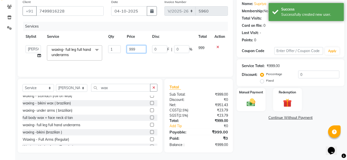
click at [140, 48] on input "999" at bounding box center [136, 49] width 19 height 8
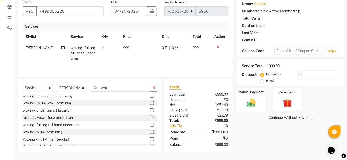
click at [255, 101] on img at bounding box center [251, 103] width 15 height 10
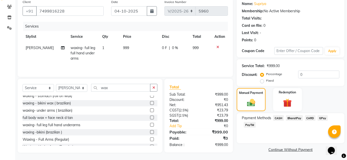
click at [277, 118] on span "CASH" at bounding box center [278, 119] width 11 height 6
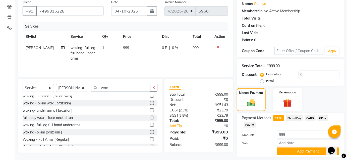
scroll to position [55, 0]
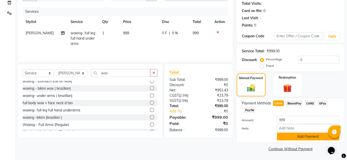
click at [286, 137] on button "Add Payment" at bounding box center [308, 137] width 63 height 8
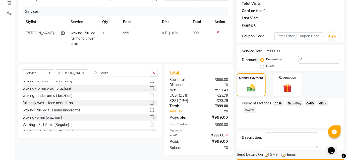
scroll to position [69, 0]
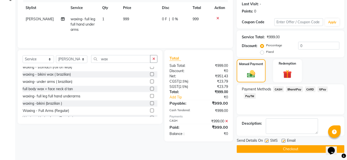
click at [276, 150] on button "Checkout" at bounding box center [291, 150] width 108 height 8
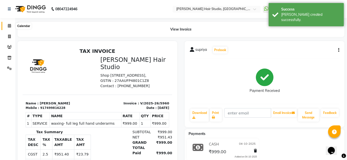
click at [10, 27] on icon at bounding box center [9, 26] width 3 height 4
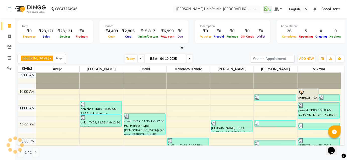
click at [187, 61] on span at bounding box center [190, 59] width 6 height 8
type input "05-10-2025"
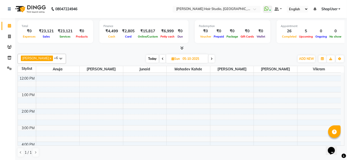
scroll to position [68, 0]
click at [178, 94] on div "9:00 AM 10:00 AM 11:00 AM 12:00 PM 1:00 PM 2:00 PM 3:00 PM 4:00 PM 5:00 PM 6:00…" at bounding box center [179, 121] width 323 height 232
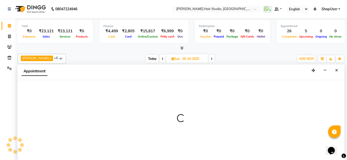
scroll to position [0, 0]
select select "88870"
select select "855"
select select "tentative"
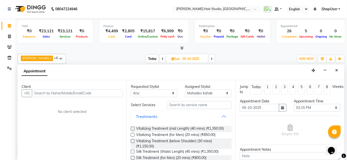
click at [220, 116] on button "Treatments" at bounding box center [181, 116] width 97 height 9
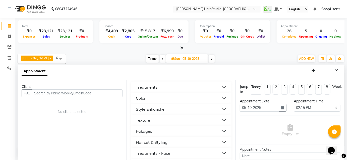
scroll to position [91, 0]
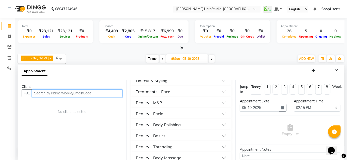
click at [76, 93] on input "text" at bounding box center [77, 94] width 91 height 8
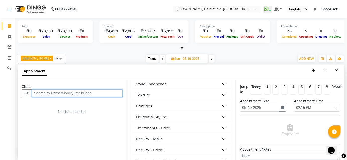
scroll to position [45, 0]
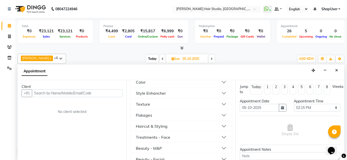
click at [160, 128] on div "Haircut & Styling" at bounding box center [152, 127] width 32 height 6
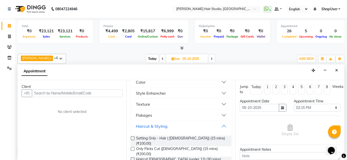
click at [174, 126] on button "Haircut & Styling" at bounding box center [181, 126] width 97 height 9
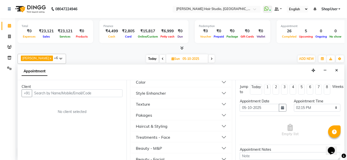
click at [174, 126] on button "Haircut & Styling" at bounding box center [181, 126] width 97 height 9
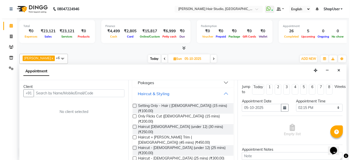
scroll to position [91, 0]
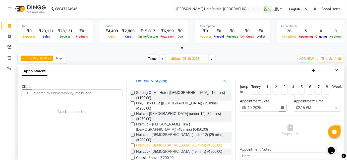
click at [169, 143] on span "Haircut - [DEMOGRAPHIC_DATA] (25 mins) (₹300.00)" at bounding box center [179, 146] width 86 height 6
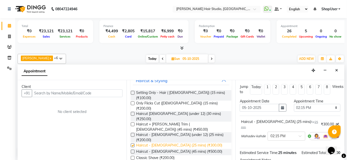
checkbox input "false"
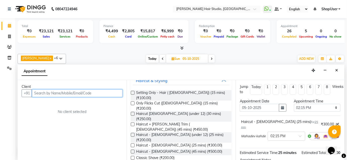
click at [35, 93] on input "text" at bounding box center [77, 94] width 91 height 8
type input "8591440618"
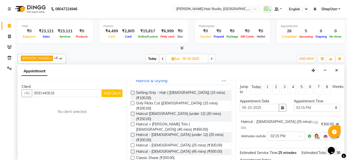
click at [110, 91] on span "Add Client" at bounding box center [112, 93] width 17 height 5
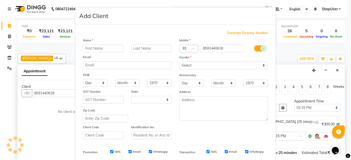
select select "22"
type input "h"
type input "Heya"
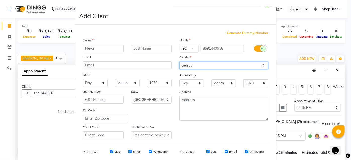
click at [181, 64] on select "Select [DEMOGRAPHIC_DATA] [DEMOGRAPHIC_DATA] Other Prefer Not To Say" at bounding box center [223, 66] width 89 height 8
select select "[DEMOGRAPHIC_DATA]"
click at [179, 62] on select "Select [DEMOGRAPHIC_DATA] [DEMOGRAPHIC_DATA] Other Prefer Not To Say" at bounding box center [223, 66] width 89 height 8
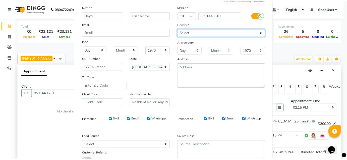
scroll to position [71, 0]
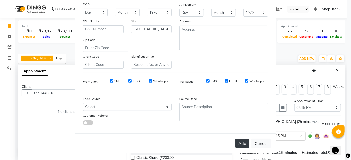
click at [239, 144] on button "Add" at bounding box center [242, 143] width 14 height 9
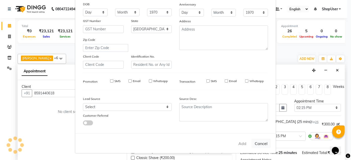
select select
select select "null"
select select
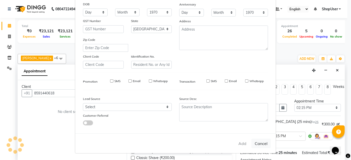
select select
checkbox input "false"
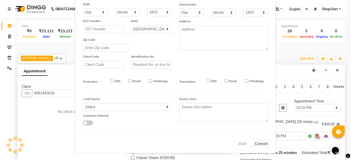
checkbox input "false"
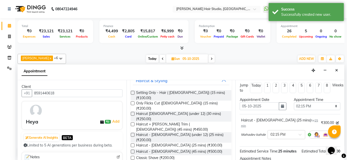
scroll to position [0, 0]
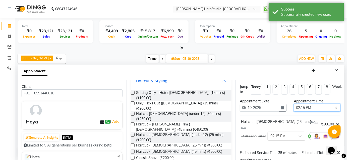
click at [323, 111] on select "Select 10:00 AM 10:15 AM 10:30 AM 10:45 AM 11:00 AM 11:15 AM 11:30 AM 11:45 AM …" at bounding box center [317, 108] width 47 height 8
select select "840"
click at [294, 104] on select "Select 10:00 AM 10:15 AM 10:30 AM 10:45 AM 11:00 AM 11:15 AM 11:30 AM 11:45 AM …" at bounding box center [317, 108] width 47 height 8
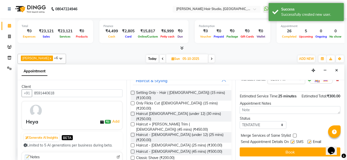
scroll to position [57, 0]
click at [266, 152] on button "Book" at bounding box center [290, 152] width 101 height 9
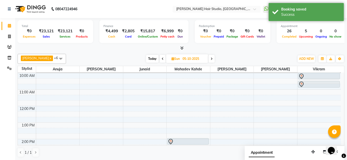
scroll to position [0, 0]
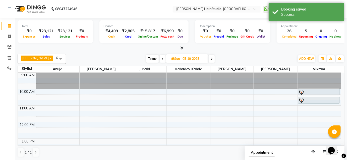
click at [160, 59] on span at bounding box center [163, 59] width 6 height 8
type input "04-10-2025"
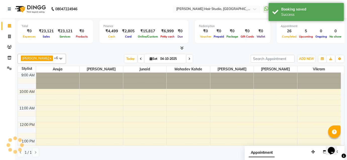
scroll to position [131, 0]
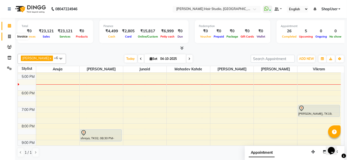
click at [7, 34] on span at bounding box center [9, 37] width 9 height 6
select select "service"
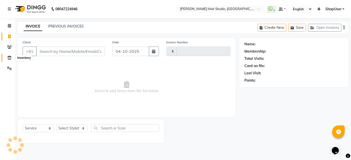
type input "5961"
select select "627"
click at [8, 65] on link "Settings" at bounding box center [8, 69] width 12 height 8
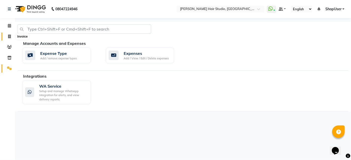
click at [8, 38] on icon at bounding box center [9, 37] width 3 height 4
select select "service"
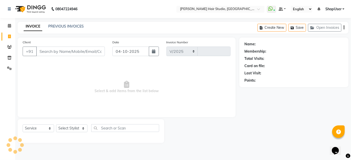
select select "627"
type input "5961"
click at [330, 8] on span "ShopUser" at bounding box center [333, 9] width 16 height 5
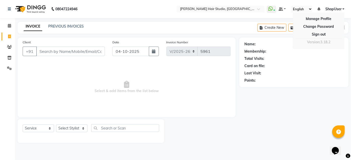
click at [301, 47] on li "Manage Profile Change Password Sign out Version:3.18.2" at bounding box center [318, 31] width 51 height 36
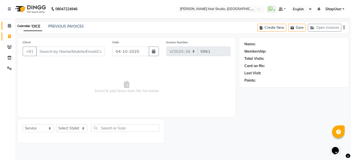
click at [8, 25] on icon at bounding box center [9, 26] width 3 height 4
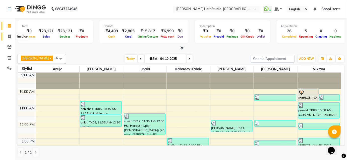
click at [10, 35] on icon at bounding box center [9, 37] width 3 height 4
select select "service"
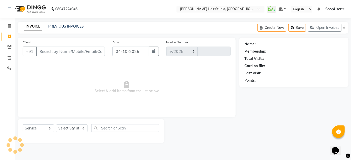
select select "627"
type input "5961"
click at [78, 129] on select "Select Stylist [PERSON_NAME] [PERSON_NAME] Avinash [PERSON_NAME] kahde [PERSON_…" at bounding box center [71, 129] width 31 height 8
select select "32802"
click at [56, 125] on select "Select Stylist [PERSON_NAME] [PERSON_NAME] Avinash [PERSON_NAME] kahde [PERSON_…" at bounding box center [71, 129] width 31 height 8
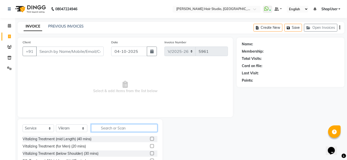
click at [103, 127] on input "text" at bounding box center [124, 129] width 66 height 8
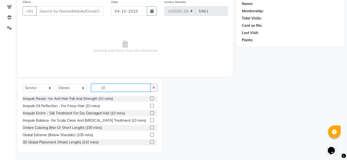
scroll to position [81, 0]
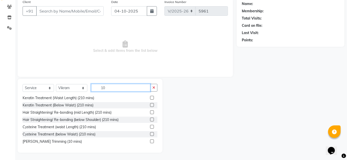
type input "10"
click at [150, 142] on label at bounding box center [152, 142] width 4 height 4
click at [150, 142] on input "checkbox" at bounding box center [151, 141] width 3 height 3
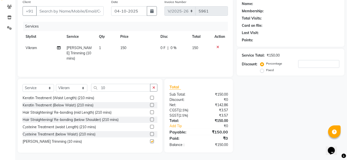
checkbox input "false"
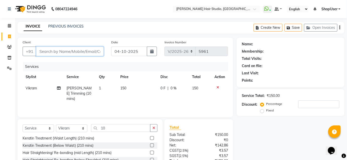
click at [77, 51] on input "Client" at bounding box center [70, 52] width 68 height 10
type input "9"
type input "0"
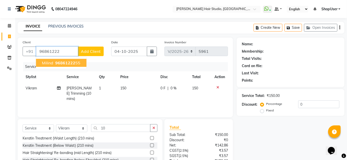
click at [79, 63] on button "milind 96861222 55" at bounding box center [61, 63] width 50 height 8
type input "9686122255"
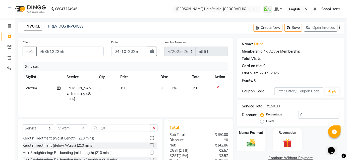
scroll to position [40, 0]
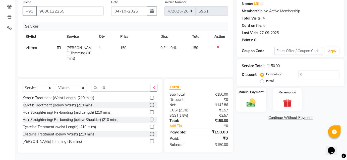
click at [250, 101] on img at bounding box center [251, 103] width 15 height 10
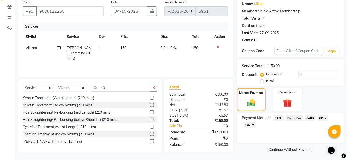
scroll to position [41, 0]
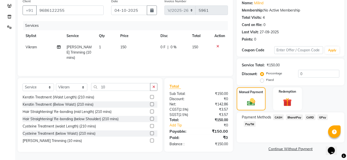
click at [290, 116] on span "BharatPay" at bounding box center [294, 118] width 17 height 6
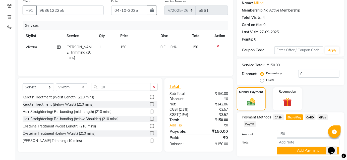
scroll to position [55, 0]
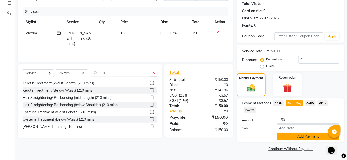
click at [292, 135] on button "Add Payment" at bounding box center [308, 137] width 63 height 8
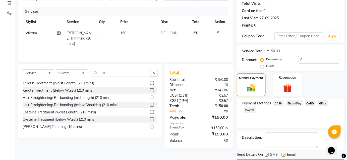
scroll to position [69, 0]
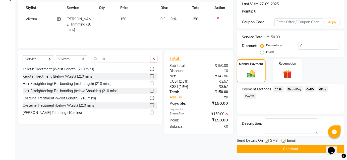
click at [285, 147] on button "Checkout" at bounding box center [291, 150] width 108 height 8
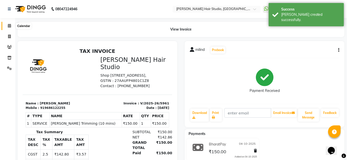
click at [8, 26] on icon at bounding box center [9, 26] width 3 height 4
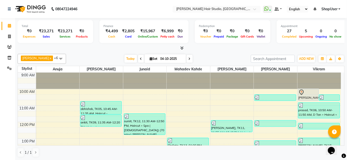
click at [183, 49] on icon at bounding box center [182, 48] width 3 height 4
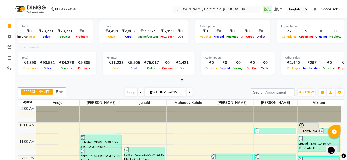
click at [10, 38] on icon at bounding box center [9, 37] width 3 height 4
select select "service"
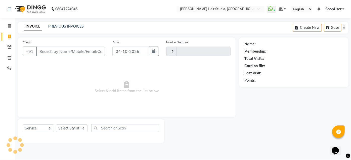
type input "5962"
select select "627"
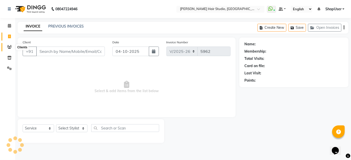
click at [9, 48] on icon at bounding box center [9, 47] width 5 height 4
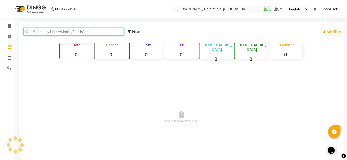
click at [61, 31] on input "text" at bounding box center [73, 32] width 100 height 8
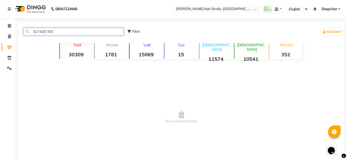
type input "9274087355"
click at [119, 36] on div "9274087355 Filter Add Client" at bounding box center [182, 32] width 324 height 16
click at [119, 31] on input "9274087355" at bounding box center [73, 32] width 100 height 8
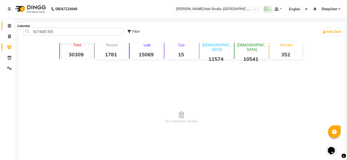
click at [9, 27] on icon at bounding box center [9, 26] width 3 height 4
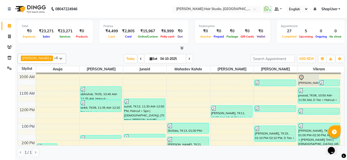
scroll to position [23, 0]
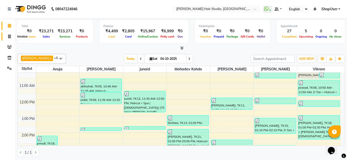
click at [9, 34] on span at bounding box center [9, 37] width 9 height 6
select select "service"
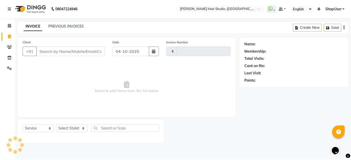
type input "5962"
select select "627"
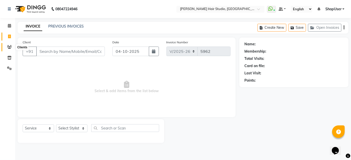
click at [10, 46] on icon at bounding box center [9, 47] width 5 height 4
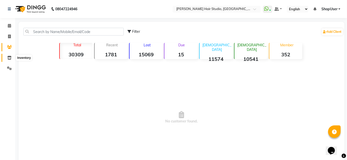
click at [9, 60] on icon at bounding box center [9, 58] width 4 height 4
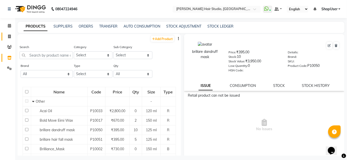
click at [8, 33] on link "Invoice" at bounding box center [8, 37] width 12 height 8
select select "service"
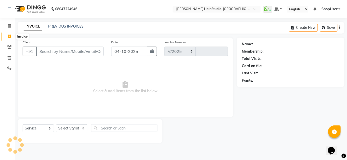
select select "627"
type input "5962"
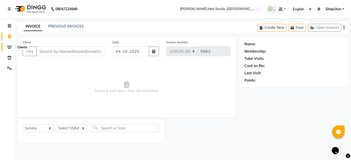
click at [12, 45] on span at bounding box center [9, 47] width 9 height 6
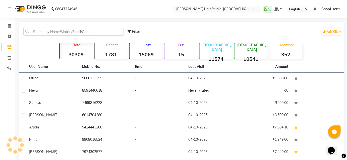
click at [36, 38] on div "Filter Add Client" at bounding box center [182, 32] width 324 height 16
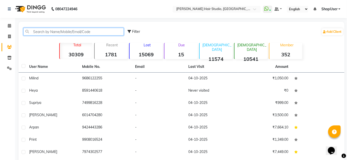
click at [39, 30] on input "text" at bounding box center [73, 32] width 100 height 8
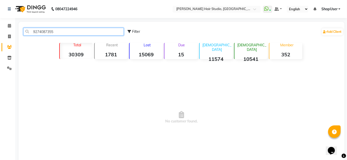
type input "9274087355"
click at [132, 31] on div "Filter" at bounding box center [134, 31] width 13 height 5
select select "1000000"
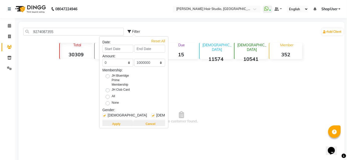
click at [78, 85] on span "No customer found." at bounding box center [182, 117] width 326 height 113
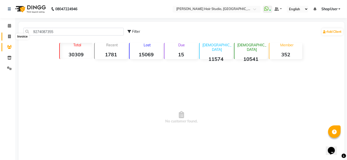
click at [9, 34] on span at bounding box center [9, 37] width 9 height 6
select select "service"
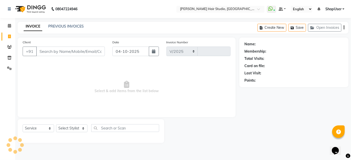
select select "627"
type input "5962"
click at [8, 26] on icon at bounding box center [9, 26] width 3 height 4
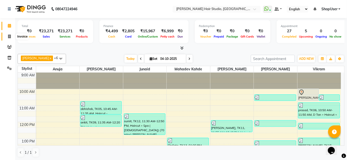
click at [11, 36] on icon at bounding box center [9, 37] width 3 height 4
select select "627"
select select "service"
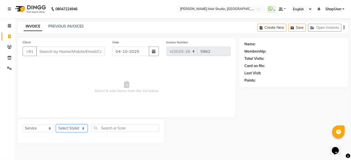
click at [75, 128] on select "Select Stylist" at bounding box center [71, 129] width 31 height 8
select select "86031"
click at [56, 125] on select "Select Stylist [PERSON_NAME] [PERSON_NAME] Avinash [PERSON_NAME] kahde [PERSON_…" at bounding box center [71, 129] width 31 height 8
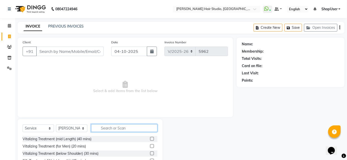
click at [101, 126] on input "text" at bounding box center [124, 129] width 66 height 8
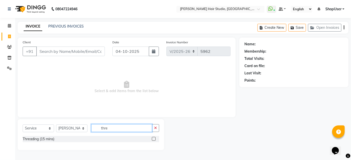
type input "thre"
click at [153, 138] on label at bounding box center [154, 139] width 4 height 4
click at [153, 138] on input "checkbox" at bounding box center [153, 139] width 3 height 3
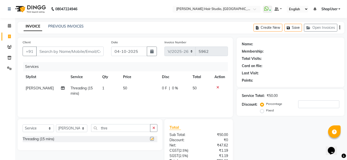
checkbox input "false"
click at [104, 86] on td "1" at bounding box center [109, 91] width 21 height 17
select select "86031"
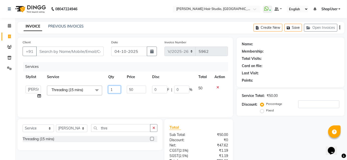
click at [111, 88] on input "1" at bounding box center [114, 90] width 13 height 8
type input "2"
click at [148, 99] on td "50" at bounding box center [136, 92] width 25 height 19
select select "86031"
click at [61, 52] on input "Client" at bounding box center [70, 52] width 68 height 10
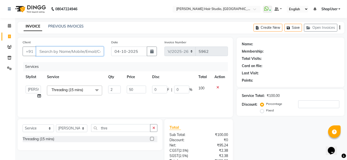
type input "7"
type input "0"
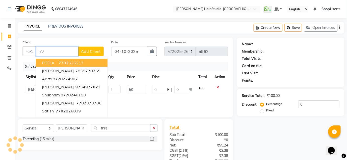
type input "7"
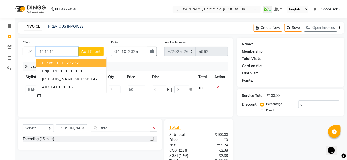
click at [66, 63] on ngb-highlight "1111122222" at bounding box center [66, 63] width 25 height 5
type input "1111122222"
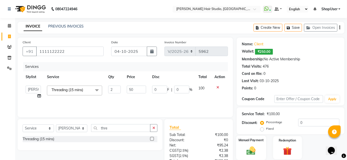
scroll to position [40, 0]
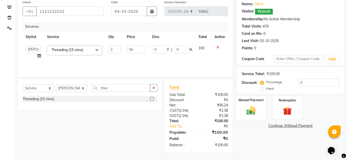
click at [251, 112] on img at bounding box center [251, 111] width 15 height 10
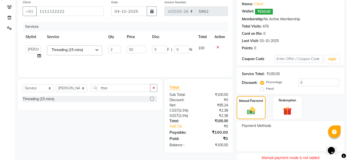
scroll to position [60, 0]
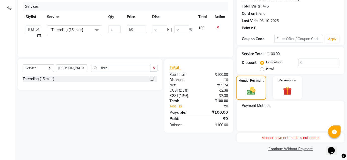
click at [250, 89] on img at bounding box center [251, 91] width 14 height 10
click at [254, 107] on span "Payment Methods" at bounding box center [256, 105] width 29 height 5
click at [255, 93] on img at bounding box center [251, 91] width 14 height 10
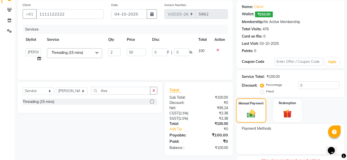
scroll to position [0, 0]
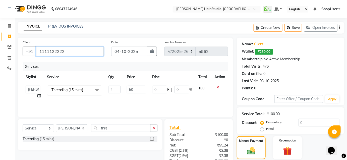
click at [74, 47] on input "1111122222" at bounding box center [70, 52] width 68 height 10
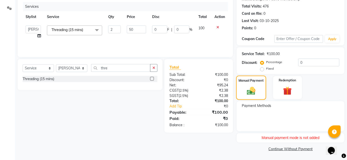
click at [238, 91] on div "Manual Payment" at bounding box center [251, 88] width 30 height 24
click at [285, 87] on img at bounding box center [287, 91] width 15 height 11
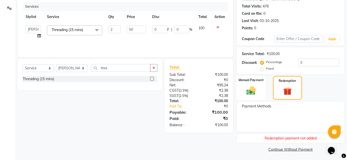
click at [262, 89] on div "Manual Payment" at bounding box center [251, 88] width 30 height 25
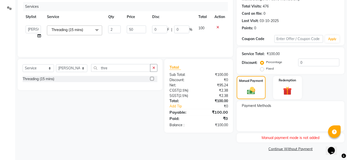
click at [278, 151] on link "Continue Without Payment" at bounding box center [291, 149] width 106 height 5
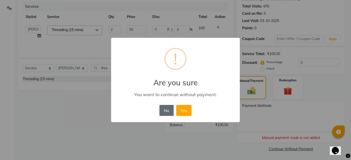
click at [163, 110] on button "No" at bounding box center [166, 110] width 14 height 11
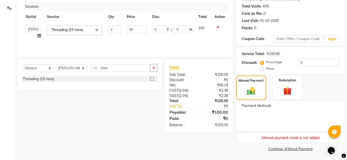
click at [257, 93] on img at bounding box center [251, 91] width 14 height 10
click at [250, 106] on span "Payment Methods" at bounding box center [256, 105] width 29 height 5
click at [250, 90] on img at bounding box center [251, 91] width 14 height 10
click at [260, 95] on div "Manual Payment" at bounding box center [251, 88] width 30 height 24
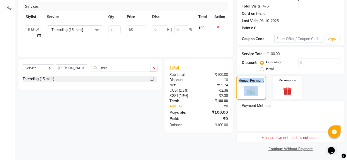
click at [260, 95] on div "Manual Payment" at bounding box center [251, 88] width 30 height 24
click at [267, 117] on div "Payment Methods" at bounding box center [291, 116] width 108 height 30
click at [251, 100] on div "Name: Client Wallet: ₹250.00 Membership: No Active Membership Total Visits: 476…" at bounding box center [292, 65] width 111 height 176
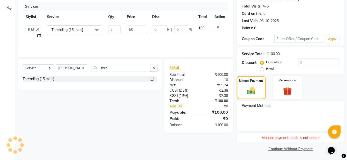
click at [219, 27] on div at bounding box center [219, 28] width 11 height 4
click at [154, 68] on icon "button" at bounding box center [153, 68] width 3 height 4
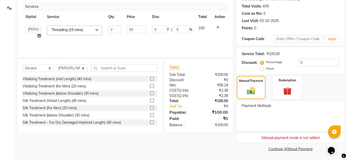
click at [218, 27] on icon at bounding box center [217, 28] width 3 height 4
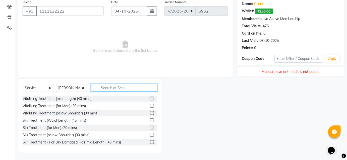
click at [116, 85] on input "text" at bounding box center [124, 88] width 66 height 8
type input "r"
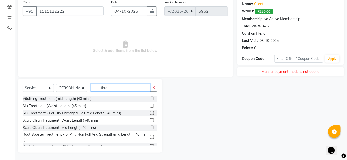
scroll to position [0, 0]
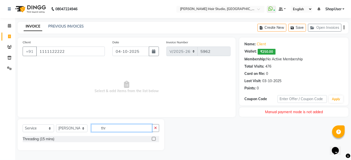
type input "thr"
click at [154, 138] on label at bounding box center [154, 139] width 4 height 4
click at [154, 138] on input "checkbox" at bounding box center [153, 139] width 3 height 3
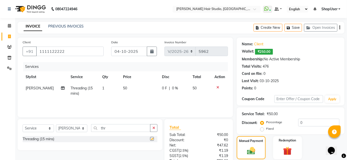
checkbox input "false"
click at [127, 89] on td "50" at bounding box center [139, 91] width 39 height 17
select select "86031"
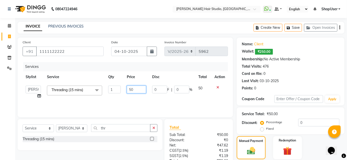
click at [139, 89] on input "50" at bounding box center [136, 90] width 19 height 8
type input "5"
type input "100"
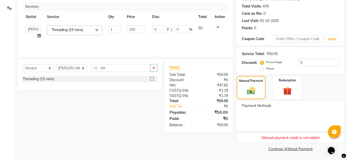
click at [171, 45] on div "Services Stylist Service Qty Price Disc Total Action Ajinkya [PERSON_NAME] Avin…" at bounding box center [125, 27] width 205 height 50
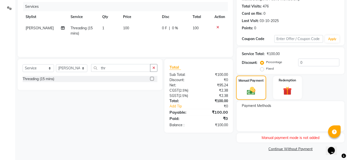
click at [247, 84] on div "Manual Payment" at bounding box center [251, 88] width 30 height 24
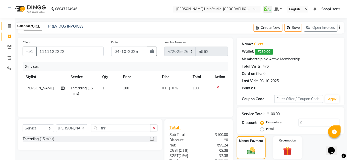
click at [8, 27] on icon at bounding box center [9, 26] width 3 height 4
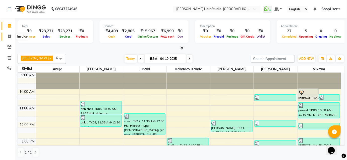
click at [8, 36] on icon at bounding box center [9, 37] width 3 height 4
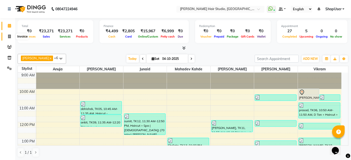
select select "627"
select select "service"
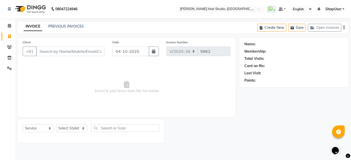
click at [59, 55] on input "Client" at bounding box center [70, 52] width 69 height 10
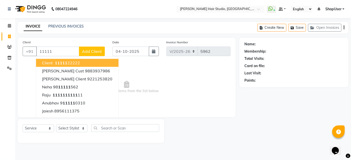
click at [61, 61] on span "11111" at bounding box center [61, 63] width 13 height 5
type input "1111122222"
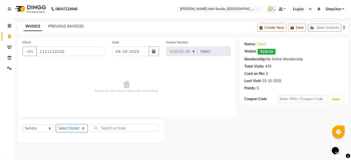
click at [74, 129] on select "Select Stylist [PERSON_NAME] [PERSON_NAME] Avinash [PERSON_NAME] kahde [PERSON_…" at bounding box center [71, 129] width 31 height 8
select select "86031"
click at [56, 125] on select "Select Stylist [PERSON_NAME] [PERSON_NAME] Avinash [PERSON_NAME] kahde [PERSON_…" at bounding box center [71, 129] width 31 height 8
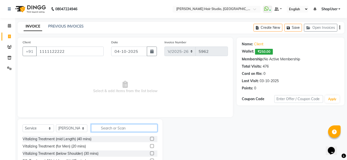
click at [113, 132] on input "text" at bounding box center [124, 129] width 66 height 8
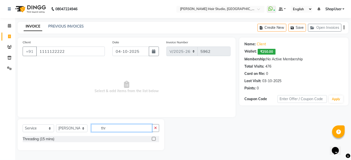
type input "thr"
click at [153, 139] on label at bounding box center [154, 139] width 4 height 4
click at [153, 139] on input "checkbox" at bounding box center [153, 139] width 3 height 3
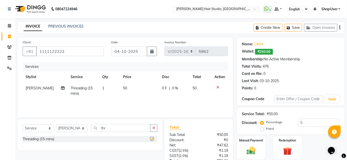
checkbox input "false"
click at [129, 89] on td "50" at bounding box center [139, 91] width 39 height 17
select select "86031"
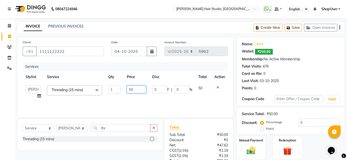
click at [137, 90] on input "50" at bounding box center [136, 90] width 19 height 8
type input "5"
type input "100"
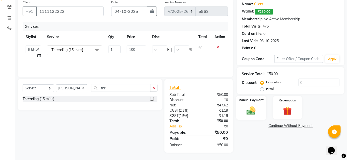
click at [261, 102] on label "Manual Payment" at bounding box center [251, 100] width 25 height 5
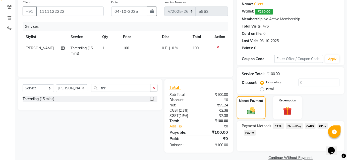
click at [296, 128] on span "BharatPay" at bounding box center [294, 127] width 17 height 6
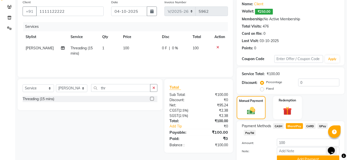
scroll to position [63, 0]
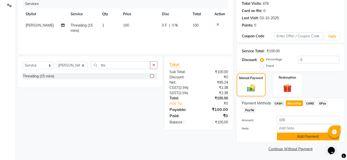
click at [297, 139] on button "Add Payment" at bounding box center [308, 137] width 63 height 8
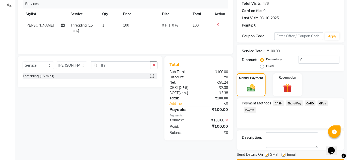
scroll to position [77, 0]
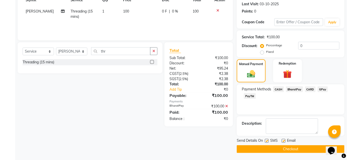
click at [296, 147] on button "Checkout" at bounding box center [291, 150] width 108 height 8
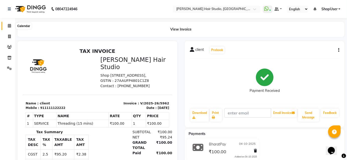
click at [11, 27] on icon at bounding box center [9, 26] width 3 height 4
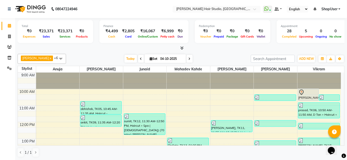
click at [182, 48] on icon at bounding box center [182, 48] width 3 height 4
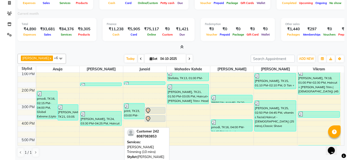
scroll to position [68, 0]
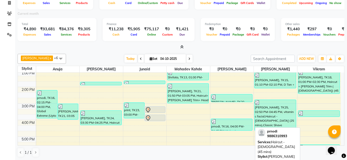
click at [228, 122] on div at bounding box center [231, 122] width 41 height 5
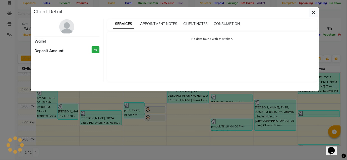
select select "3"
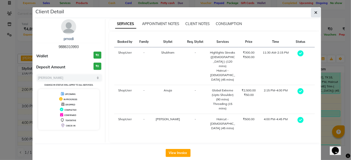
click at [319, 12] on button "button" at bounding box center [316, 13] width 10 height 10
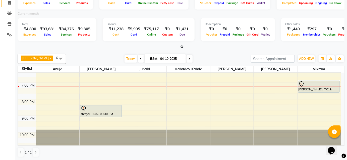
scroll to position [0, 0]
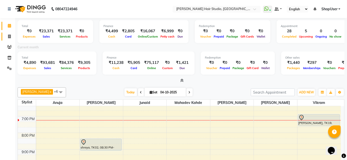
click at [7, 33] on link "Invoice" at bounding box center [8, 37] width 12 height 8
select select "service"
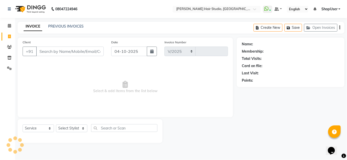
select select "627"
type input "5963"
click at [51, 54] on input "Client" at bounding box center [70, 52] width 69 height 10
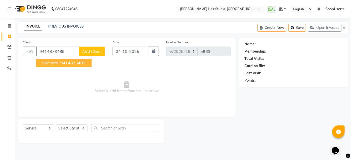
type input "9414873489"
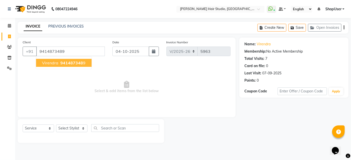
click at [53, 59] on button "virendra 941487348 9" at bounding box center [63, 63] width 55 height 8
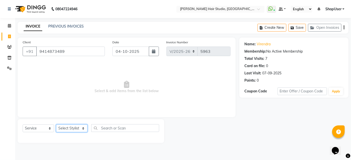
click at [74, 129] on select "Select Stylist [PERSON_NAME] [PERSON_NAME] Avinash [PERSON_NAME] kahde [PERSON_…" at bounding box center [71, 129] width 31 height 8
select select "81286"
click at [56, 125] on select "Select Stylist [PERSON_NAME] [PERSON_NAME] Avinash [PERSON_NAME] kahde [PERSON_…" at bounding box center [71, 129] width 31 height 8
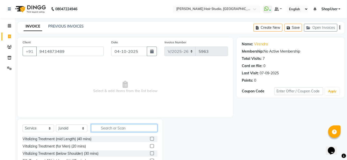
click at [112, 130] on input "text" at bounding box center [124, 129] width 66 height 8
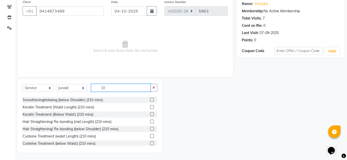
scroll to position [81, 0]
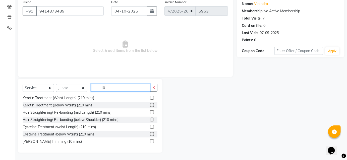
type input "10"
click at [150, 142] on label at bounding box center [152, 142] width 4 height 4
click at [150, 142] on input "checkbox" at bounding box center [151, 141] width 3 height 3
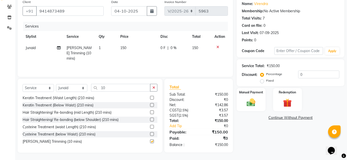
checkbox input "false"
drag, startPoint x: 248, startPoint y: 96, endPoint x: 251, endPoint y: 97, distance: 2.9
click at [248, 96] on div "Manual Payment" at bounding box center [251, 100] width 30 height 24
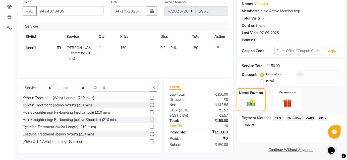
click at [293, 117] on span "BharatPay" at bounding box center [294, 119] width 17 height 6
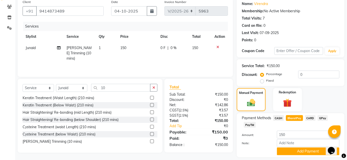
scroll to position [55, 0]
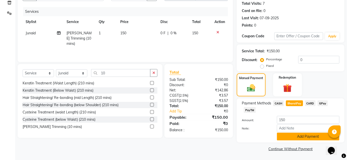
click at [295, 138] on button "Add Payment" at bounding box center [308, 137] width 63 height 8
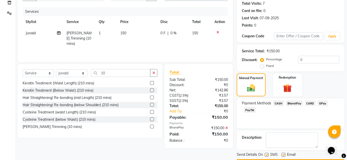
scroll to position [69, 0]
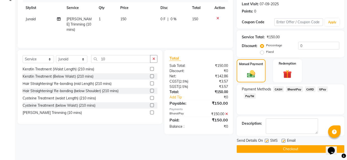
click at [294, 151] on button "Checkout" at bounding box center [291, 150] width 108 height 8
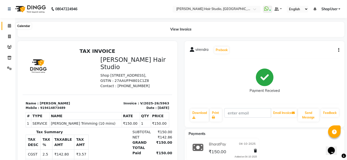
click at [8, 26] on icon at bounding box center [9, 26] width 3 height 4
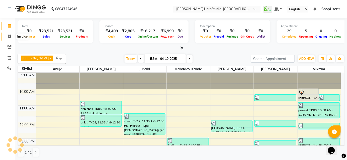
click at [10, 36] on icon at bounding box center [9, 37] width 3 height 4
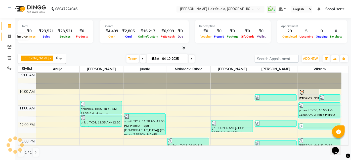
select select "service"
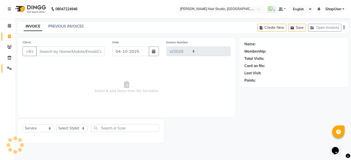
select select "627"
type input "5964"
click at [73, 128] on select "Select Stylist [PERSON_NAME] [PERSON_NAME] Avinash [PERSON_NAME] kahde [PERSON_…" at bounding box center [71, 129] width 31 height 8
select select "34696"
click at [56, 125] on select "Select Stylist [PERSON_NAME] [PERSON_NAME] Avinash [PERSON_NAME] kahde [PERSON_…" at bounding box center [71, 129] width 31 height 8
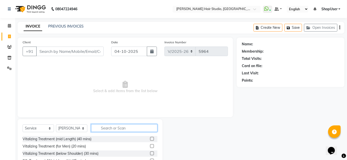
click at [109, 129] on input "text" at bounding box center [124, 129] width 66 height 8
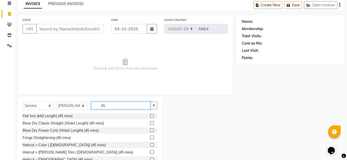
scroll to position [40, 0]
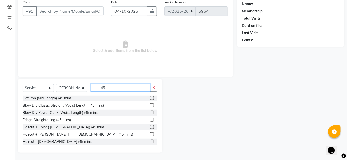
type input "45"
click at [150, 134] on label at bounding box center [152, 135] width 4 height 4
click at [150, 134] on input "checkbox" at bounding box center [151, 134] width 3 height 3
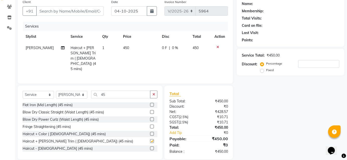
checkbox input "false"
click at [81, 11] on input "Client" at bounding box center [70, 11] width 68 height 10
type input "8"
type input "0"
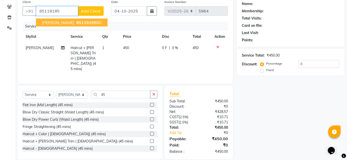
click at [76, 24] on ngb-highlight "85119195 80" at bounding box center [88, 22] width 26 height 5
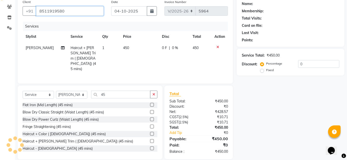
type input "8511919580"
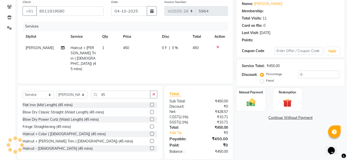
type input "10"
select select "1: Object"
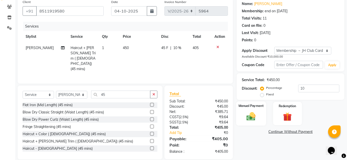
click at [256, 116] on img at bounding box center [251, 117] width 15 height 10
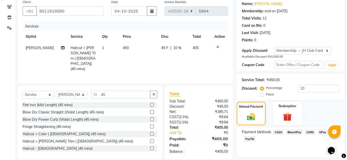
click at [296, 132] on span "BharatPay" at bounding box center [294, 133] width 17 height 6
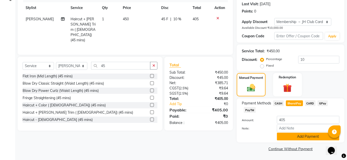
click at [298, 138] on button "Add Payment" at bounding box center [308, 137] width 63 height 8
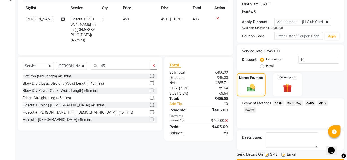
scroll to position [83, 0]
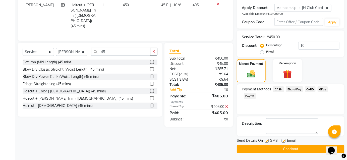
click at [294, 147] on button "Checkout" at bounding box center [291, 150] width 108 height 8
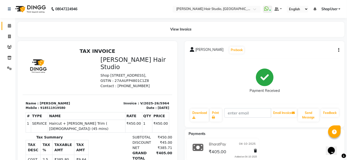
click at [6, 24] on span at bounding box center [9, 26] width 9 height 6
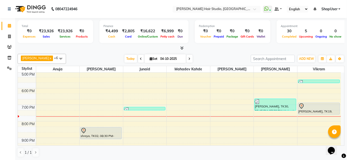
scroll to position [155, 0]
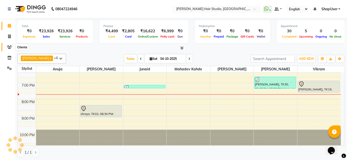
click at [8, 46] on icon at bounding box center [9, 47] width 5 height 4
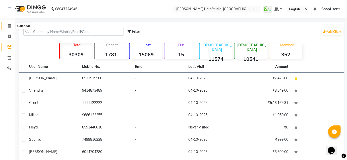
click at [7, 26] on span at bounding box center [9, 26] width 9 height 6
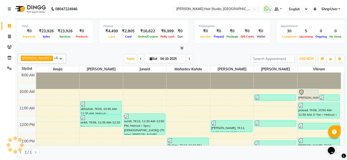
click at [56, 60] on span at bounding box center [61, 59] width 10 height 10
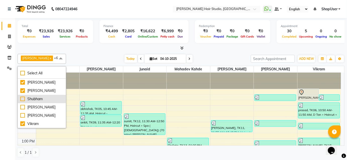
click at [21, 97] on div "Shubham" at bounding box center [41, 99] width 43 height 5
checkbox input "true"
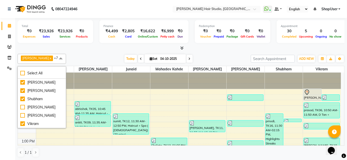
click at [72, 55] on div "[DATE] [DATE]" at bounding box center [159, 59] width 180 height 8
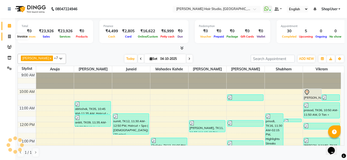
click at [11, 36] on span at bounding box center [9, 37] width 9 height 6
select select "service"
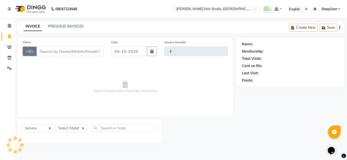
type input "5965"
select select "627"
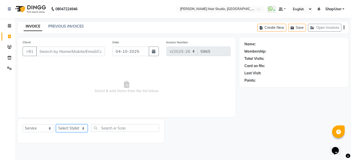
click at [80, 129] on select "Select Stylist" at bounding box center [71, 129] width 31 height 8
select select "39192"
click at [56, 125] on select "Select Stylist [PERSON_NAME] [PERSON_NAME] Avinash [PERSON_NAME] kahde [PERSON_…" at bounding box center [71, 129] width 31 height 8
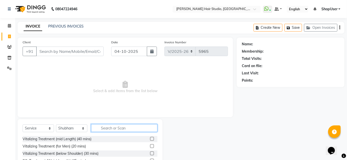
click at [117, 130] on input "text" at bounding box center [124, 129] width 66 height 8
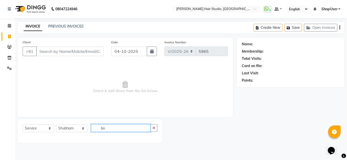
type input "b"
click at [116, 130] on input "hair bot" at bounding box center [121, 129] width 61 height 8
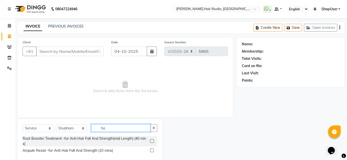
type input "h"
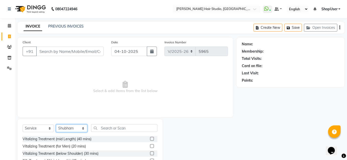
click at [78, 130] on select "Select Stylist [PERSON_NAME] [PERSON_NAME] Avinash [PERSON_NAME] kahde [PERSON_…" at bounding box center [71, 129] width 31 height 8
select select "80555"
click at [56, 125] on select "Select Stylist [PERSON_NAME] [PERSON_NAME] Avinash [PERSON_NAME] kahde [PERSON_…" at bounding box center [71, 129] width 31 height 8
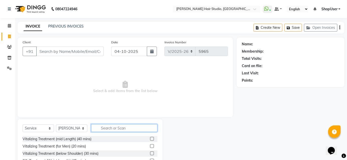
click at [141, 130] on input "text" at bounding box center [124, 129] width 66 height 8
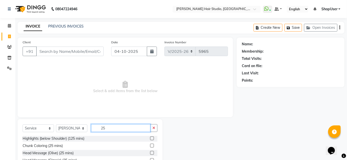
scroll to position [40, 0]
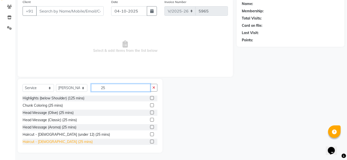
type input "25"
click at [41, 143] on div "Haircut - [DEMOGRAPHIC_DATA] (25 mins)" at bounding box center [58, 142] width 70 height 5
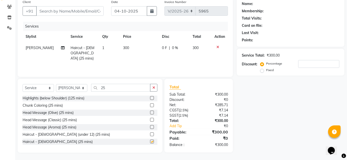
checkbox input "false"
click at [75, 15] on input "Client" at bounding box center [70, 11] width 68 height 10
type input "8"
type input "0"
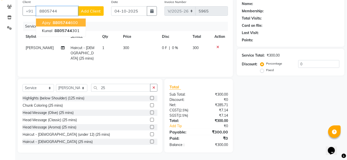
click at [74, 19] on button "Ajay 8805744 600" at bounding box center [61, 23] width 50 height 8
type input "8805744600"
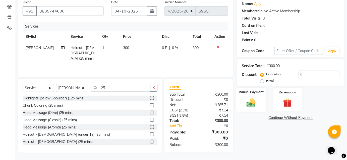
click at [253, 104] on img at bounding box center [251, 103] width 15 height 10
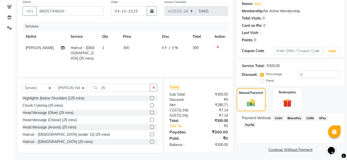
click at [291, 118] on span "BharatPay" at bounding box center [294, 119] width 17 height 6
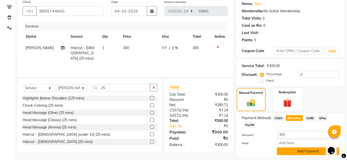
click at [302, 152] on button "Add Payment" at bounding box center [308, 152] width 63 height 8
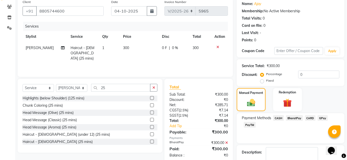
scroll to position [69, 0]
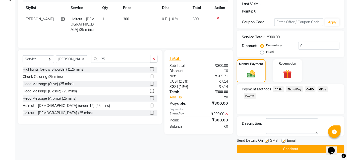
click at [305, 150] on button "Checkout" at bounding box center [291, 150] width 108 height 8
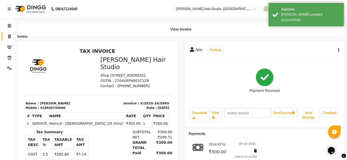
click at [10, 38] on icon at bounding box center [9, 37] width 3 height 4
select select "service"
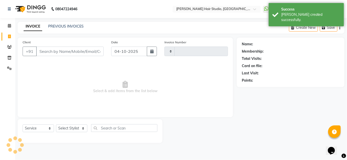
type input "5966"
select select "627"
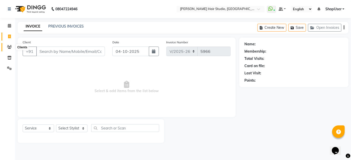
click at [9, 46] on icon at bounding box center [9, 47] width 5 height 4
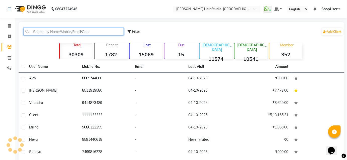
click at [49, 33] on input "text" at bounding box center [73, 32] width 100 height 8
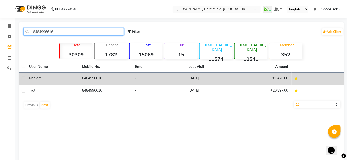
type input "8484996616"
click at [151, 82] on td "-" at bounding box center [158, 79] width 53 height 12
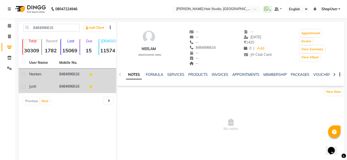
click at [75, 87] on td "8484996616" at bounding box center [71, 87] width 30 height 12
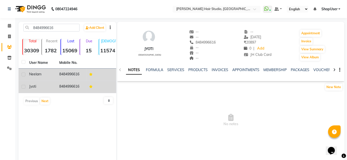
click at [65, 86] on td "8484996616" at bounding box center [71, 87] width 30 height 12
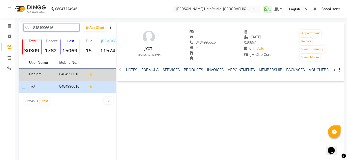
click at [60, 27] on input "8484996616" at bounding box center [51, 28] width 56 height 8
click at [173, 71] on link "SERVICES" at bounding box center [171, 70] width 17 height 5
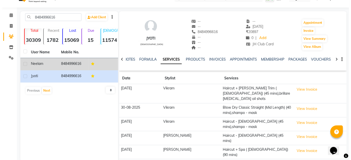
scroll to position [19, 0]
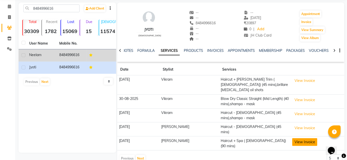
click at [297, 139] on button "View Invoice" at bounding box center [304, 143] width 25 height 8
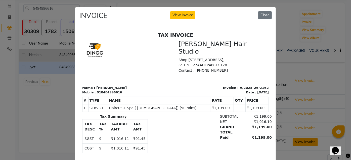
scroll to position [0, 0]
click at [268, 17] on button "Close" at bounding box center [265, 15] width 14 height 8
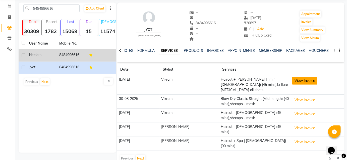
click at [293, 80] on button "View Invoice" at bounding box center [304, 81] width 25 height 8
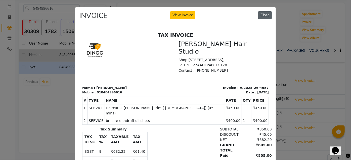
click at [262, 13] on button "Close" at bounding box center [265, 15] width 14 height 8
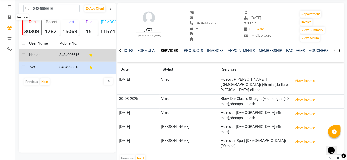
click at [7, 16] on span at bounding box center [9, 18] width 9 height 6
select select "service"
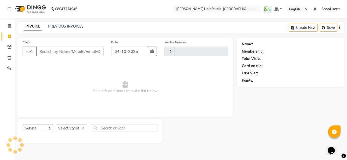
type input "5966"
select select "627"
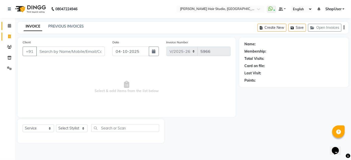
click at [9, 29] on link "Calendar" at bounding box center [8, 26] width 12 height 8
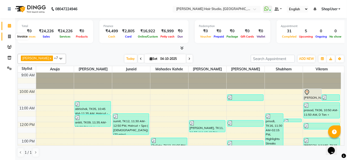
click at [7, 38] on span at bounding box center [9, 37] width 9 height 6
select select "service"
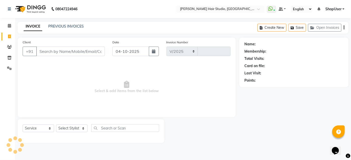
select select "627"
type input "5966"
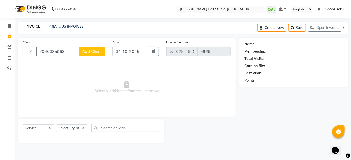
type input "7040085963"
click at [78, 128] on select "Select Stylist [PERSON_NAME] [PERSON_NAME] Avinash [PERSON_NAME] kahde [PERSON_…" at bounding box center [71, 129] width 31 height 8
select select "39192"
click at [56, 125] on select "Select Stylist [PERSON_NAME] [PERSON_NAME] Avinash [PERSON_NAME] kahde [PERSON_…" at bounding box center [71, 129] width 31 height 8
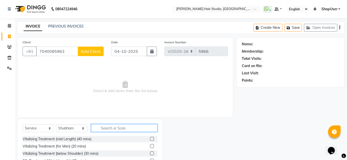
click at [108, 129] on input "text" at bounding box center [124, 129] width 66 height 8
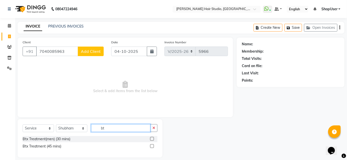
type input "bt"
click at [152, 146] on label at bounding box center [152, 147] width 4 height 4
click at [152, 146] on input "checkbox" at bounding box center [151, 146] width 3 height 3
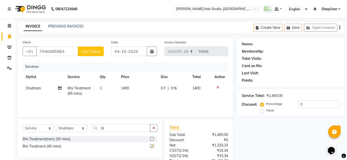
checkbox input "false"
click at [132, 88] on td "1400" at bounding box center [138, 91] width 40 height 17
select select "39192"
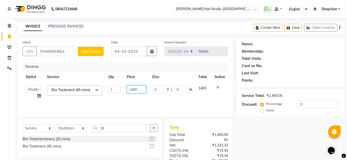
click at [142, 90] on input "1400" at bounding box center [136, 90] width 19 height 8
type input "1"
type input "5000"
click at [112, 101] on div "Services Stylist Service Qty Price Disc Total Action Ajinkya [PERSON_NAME] Avin…" at bounding box center [125, 87] width 205 height 50
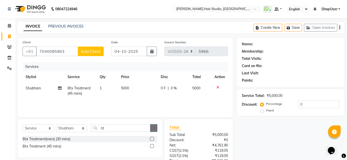
scroll to position [23, 0]
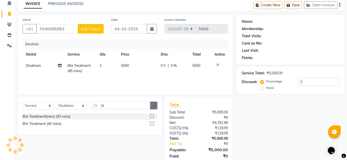
click at [150, 103] on button "button" at bounding box center [153, 106] width 7 height 8
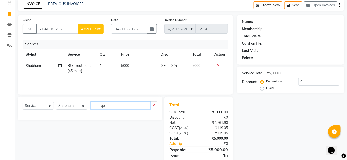
type input "q"
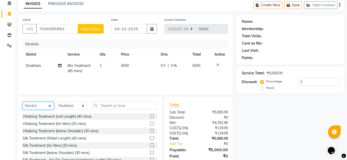
click at [39, 104] on select "Select Service Product Membership Package Voucher Prepaid Gift Card" at bounding box center [38, 106] width 31 height 8
select select "product"
click at [23, 102] on select "Select Service Product Membership Package Voucher Prepaid Gift Card" at bounding box center [38, 106] width 31 height 8
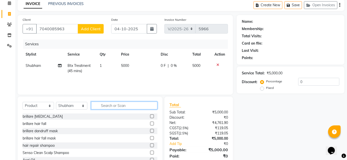
click at [109, 106] on input "text" at bounding box center [124, 106] width 66 height 8
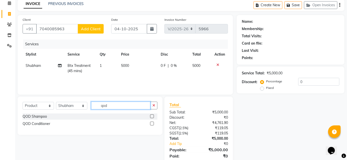
type input "qod"
click at [151, 117] on label at bounding box center [152, 117] width 4 height 4
click at [151, 117] on input "checkbox" at bounding box center [151, 116] width 3 height 3
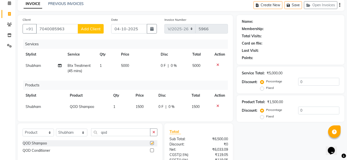
checkbox input "false"
click at [153, 153] on label at bounding box center [152, 151] width 4 height 4
click at [153, 153] on input "checkbox" at bounding box center [151, 150] width 3 height 3
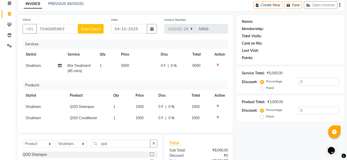
checkbox input "false"
click at [141, 108] on span "1500" at bounding box center [140, 107] width 8 height 5
select select "39192"
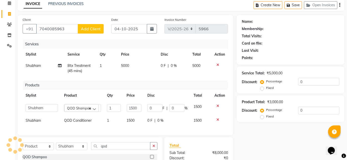
click at [142, 109] on td "1500" at bounding box center [134, 108] width 21 height 14
click at [139, 108] on input "1500" at bounding box center [134, 108] width 15 height 8
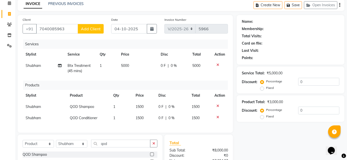
click at [135, 120] on td "1500" at bounding box center [144, 118] width 23 height 11
select select "39192"
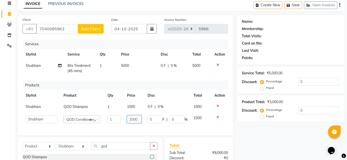
click at [137, 118] on input "1500" at bounding box center [134, 120] width 15 height 8
type input "1"
type input "1650"
click at [185, 100] on th "Disc" at bounding box center [168, 95] width 46 height 11
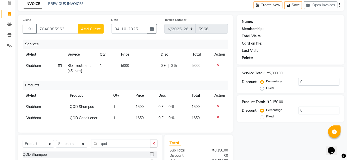
click at [173, 118] on span "0 %" at bounding box center [171, 118] width 6 height 5
select select "39192"
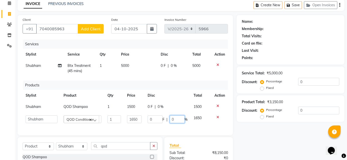
click at [178, 117] on input "0" at bounding box center [177, 120] width 15 height 8
type input "10"
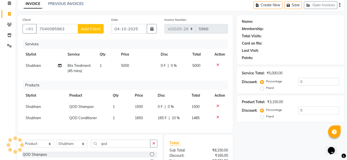
click at [169, 84] on div "Products" at bounding box center [127, 85] width 209 height 9
click at [173, 107] on span "0 %" at bounding box center [171, 106] width 6 height 5
select select "39192"
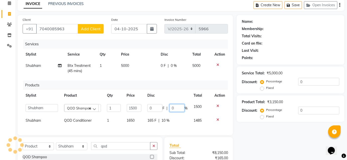
click at [177, 107] on input "0" at bounding box center [176, 108] width 15 height 8
type input "10"
click at [172, 88] on div "Products" at bounding box center [127, 85] width 209 height 9
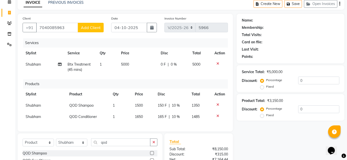
scroll to position [47, 0]
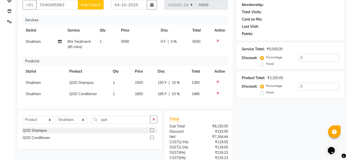
click at [230, 89] on div "Client [PHONE_NUMBER] Add Client Date [DATE] Invoice Number V/2025 V/[PHONE_NUM…" at bounding box center [125, 50] width 215 height 118
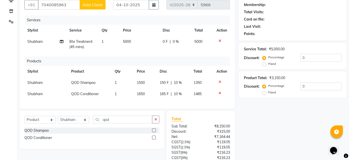
scroll to position [1, 0]
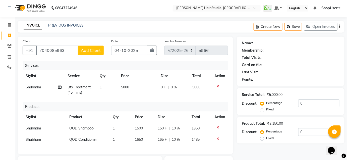
click at [83, 51] on span "Add Client" at bounding box center [91, 50] width 20 height 5
select select "22"
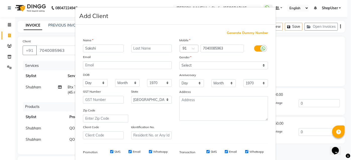
type input "Sakshi"
click at [188, 67] on select "Select [DEMOGRAPHIC_DATA] [DEMOGRAPHIC_DATA] Other Prefer Not To Say" at bounding box center [223, 66] width 89 height 8
select select "[DEMOGRAPHIC_DATA]"
click at [179, 62] on select "Select [DEMOGRAPHIC_DATA] [DEMOGRAPHIC_DATA] Other Prefer Not To Say" at bounding box center [223, 66] width 89 height 8
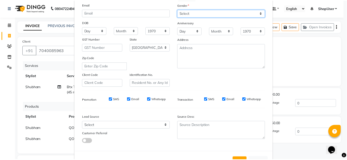
scroll to position [68, 0]
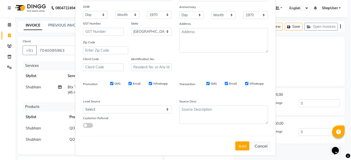
click at [239, 145] on button "Add" at bounding box center [242, 146] width 14 height 9
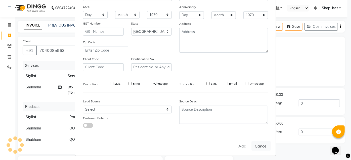
select select
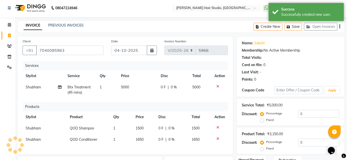
scroll to position [92, 0]
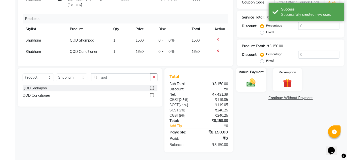
click at [253, 80] on img at bounding box center [251, 83] width 15 height 10
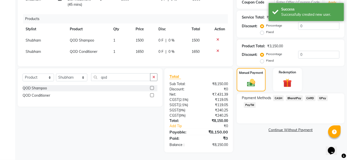
click at [170, 38] on span "0 %" at bounding box center [171, 40] width 6 height 5
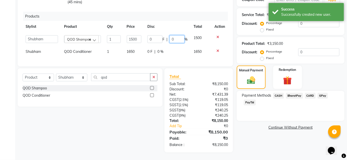
click at [176, 37] on input "0" at bounding box center [176, 39] width 15 height 8
click at [181, 51] on div "0 F | 0 %" at bounding box center [167, 51] width 40 height 5
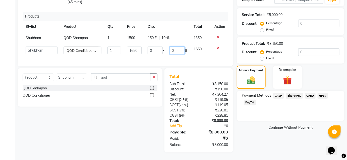
click at [175, 48] on input "0" at bounding box center [177, 51] width 15 height 8
click at [169, 25] on th "Disc" at bounding box center [168, 26] width 46 height 11
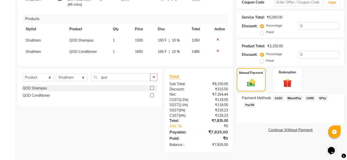
click at [291, 96] on span "BharatPay" at bounding box center [294, 99] width 17 height 6
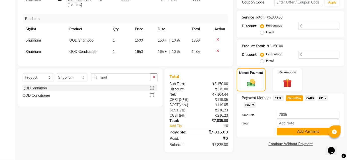
click at [303, 130] on button "Add Payment" at bounding box center [308, 132] width 63 height 8
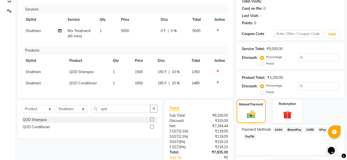
scroll to position [103, 0]
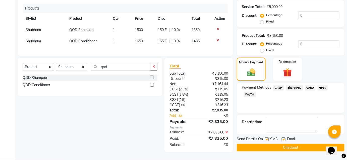
click at [279, 144] on button "Checkout" at bounding box center [291, 148] width 108 height 8
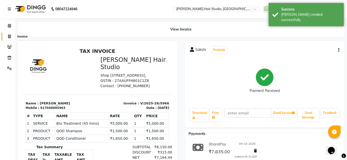
click at [8, 34] on span at bounding box center [9, 37] width 9 height 6
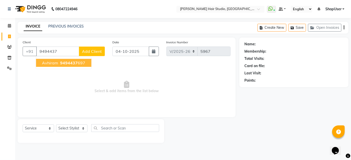
click at [64, 62] on span "9494437" at bounding box center [69, 63] width 18 height 5
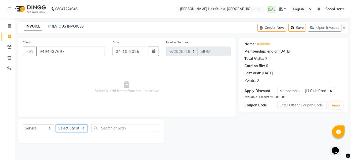
click at [81, 128] on select "Select Stylist [PERSON_NAME] [PERSON_NAME] Avinash [PERSON_NAME] kahde [PERSON_…" at bounding box center [71, 129] width 31 height 8
click at [56, 125] on select "Select Stylist [PERSON_NAME] [PERSON_NAME] Avinash [PERSON_NAME] kahde [PERSON_…" at bounding box center [71, 129] width 31 height 8
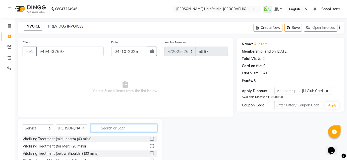
click at [106, 126] on input "text" at bounding box center [124, 129] width 66 height 8
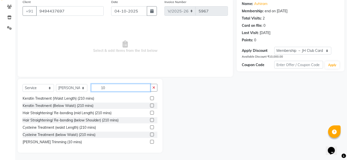
scroll to position [81, 0]
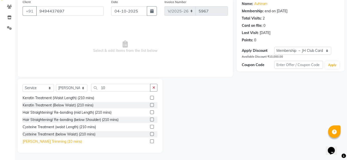
click at [55, 143] on div "[PERSON_NAME] Trimming (10 mins)" at bounding box center [52, 141] width 59 height 5
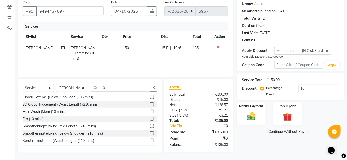
scroll to position [35, 0]
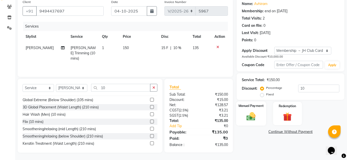
click at [253, 117] on img at bounding box center [251, 117] width 15 height 10
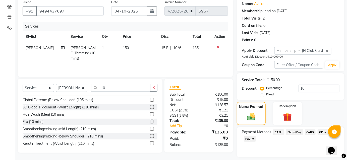
scroll to position [55, 0]
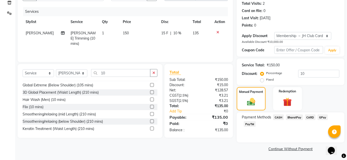
click at [297, 119] on span "BharatPay" at bounding box center [294, 118] width 17 height 6
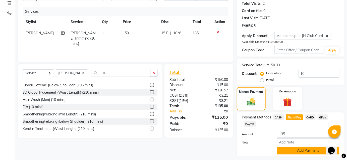
scroll to position [69, 0]
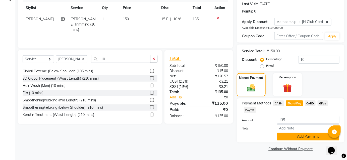
click at [293, 136] on button "Add Payment" at bounding box center [308, 137] width 63 height 8
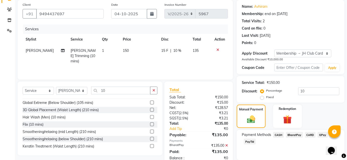
scroll to position [83, 0]
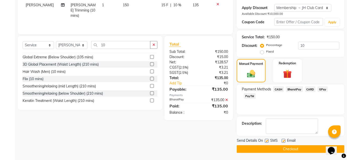
click at [277, 151] on button "Checkout" at bounding box center [291, 150] width 108 height 8
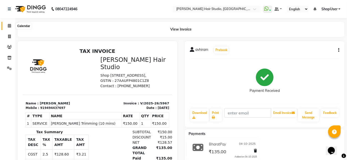
click at [11, 27] on span at bounding box center [9, 26] width 9 height 6
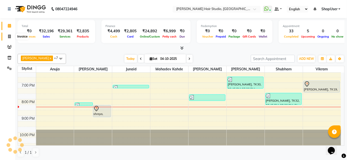
click at [8, 35] on icon at bounding box center [9, 37] width 3 height 4
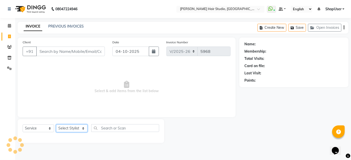
click at [81, 128] on select "Select Stylist [PERSON_NAME] [PERSON_NAME] Avinash [PERSON_NAME] kahde [PERSON_…" at bounding box center [71, 129] width 31 height 8
click at [56, 125] on select "Select Stylist [PERSON_NAME] [PERSON_NAME] Avinash [PERSON_NAME] kahde [PERSON_…" at bounding box center [71, 129] width 31 height 8
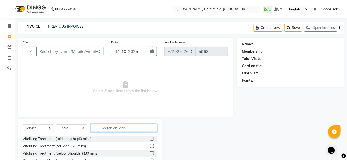
click at [130, 131] on input "text" at bounding box center [124, 129] width 66 height 8
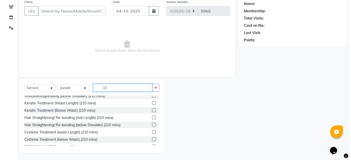
scroll to position [81, 0]
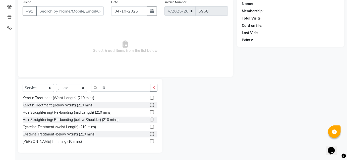
click at [150, 141] on label at bounding box center [152, 142] width 4 height 4
click at [150, 141] on input "checkbox" at bounding box center [151, 141] width 3 height 3
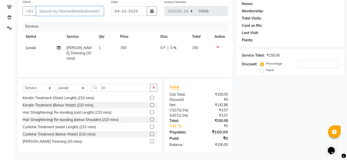
click at [71, 6] on input "Client" at bounding box center [70, 11] width 68 height 10
click at [91, 12] on span "Add Client" at bounding box center [91, 11] width 20 height 5
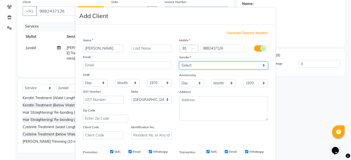
click at [197, 63] on select "Select [DEMOGRAPHIC_DATA] [DEMOGRAPHIC_DATA] Other Prefer Not To Say" at bounding box center [223, 66] width 89 height 8
click at [179, 62] on select "Select [DEMOGRAPHIC_DATA] [DEMOGRAPHIC_DATA] Other Prefer Not To Say" at bounding box center [223, 66] width 89 height 8
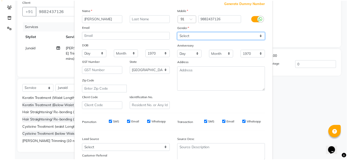
scroll to position [71, 0]
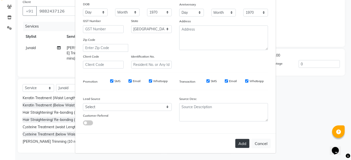
click at [241, 144] on button "Add" at bounding box center [242, 143] width 14 height 9
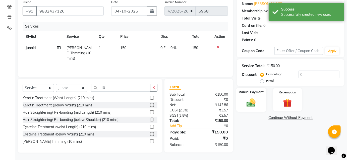
click at [248, 99] on img at bounding box center [251, 103] width 15 height 10
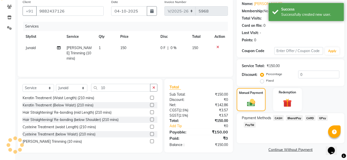
click at [297, 120] on span "BharatPay" at bounding box center [294, 119] width 17 height 6
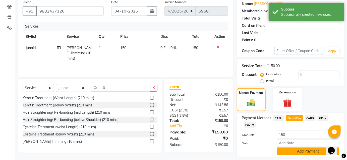
scroll to position [55, 0]
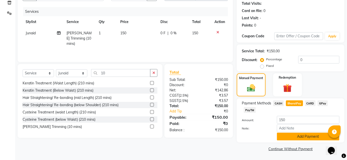
click at [301, 136] on button "Add Payment" at bounding box center [308, 137] width 63 height 8
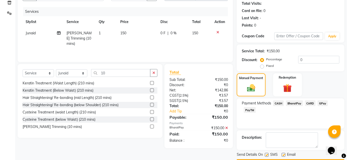
scroll to position [69, 0]
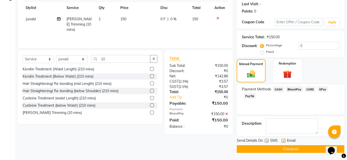
click at [285, 149] on button "Checkout" at bounding box center [291, 150] width 108 height 8
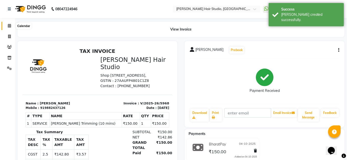
click at [8, 26] on icon at bounding box center [9, 26] width 3 height 4
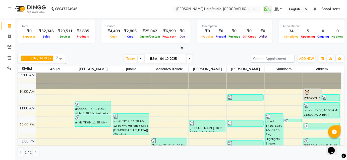
click at [181, 49] on icon at bounding box center [182, 48] width 3 height 4
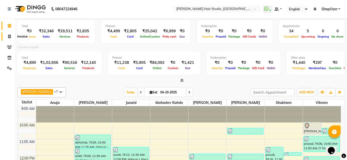
click at [7, 36] on span at bounding box center [9, 37] width 9 height 6
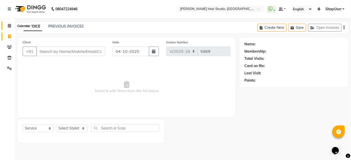
click at [8, 26] on icon at bounding box center [9, 26] width 3 height 4
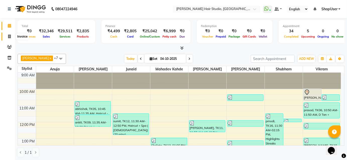
click at [7, 38] on span at bounding box center [9, 37] width 9 height 6
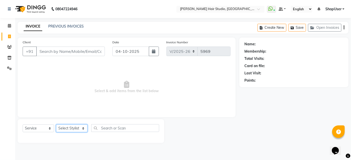
click at [83, 127] on select "Select Stylist" at bounding box center [71, 129] width 31 height 8
click at [79, 128] on select "Select Stylist [PERSON_NAME] [PERSON_NAME] Avinash [PERSON_NAME] kahde [PERSON_…" at bounding box center [71, 129] width 31 height 8
click at [56, 125] on select "Select Stylist [PERSON_NAME] [PERSON_NAME] Avinash [PERSON_NAME] kahde [PERSON_…" at bounding box center [71, 129] width 31 height 8
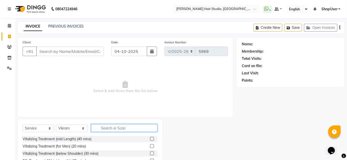
click at [104, 129] on input "text" at bounding box center [124, 129] width 66 height 8
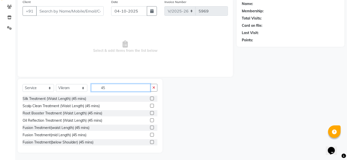
scroll to position [117, 0]
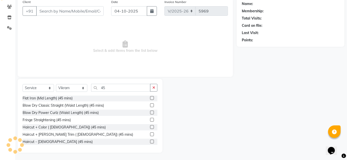
click at [150, 142] on label at bounding box center [152, 142] width 4 height 4
click at [150, 142] on input "checkbox" at bounding box center [151, 142] width 3 height 3
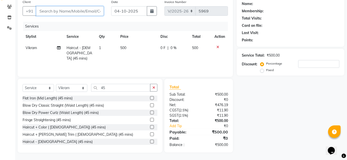
click at [69, 9] on input "Client" at bounding box center [70, 11] width 68 height 10
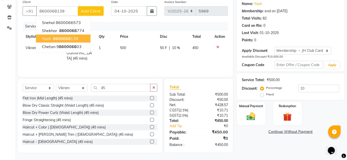
click at [57, 36] on span "8600068" at bounding box center [62, 38] width 18 height 5
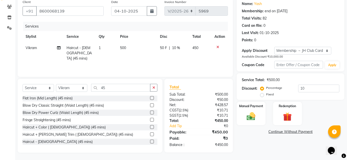
click at [216, 45] on icon at bounding box center [217, 47] width 3 height 4
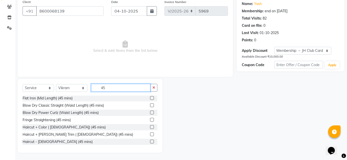
click at [128, 88] on input "45" at bounding box center [120, 88] width 59 height 8
click at [153, 88] on icon "button" at bounding box center [153, 88] width 3 height 4
click at [150, 134] on label at bounding box center [152, 135] width 4 height 4
click at [150, 134] on input "checkbox" at bounding box center [151, 134] width 3 height 3
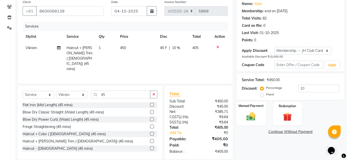
click at [253, 115] on img at bounding box center [251, 117] width 15 height 10
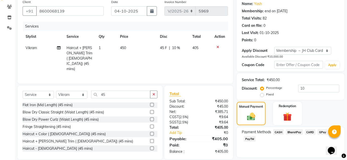
click at [294, 132] on span "BharatPay" at bounding box center [294, 133] width 17 height 6
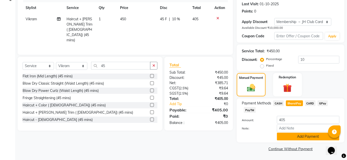
click at [302, 135] on button "Add Payment" at bounding box center [308, 137] width 63 height 8
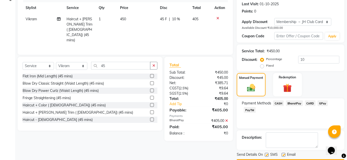
scroll to position [83, 0]
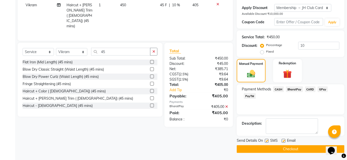
click at [296, 150] on button "Checkout" at bounding box center [291, 150] width 108 height 8
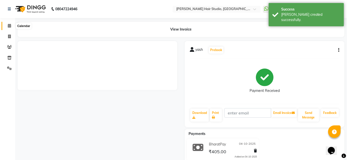
click at [8, 25] on icon at bounding box center [9, 26] width 3 height 4
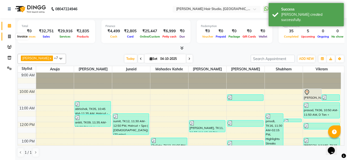
click at [8, 38] on icon at bounding box center [9, 37] width 3 height 4
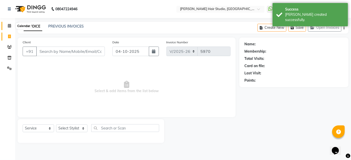
click at [9, 25] on icon at bounding box center [9, 26] width 3 height 4
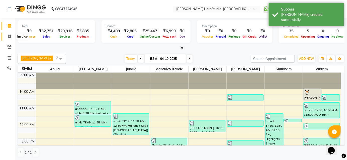
click at [9, 37] on icon at bounding box center [9, 37] width 3 height 4
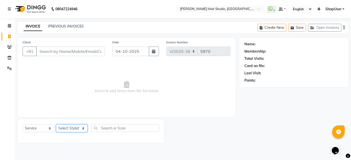
click at [80, 131] on select "Select Stylist [PERSON_NAME] [PERSON_NAME] Avinash [PERSON_NAME] kahde [PERSON_…" at bounding box center [71, 129] width 31 height 8
click at [56, 125] on select "Select Stylist [PERSON_NAME] [PERSON_NAME] Avinash [PERSON_NAME] kahde [PERSON_…" at bounding box center [71, 129] width 31 height 8
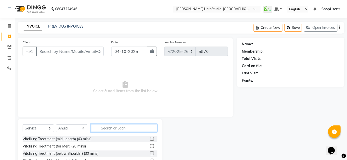
click at [123, 126] on input "text" at bounding box center [124, 129] width 66 height 8
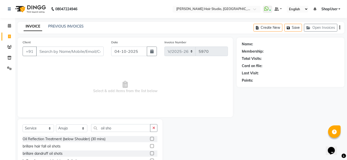
click at [152, 152] on label at bounding box center [152, 154] width 4 height 4
click at [152, 152] on input "checkbox" at bounding box center [151, 153] width 3 height 3
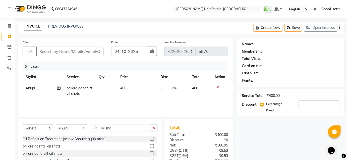
click at [129, 86] on td "400" at bounding box center [137, 91] width 40 height 17
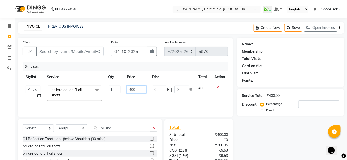
click at [138, 89] on input "400" at bounding box center [136, 90] width 19 height 8
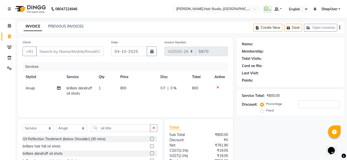
click at [185, 106] on div "Services Stylist Service Qty Price Disc Total Action [PERSON_NAME] brillare [ME…" at bounding box center [125, 87] width 205 height 50
click at [153, 130] on button "button" at bounding box center [153, 129] width 7 height 8
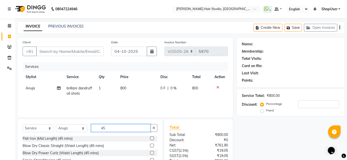
scroll to position [40, 0]
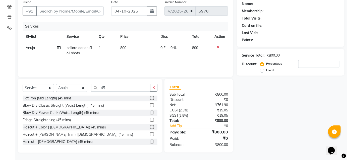
click at [150, 142] on label at bounding box center [152, 142] width 4 height 4
click at [150, 142] on input "checkbox" at bounding box center [151, 142] width 3 height 3
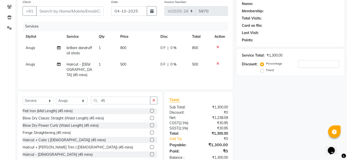
scroll to position [0, 0]
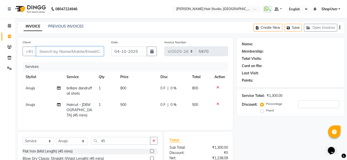
click at [89, 48] on input "Client" at bounding box center [70, 52] width 68 height 10
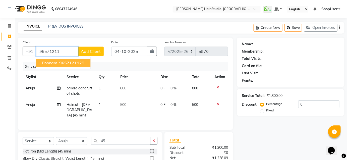
click at [77, 63] on span "96571211" at bounding box center [69, 63] width 20 height 5
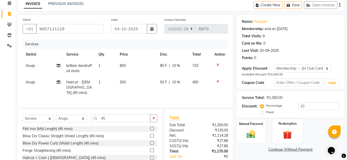
scroll to position [51, 0]
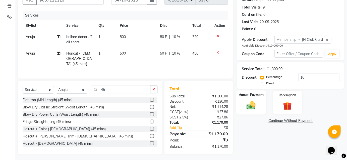
click at [249, 108] on img at bounding box center [251, 106] width 15 height 10
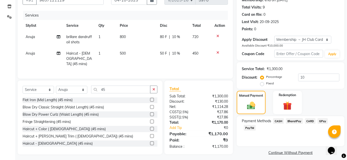
click at [290, 121] on span "BharatPay" at bounding box center [294, 122] width 17 height 6
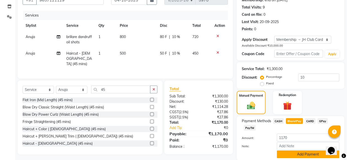
scroll to position [69, 0]
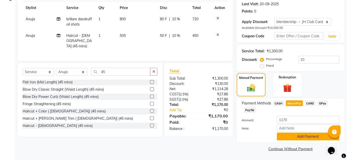
click at [321, 136] on button "Add Payment" at bounding box center [308, 137] width 63 height 8
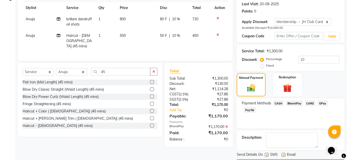
scroll to position [83, 0]
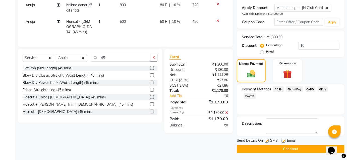
click at [281, 148] on button "Checkout" at bounding box center [291, 150] width 108 height 8
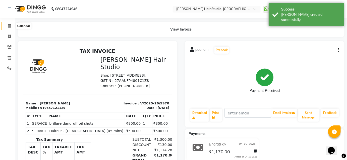
click at [10, 27] on icon at bounding box center [9, 26] width 3 height 4
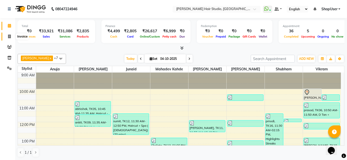
click at [11, 36] on icon at bounding box center [9, 37] width 3 height 4
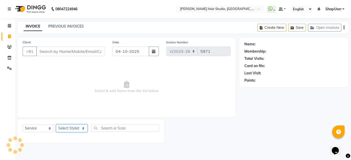
drag, startPoint x: 78, startPoint y: 129, endPoint x: 76, endPoint y: 128, distance: 2.8
click at [78, 129] on select "Select Stylist" at bounding box center [71, 129] width 31 height 8
click at [76, 127] on select "Select Stylist" at bounding box center [71, 129] width 31 height 8
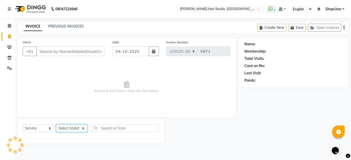
click at [76, 127] on select "Select Stylist" at bounding box center [71, 129] width 31 height 8
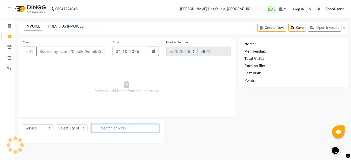
click at [109, 126] on input "text" at bounding box center [125, 129] width 68 height 8
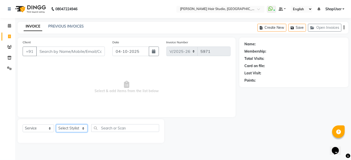
click at [71, 128] on select "Select Stylist [PERSON_NAME] [PERSON_NAME] Avinash [PERSON_NAME] kahde [PERSON_…" at bounding box center [71, 129] width 31 height 8
click at [56, 125] on select "Select Stylist [PERSON_NAME] [PERSON_NAME] Avinash [PERSON_NAME] kahde [PERSON_…" at bounding box center [71, 129] width 31 height 8
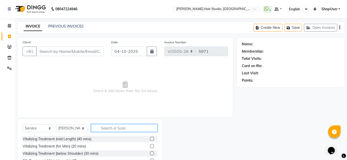
click at [108, 127] on input "text" at bounding box center [124, 129] width 66 height 8
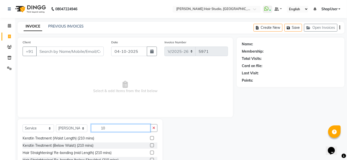
scroll to position [40, 0]
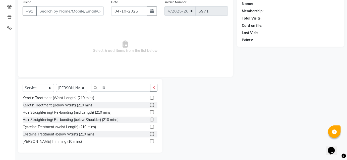
click at [150, 142] on label at bounding box center [152, 142] width 4 height 4
click at [150, 142] on input "checkbox" at bounding box center [151, 141] width 3 height 3
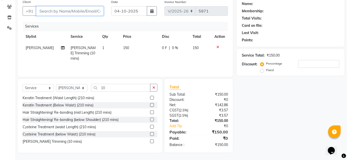
click at [71, 9] on input "Client" at bounding box center [70, 11] width 68 height 10
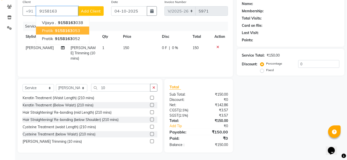
click at [68, 28] on span "9158163" at bounding box center [64, 30] width 18 height 5
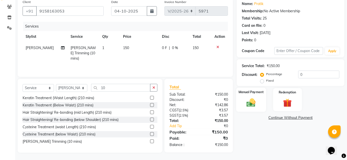
click at [251, 103] on img at bounding box center [251, 103] width 15 height 10
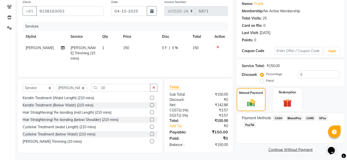
click at [291, 118] on span "BharatPay" at bounding box center [294, 119] width 17 height 6
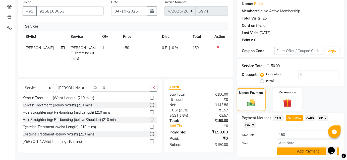
scroll to position [55, 0]
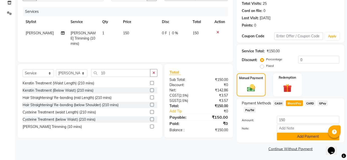
click at [319, 136] on button "Add Payment" at bounding box center [308, 137] width 63 height 8
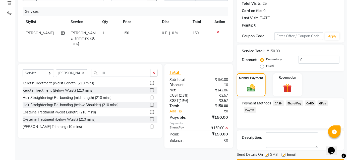
scroll to position [69, 0]
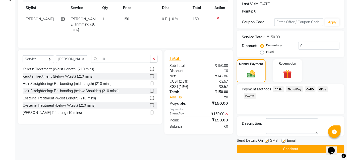
click at [310, 147] on button "Checkout" at bounding box center [291, 150] width 108 height 8
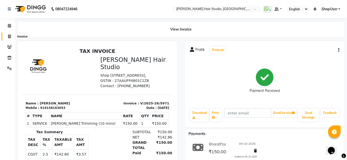
drag, startPoint x: 9, startPoint y: 35, endPoint x: 18, endPoint y: 37, distance: 9.9
click at [9, 35] on icon at bounding box center [9, 37] width 3 height 4
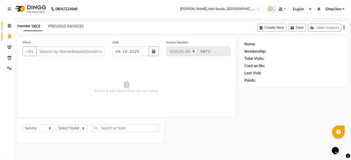
click at [9, 27] on icon at bounding box center [9, 26] width 3 height 4
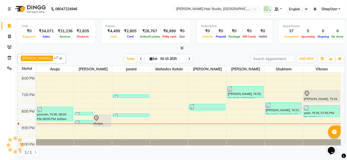
scroll to position [146, 0]
click at [8, 38] on icon at bounding box center [9, 37] width 3 height 4
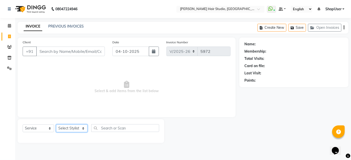
click at [78, 129] on select "Select Stylist [PERSON_NAME] [PERSON_NAME] Avinash [PERSON_NAME] kahde [PERSON_…" at bounding box center [71, 129] width 31 height 8
click at [56, 125] on select "Select Stylist [PERSON_NAME] [PERSON_NAME] Avinash [PERSON_NAME] kahde [PERSON_…" at bounding box center [71, 129] width 31 height 8
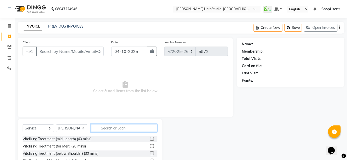
click at [128, 128] on input "text" at bounding box center [124, 129] width 66 height 8
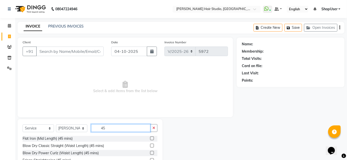
scroll to position [40, 0]
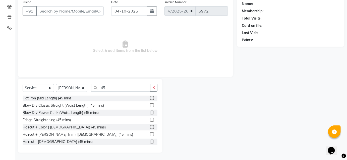
click at [150, 142] on label at bounding box center [152, 142] width 4 height 4
click at [150, 142] on input "checkbox" at bounding box center [151, 142] width 3 height 3
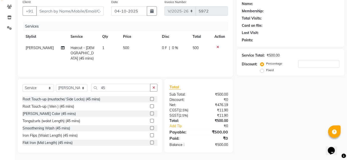
scroll to position [72, 0]
click at [63, 11] on input "Client" at bounding box center [70, 11] width 68 height 10
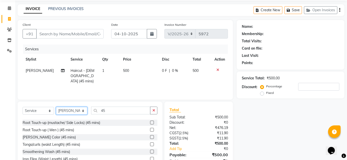
click at [85, 109] on select "Select Stylist [PERSON_NAME] [PERSON_NAME] Avinash [PERSON_NAME] kahde [PERSON_…" at bounding box center [71, 111] width 31 height 8
click at [56, 107] on select "Select Stylist [PERSON_NAME] [PERSON_NAME] Avinash [PERSON_NAME] kahde [PERSON_…" at bounding box center [71, 111] width 31 height 8
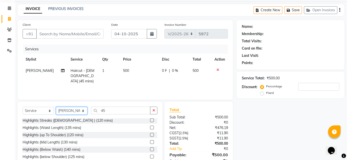
scroll to position [802, 0]
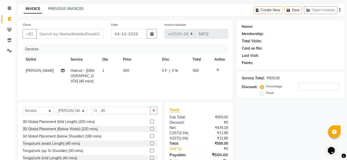
click at [158, 111] on div "Select Service Product Membership Package Voucher Prepaid Gift Card Select Styl…" at bounding box center [90, 139] width 145 height 74
click at [153, 111] on icon "button" at bounding box center [153, 111] width 3 height 4
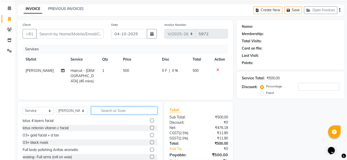
scroll to position [322, 0]
click at [144, 111] on input "text" at bounding box center [124, 111] width 66 height 8
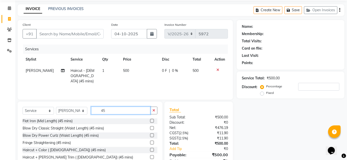
scroll to position [40, 0]
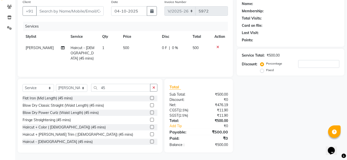
click at [150, 141] on label at bounding box center [152, 142] width 4 height 4
click at [150, 141] on input "checkbox" at bounding box center [151, 142] width 3 height 3
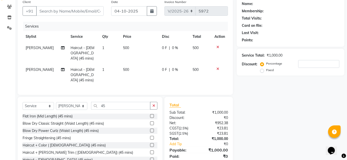
scroll to position [0, 0]
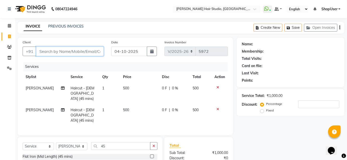
click at [92, 50] on input "Client" at bounding box center [70, 52] width 68 height 10
click at [96, 55] on input "Client" at bounding box center [70, 52] width 68 height 10
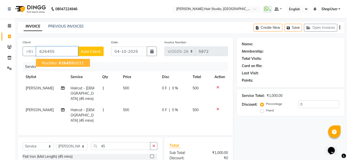
click at [44, 61] on span "Ruchika" at bounding box center [49, 63] width 15 height 5
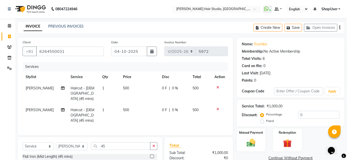
scroll to position [51, 0]
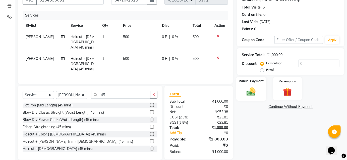
click at [250, 91] on img at bounding box center [251, 92] width 15 height 10
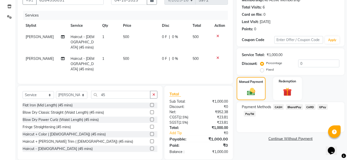
click at [290, 106] on span "BharatPay" at bounding box center [294, 107] width 17 height 6
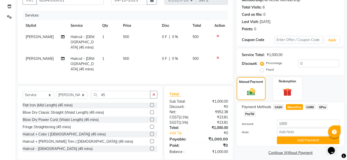
scroll to position [55, 0]
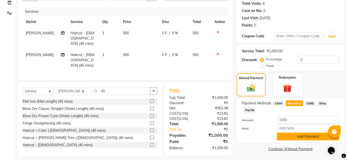
click at [303, 134] on button "Add Payment" at bounding box center [308, 137] width 63 height 8
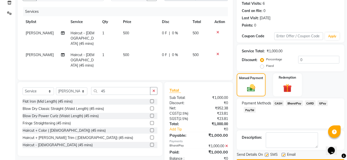
scroll to position [69, 0]
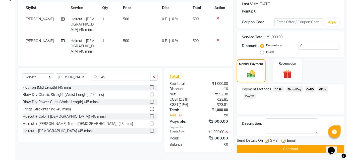
click at [272, 148] on button "Checkout" at bounding box center [291, 150] width 108 height 8
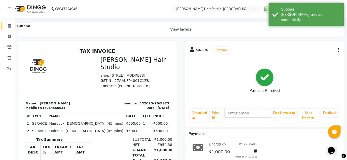
click at [6, 25] on span at bounding box center [9, 26] width 9 height 6
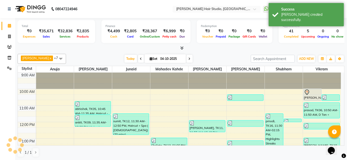
scroll to position [146, 0]
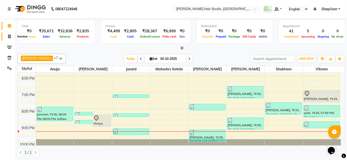
click at [8, 37] on icon at bounding box center [9, 37] width 3 height 4
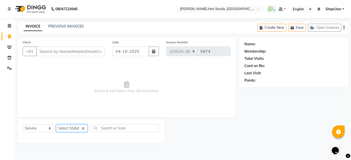
click at [87, 128] on select "Select Stylist" at bounding box center [71, 129] width 31 height 8
click at [56, 125] on select "Select Stylist [PERSON_NAME] [PERSON_NAME] Avinash [PERSON_NAME] kahde [PERSON_…" at bounding box center [71, 129] width 31 height 8
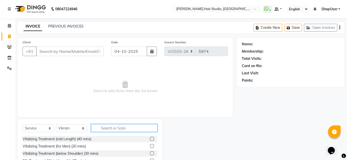
click at [103, 127] on input "text" at bounding box center [124, 129] width 66 height 8
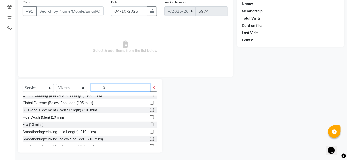
scroll to position [81, 0]
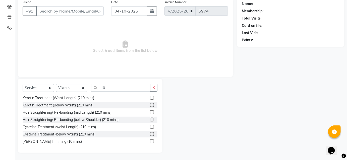
click at [150, 143] on label at bounding box center [152, 142] width 4 height 4
click at [150, 143] on input "checkbox" at bounding box center [151, 141] width 3 height 3
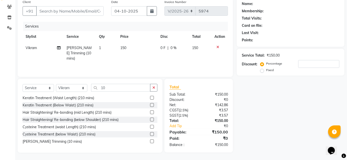
scroll to position [0, 0]
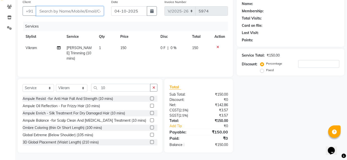
click at [83, 9] on input "Client" at bounding box center [70, 11] width 68 height 10
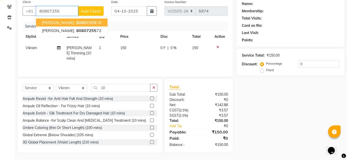
click at [76, 23] on span "80807255" at bounding box center [86, 22] width 20 height 5
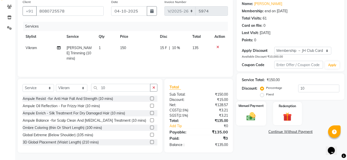
click at [250, 116] on img at bounding box center [251, 117] width 15 height 10
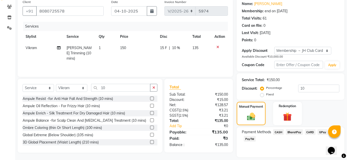
scroll to position [55, 0]
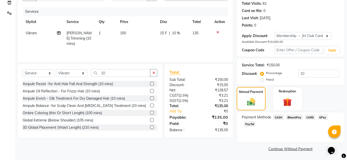
click at [297, 117] on span "BharatPay" at bounding box center [294, 118] width 17 height 6
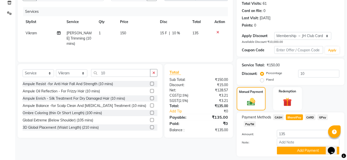
scroll to position [69, 0]
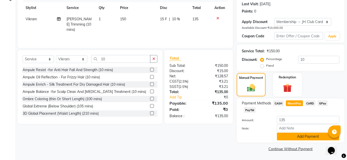
click at [306, 137] on button "Add Payment" at bounding box center [308, 137] width 63 height 8
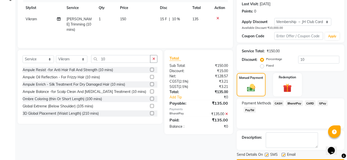
scroll to position [83, 0]
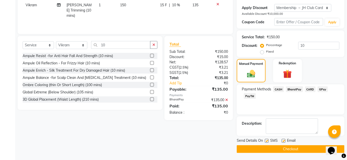
click at [300, 150] on button "Checkout" at bounding box center [291, 150] width 108 height 8
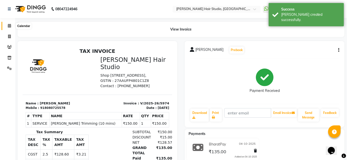
click at [10, 28] on icon at bounding box center [9, 26] width 3 height 4
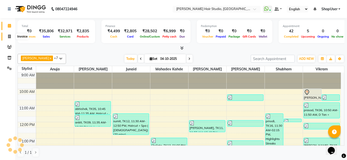
click at [8, 37] on icon at bounding box center [9, 37] width 3 height 4
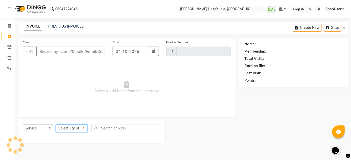
click at [70, 129] on select "Select Stylist" at bounding box center [71, 129] width 31 height 8
click at [82, 129] on select "Select Stylist" at bounding box center [71, 129] width 31 height 8
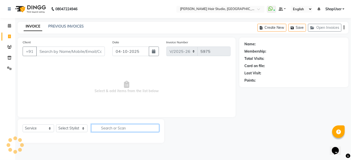
click at [103, 129] on input "text" at bounding box center [125, 129] width 68 height 8
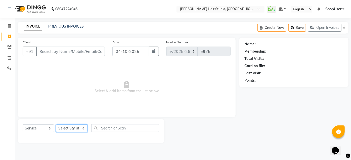
click at [84, 128] on select "Select Stylist" at bounding box center [71, 129] width 31 height 8
click at [56, 125] on select "Select Stylist [PERSON_NAME] [PERSON_NAME] Avinash [PERSON_NAME] kahde [PERSON_…" at bounding box center [71, 129] width 31 height 8
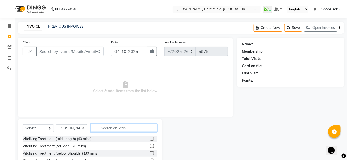
click at [122, 128] on input "text" at bounding box center [124, 129] width 66 height 8
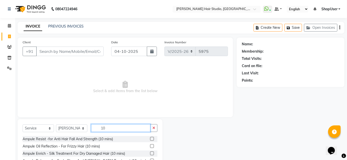
scroll to position [81, 0]
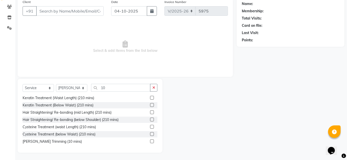
click at [150, 140] on label at bounding box center [152, 142] width 4 height 4
click at [150, 140] on input "checkbox" at bounding box center [151, 141] width 3 height 3
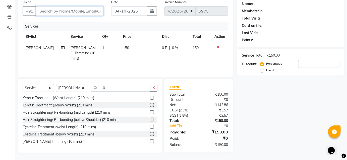
click at [77, 10] on input "Client" at bounding box center [70, 11] width 68 height 10
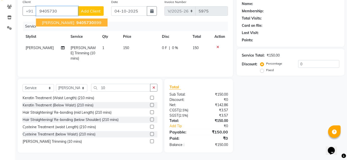
click at [88, 21] on button "[PERSON_NAME] 9405730 899" at bounding box center [72, 23] width 72 height 8
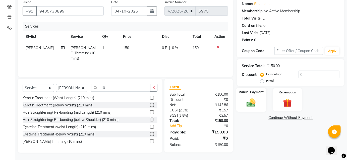
click at [247, 105] on img at bounding box center [251, 103] width 15 height 10
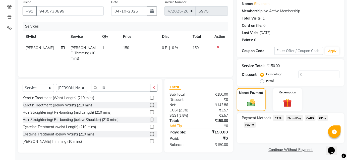
click at [299, 119] on span "BharatPay" at bounding box center [294, 119] width 17 height 6
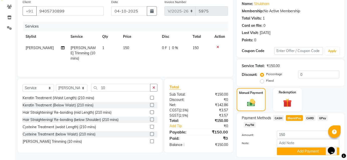
scroll to position [55, 0]
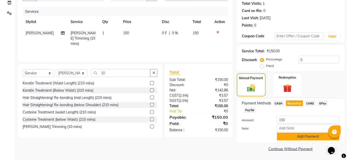
click at [317, 135] on button "Add Payment" at bounding box center [308, 137] width 63 height 8
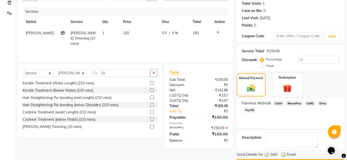
scroll to position [69, 0]
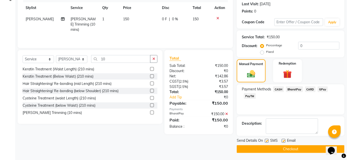
click at [311, 148] on button "Checkout" at bounding box center [291, 150] width 108 height 8
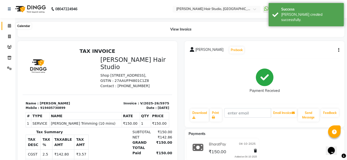
click at [8, 26] on icon at bounding box center [9, 26] width 3 height 4
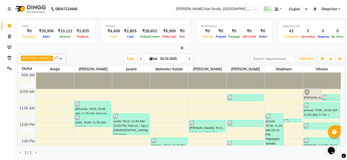
click at [182, 46] on icon at bounding box center [182, 48] width 3 height 4
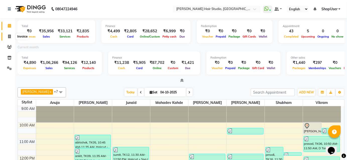
click at [9, 36] on icon at bounding box center [9, 37] width 3 height 4
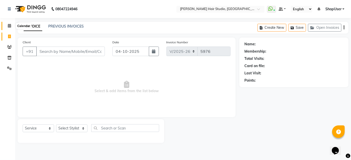
click at [11, 26] on span at bounding box center [9, 26] width 9 height 6
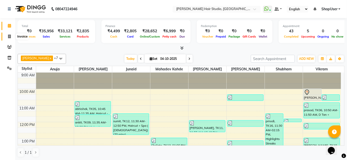
click at [10, 37] on icon at bounding box center [9, 37] width 3 height 4
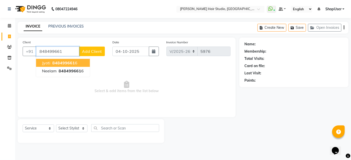
click at [77, 61] on button "jyoti 848499661 6" at bounding box center [63, 63] width 54 height 8
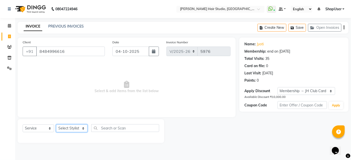
click at [64, 129] on select "Select Stylist [PERSON_NAME] [PERSON_NAME] Avinash [PERSON_NAME] kahde [PERSON_…" at bounding box center [71, 129] width 31 height 8
click at [56, 125] on select "Select Stylist [PERSON_NAME] [PERSON_NAME] Avinash [PERSON_NAME] kahde [PERSON_…" at bounding box center [71, 129] width 31 height 8
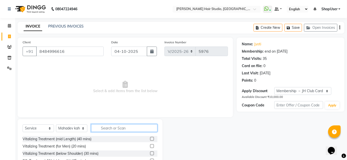
click at [114, 129] on input "text" at bounding box center [124, 129] width 66 height 8
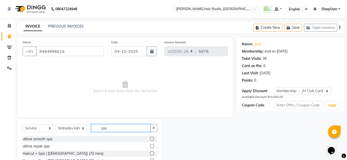
scroll to position [27, 0]
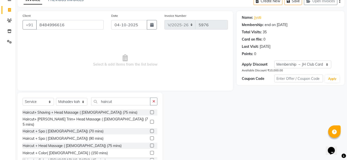
click at [150, 130] on label at bounding box center [152, 132] width 4 height 4
click at [150, 130] on input "checkbox" at bounding box center [151, 131] width 3 height 3
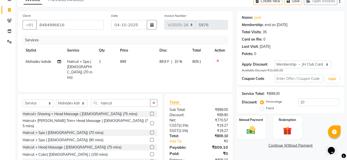
click at [152, 104] on button "button" at bounding box center [153, 103] width 7 height 8
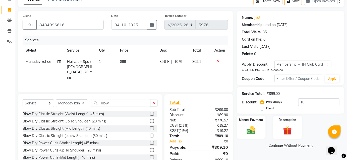
click at [150, 127] on label at bounding box center [152, 129] width 4 height 4
click at [150, 127] on input "checkbox" at bounding box center [151, 128] width 3 height 3
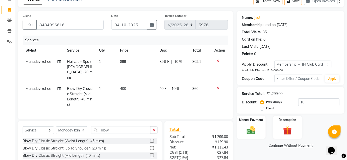
click at [127, 62] on td "899" at bounding box center [136, 69] width 39 height 27
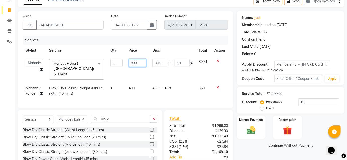
click at [138, 62] on input "899" at bounding box center [138, 63] width 18 height 8
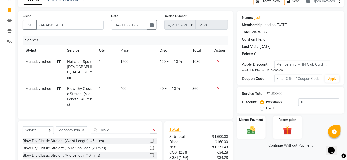
click at [181, 64] on span "10 %" at bounding box center [178, 61] width 8 height 5
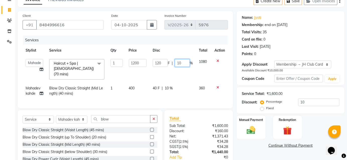
click at [183, 63] on input "10" at bounding box center [182, 63] width 15 height 8
